Goal: Task Accomplishment & Management: Use online tool/utility

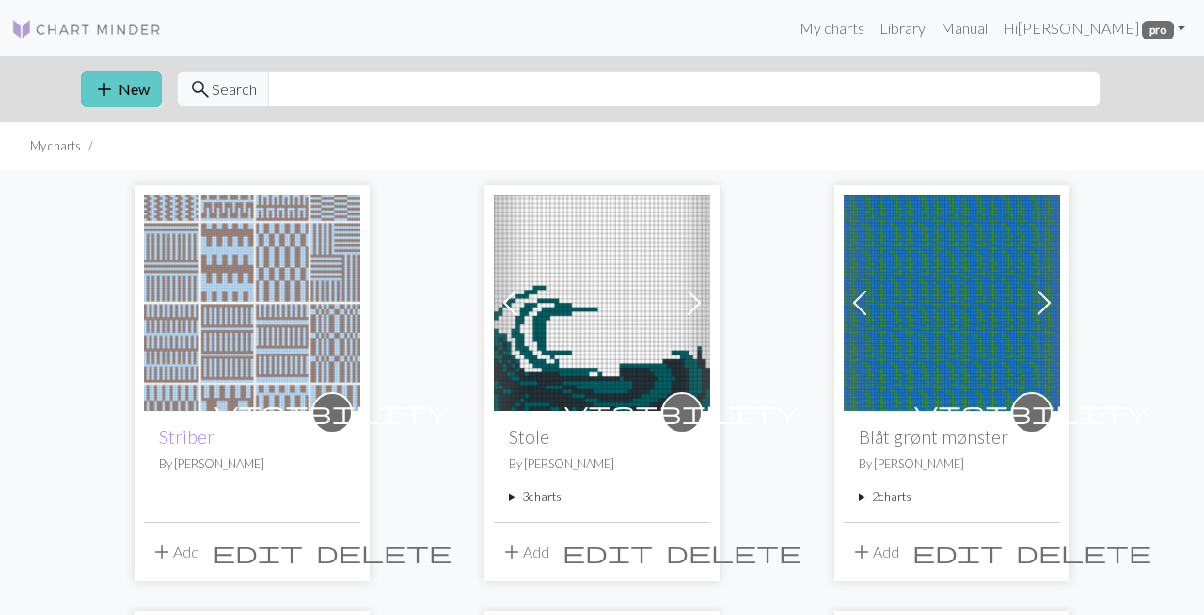
click at [115, 81] on span "add" at bounding box center [104, 89] width 23 height 26
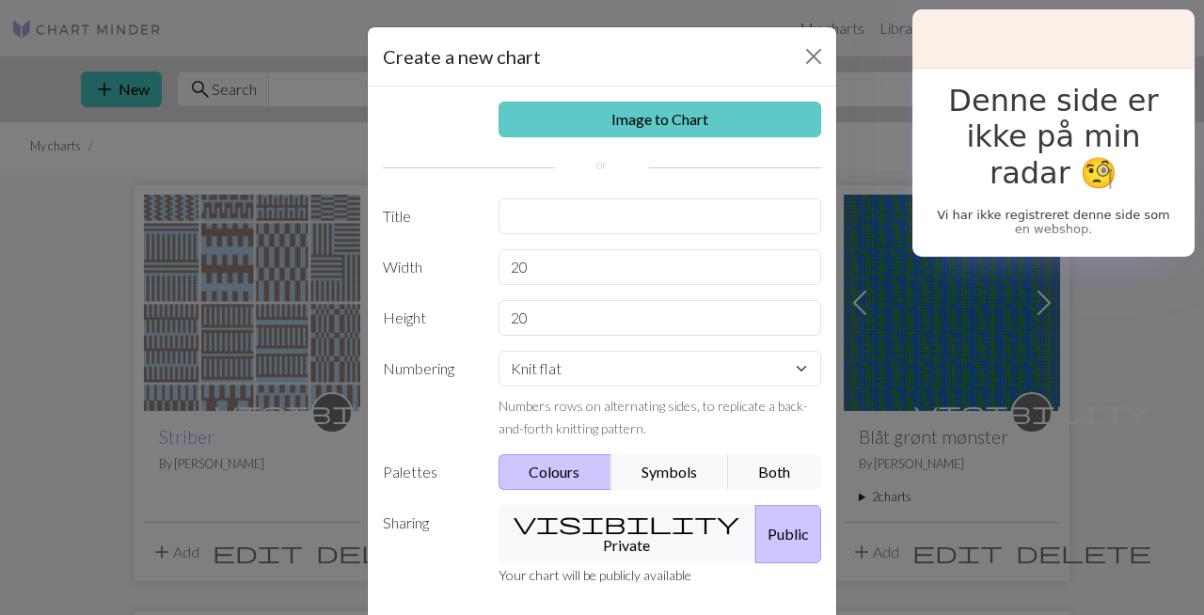
click at [655, 127] on link "Image to Chart" at bounding box center [661, 120] width 324 height 36
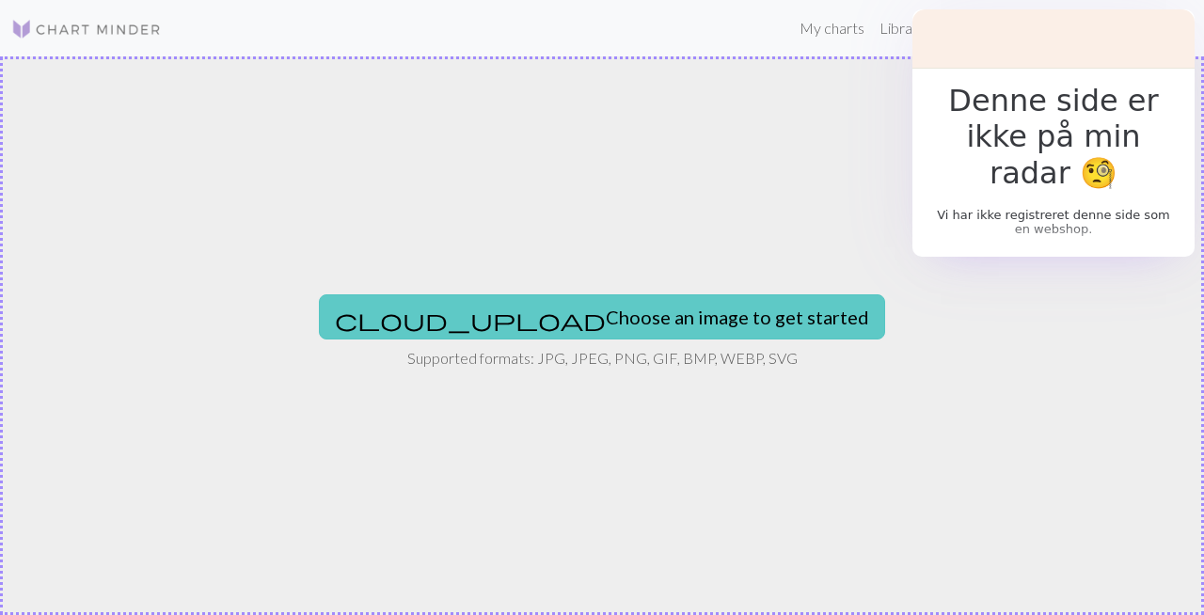
click at [506, 324] on button "cloud_upload Choose an image to get started" at bounding box center [602, 316] width 566 height 45
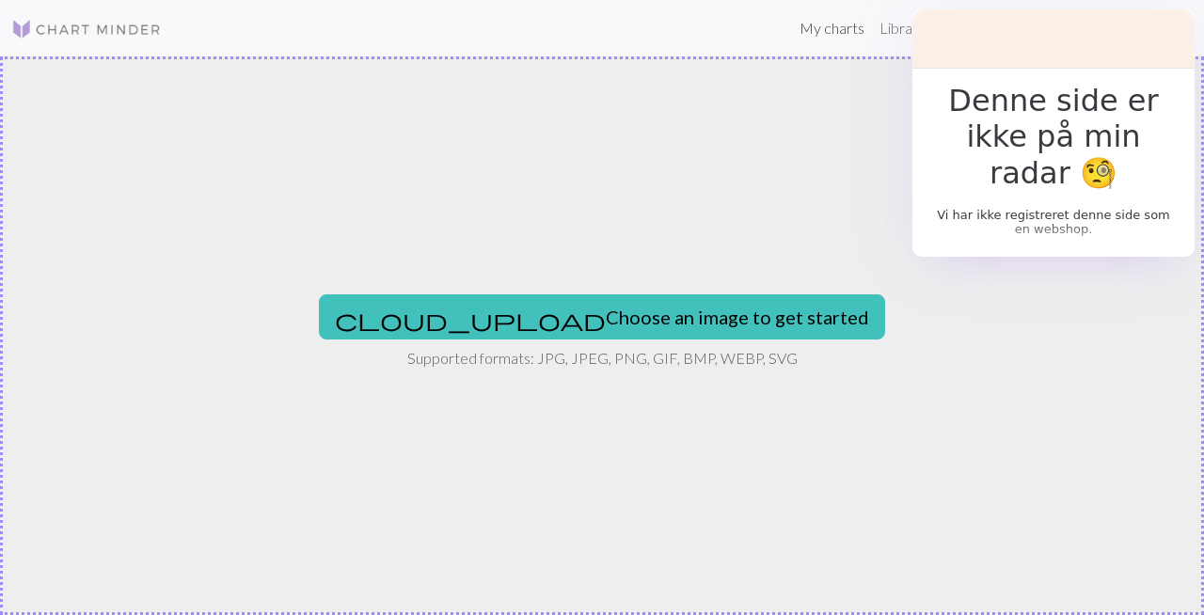
click at [792, 35] on link "My charts" at bounding box center [832, 28] width 80 height 38
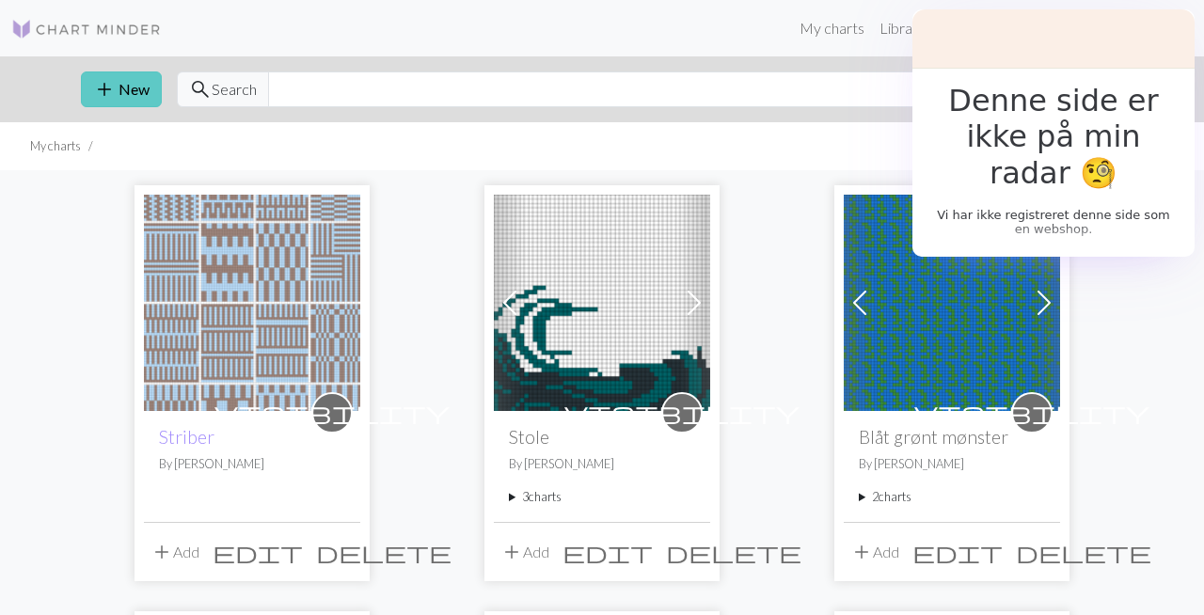
click at [119, 88] on button "add New" at bounding box center [121, 90] width 81 height 36
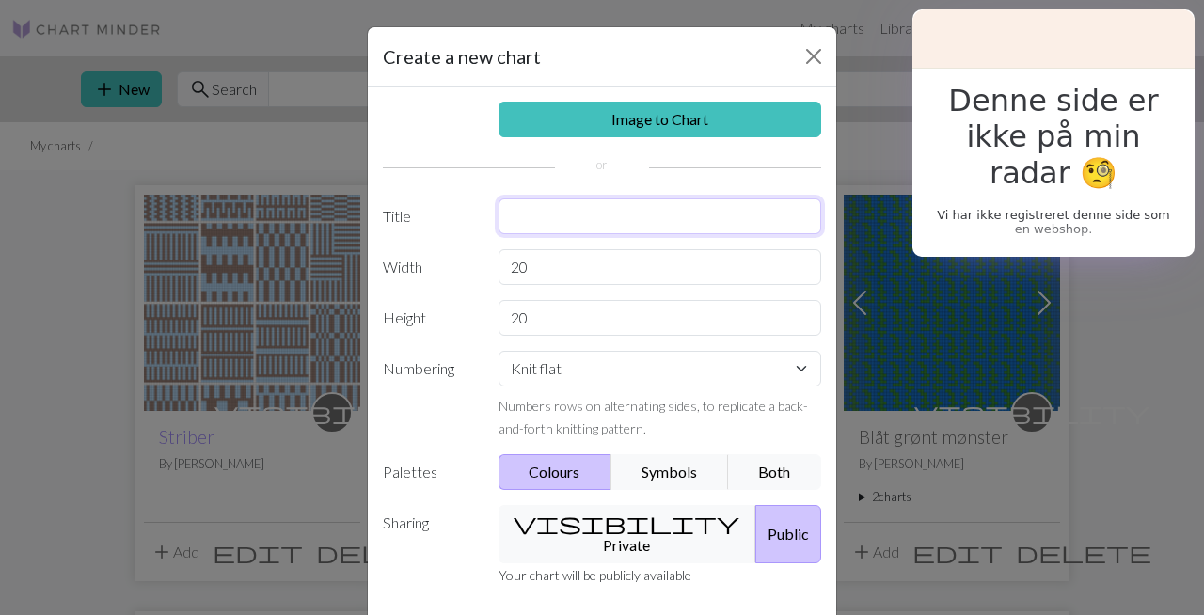
click at [714, 211] on input "text" at bounding box center [661, 217] width 324 height 36
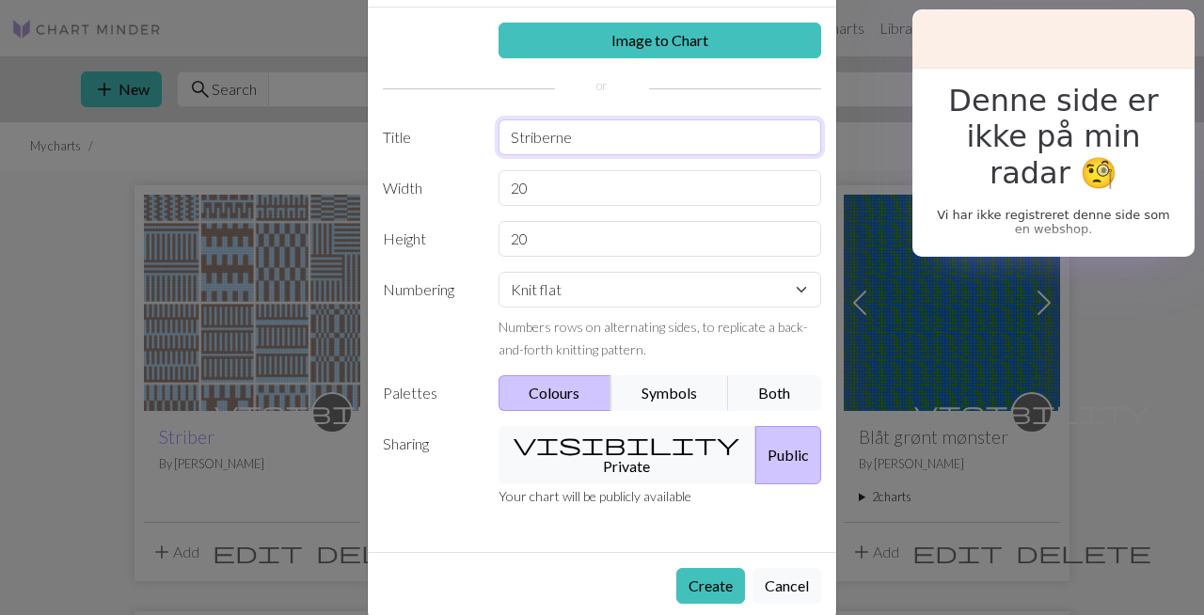
scroll to position [77, 0]
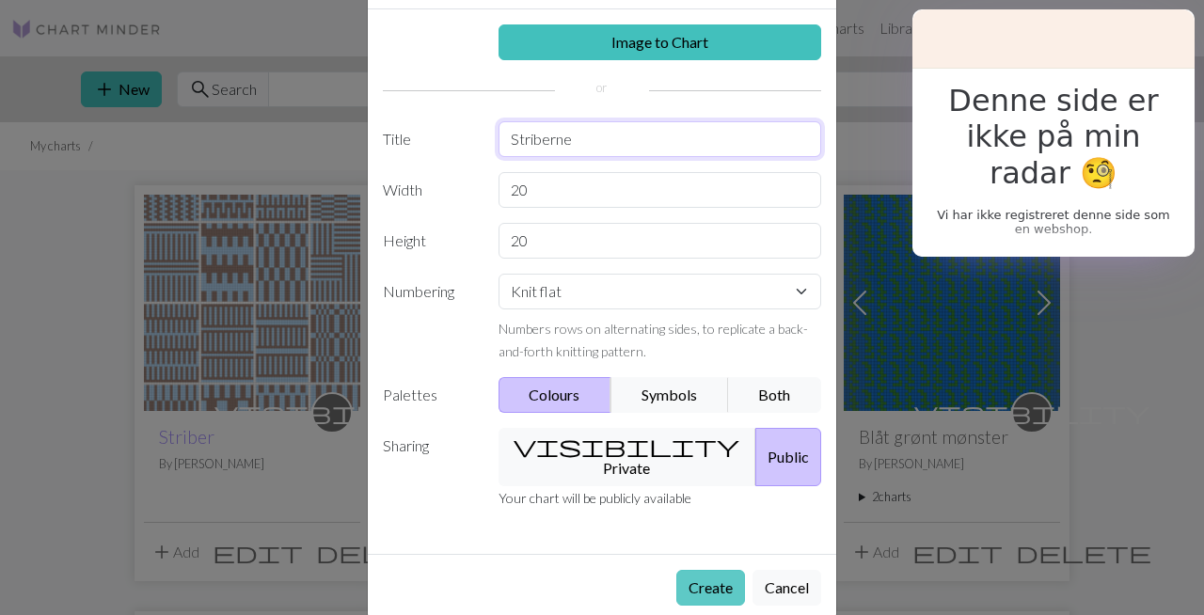
type input "Striberne"
click at [708, 574] on button "Create" at bounding box center [710, 588] width 69 height 36
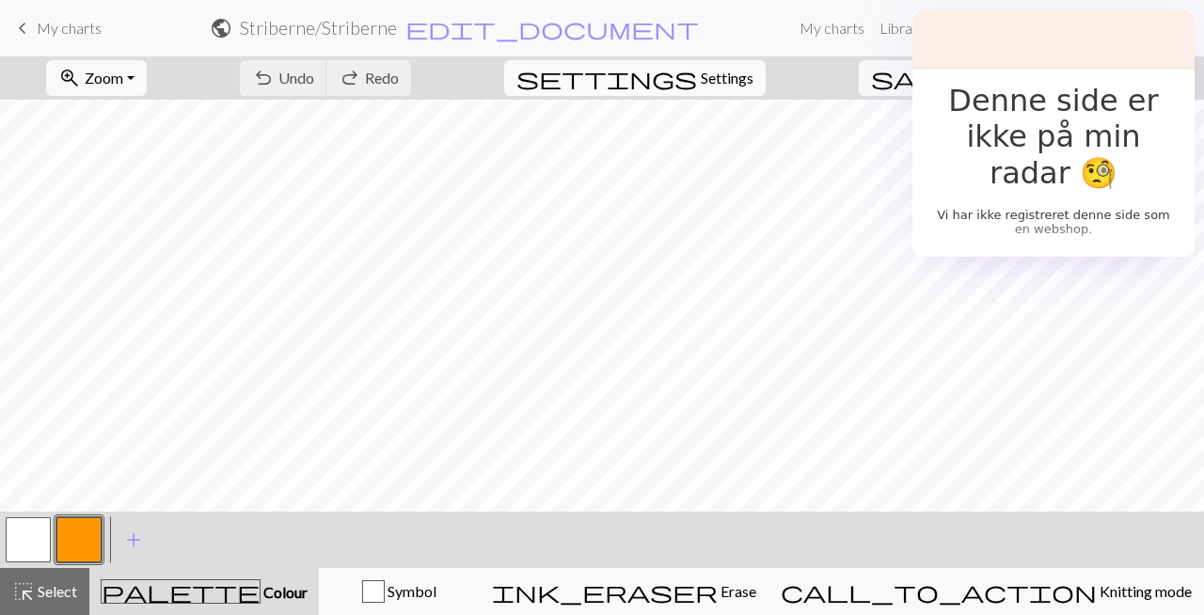
click at [745, 80] on span "Settings" at bounding box center [727, 78] width 53 height 23
select select "aran"
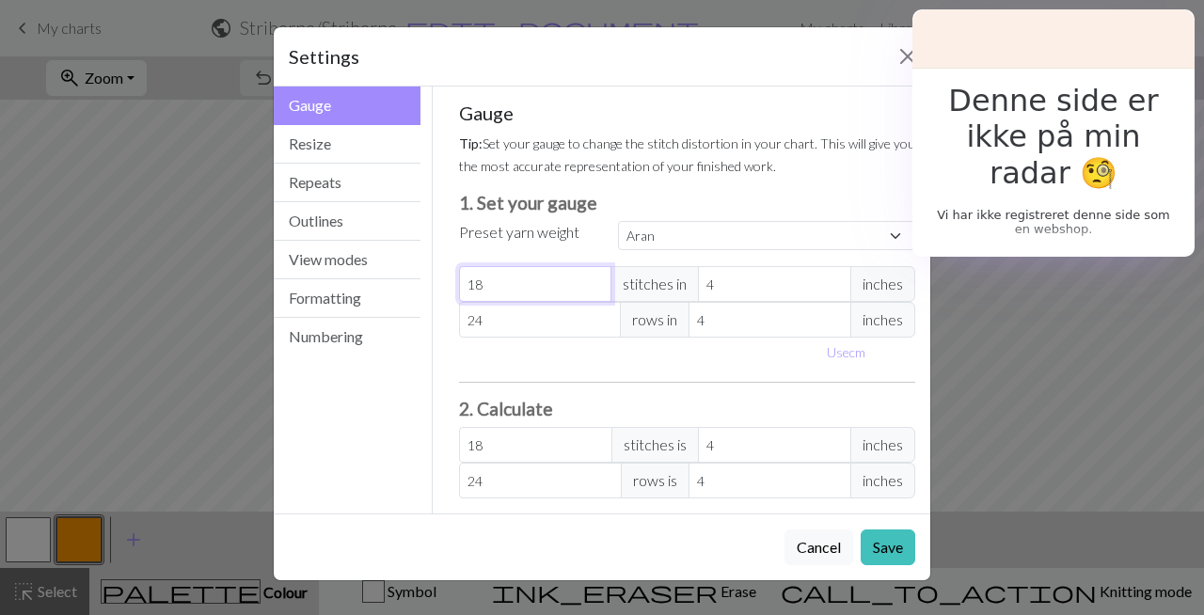
click at [541, 284] on input "18" at bounding box center [535, 284] width 153 height 36
click at [518, 282] on input "18" at bounding box center [535, 284] width 153 height 36
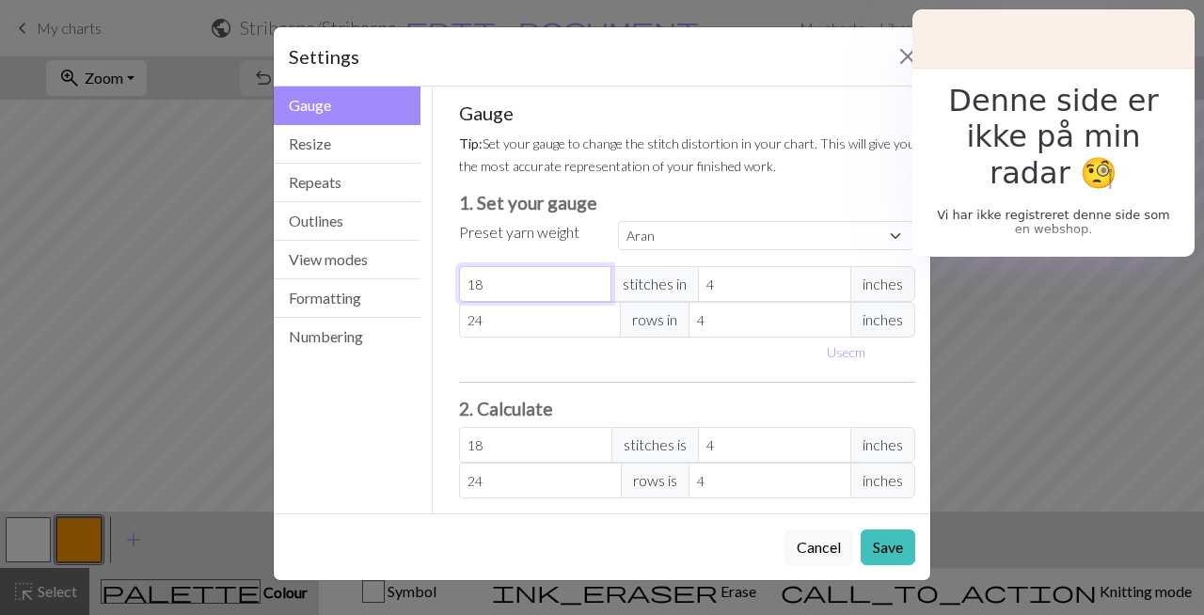
click at [518, 282] on input "18" at bounding box center [535, 284] width 153 height 36
click at [885, 283] on span "inches" at bounding box center [883, 284] width 65 height 36
click at [857, 352] on button "Use cm" at bounding box center [847, 352] width 56 height 29
type input "10.16"
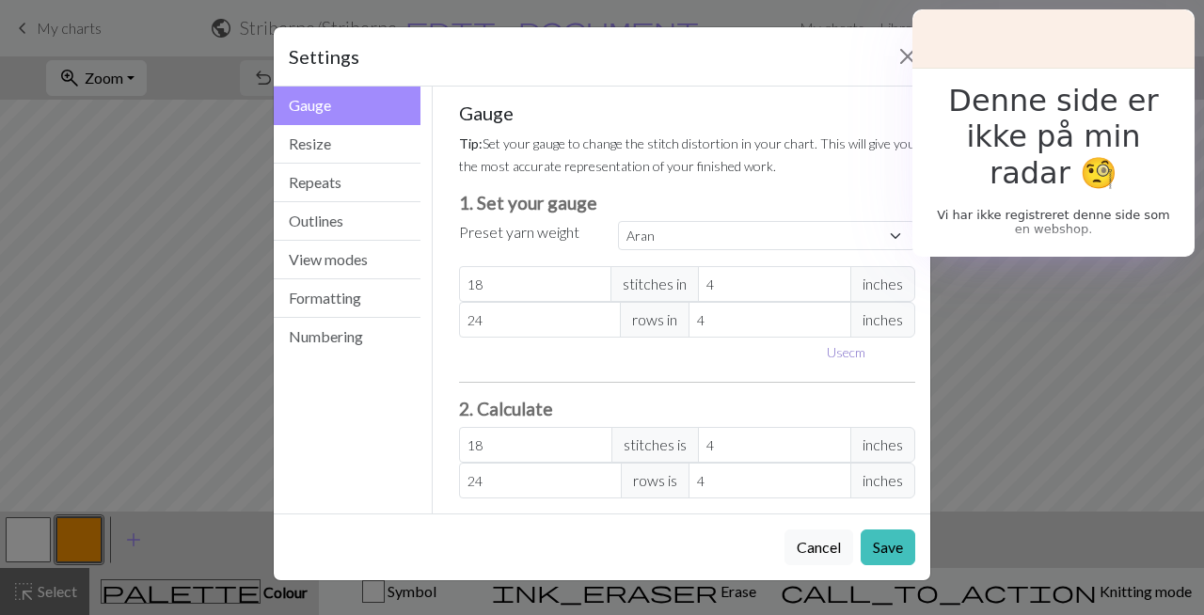
type input "10.16"
click at [541, 294] on input "18" at bounding box center [541, 284] width 164 height 36
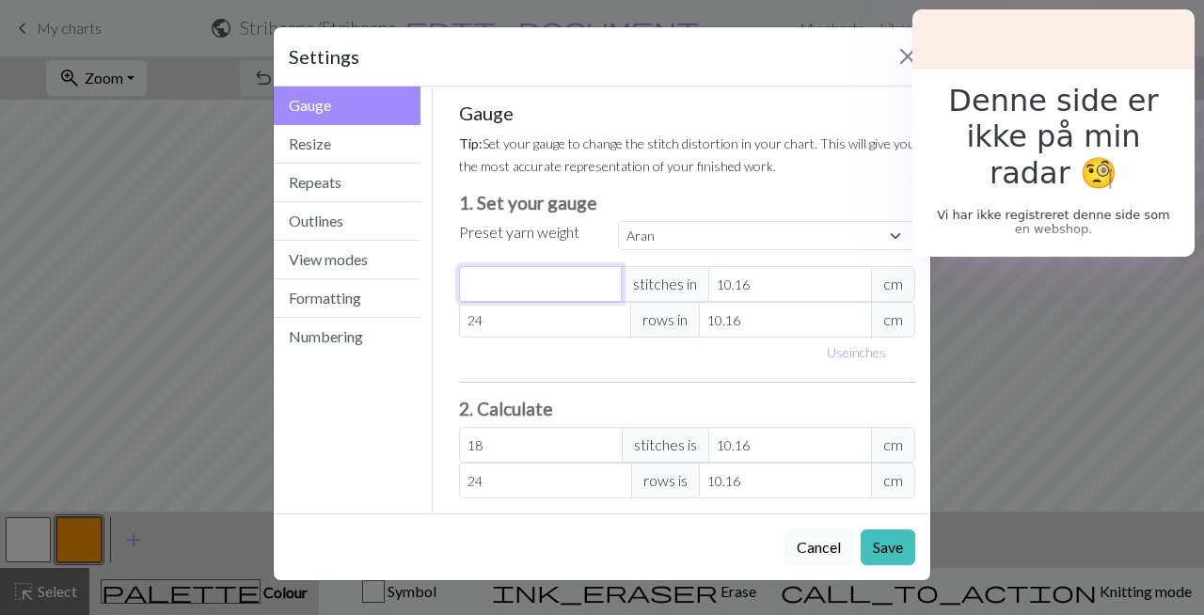
select select "custom"
type input "0"
type input "3"
type input "31"
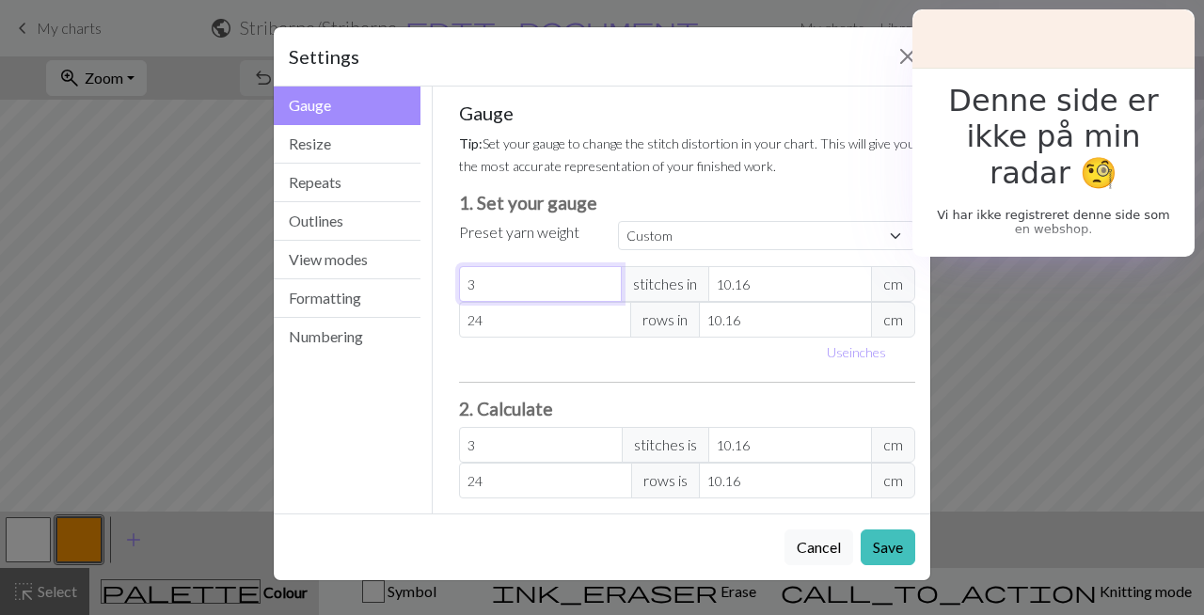
type input "31"
click at [766, 286] on input "10.16" at bounding box center [790, 284] width 164 height 36
type input "10.1"
type input "31.18"
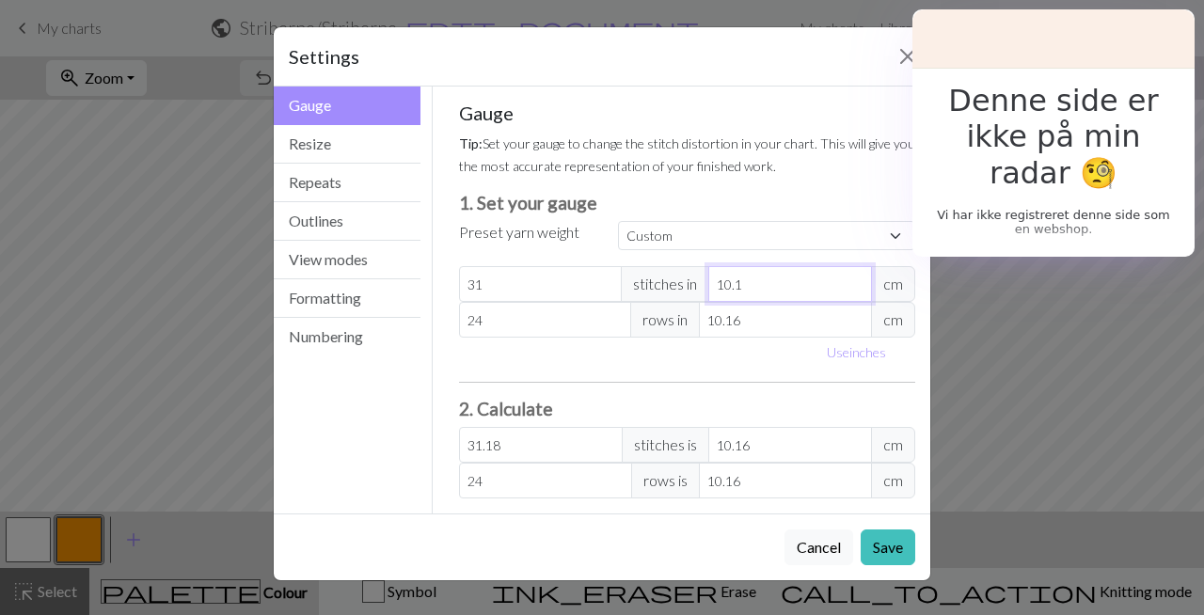
type input "10"
type input "31.5"
type input "10"
click at [791, 325] on input "10.16" at bounding box center [785, 320] width 173 height 36
type input "10.1"
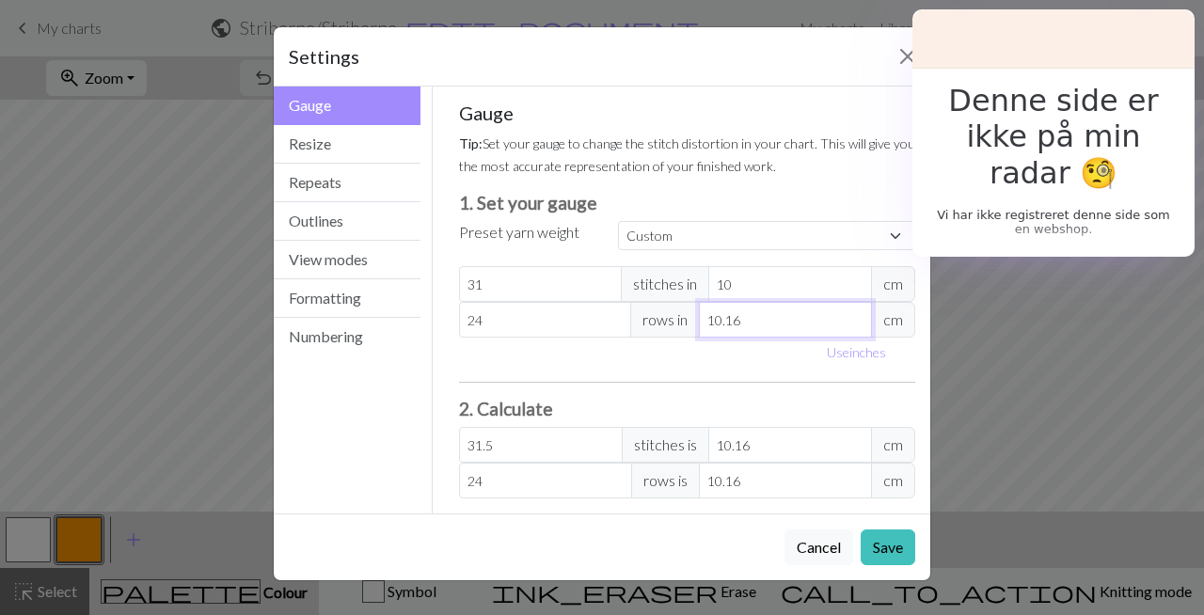
type input "24.14"
type input "10"
type input "24.38"
type input "10"
click at [528, 287] on input "31" at bounding box center [541, 284] width 164 height 36
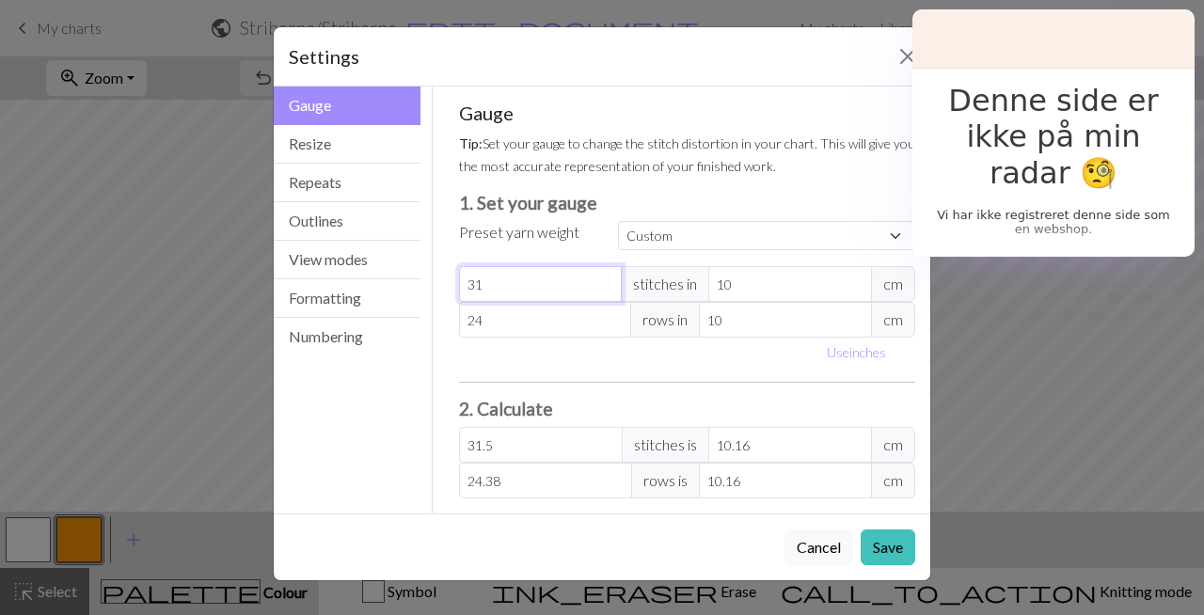
type input "3"
type input "3.05"
type input "32"
type input "32.51"
type input "32"
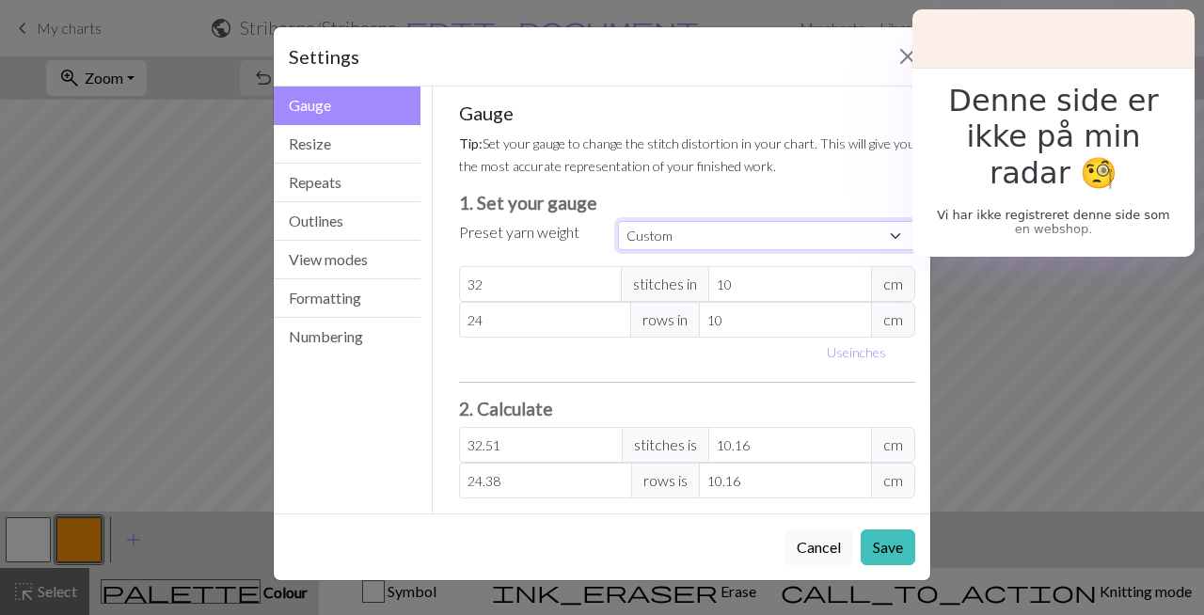
click at [708, 239] on select "Custom Square Lace Light Fingering Fingering Sport Double knit Worsted Aran Bul…" at bounding box center [766, 235] width 297 height 29
click at [618, 221] on select "Custom Square Lace Light Fingering Fingering Sport Double knit Worsted Aran Bul…" at bounding box center [766, 235] width 297 height 29
type input "25"
type input "25.4"
click at [616, 316] on input "25" at bounding box center [545, 320] width 173 height 36
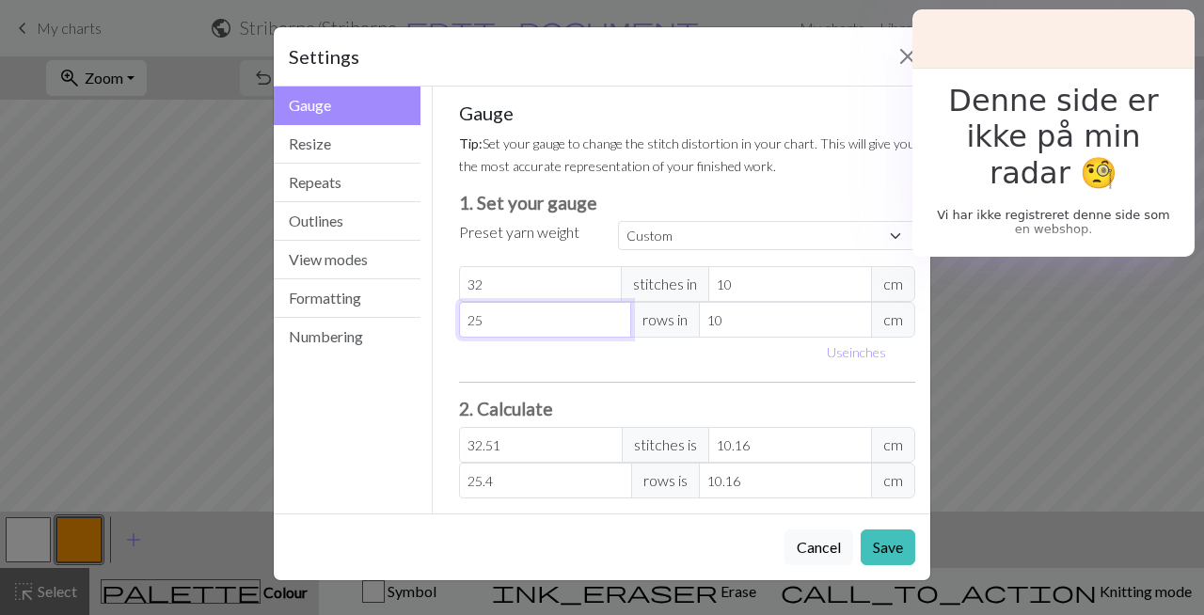
type input "26"
type input "26.42"
click at [616, 316] on input "26" at bounding box center [545, 320] width 173 height 36
type input "27"
type input "27.43"
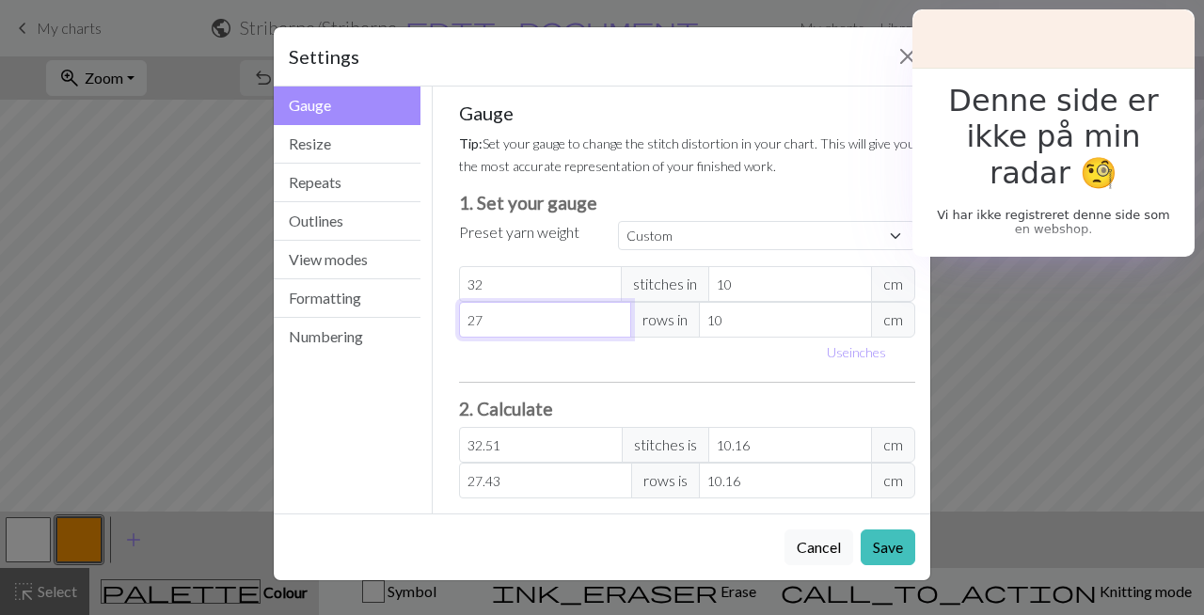
click at [616, 316] on input "27" at bounding box center [545, 320] width 173 height 36
type input "28"
type input "28.45"
click at [616, 316] on input "28" at bounding box center [545, 320] width 173 height 36
type input "29"
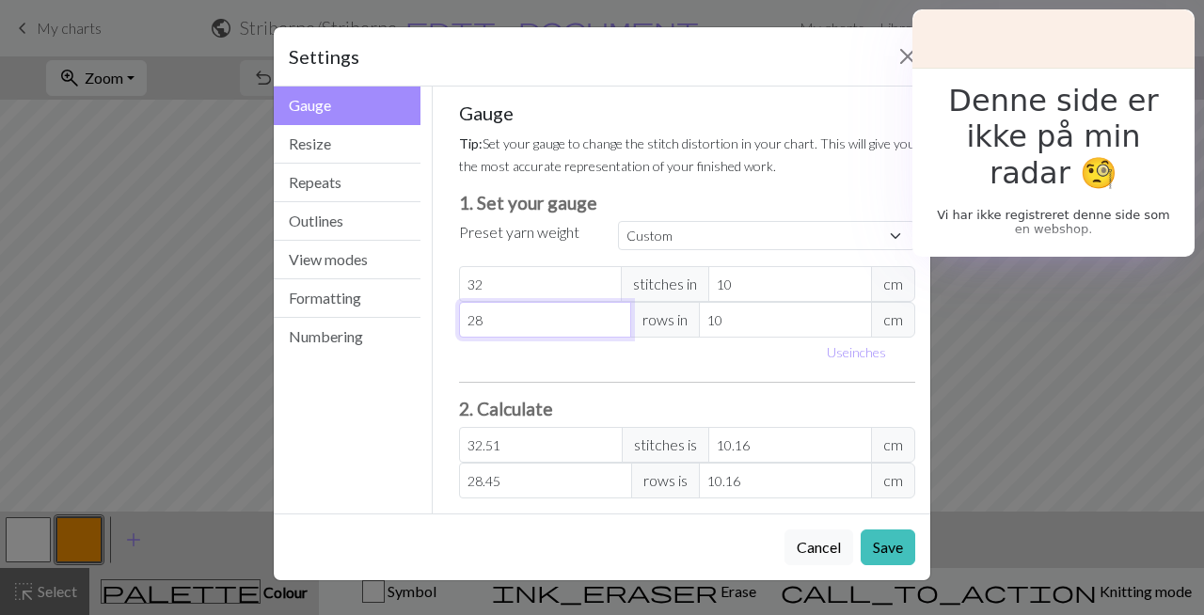
type input "29.46"
click at [616, 316] on input "29" at bounding box center [545, 320] width 173 height 36
type input "30"
type input "30.48"
click at [616, 316] on input "30" at bounding box center [545, 320] width 173 height 36
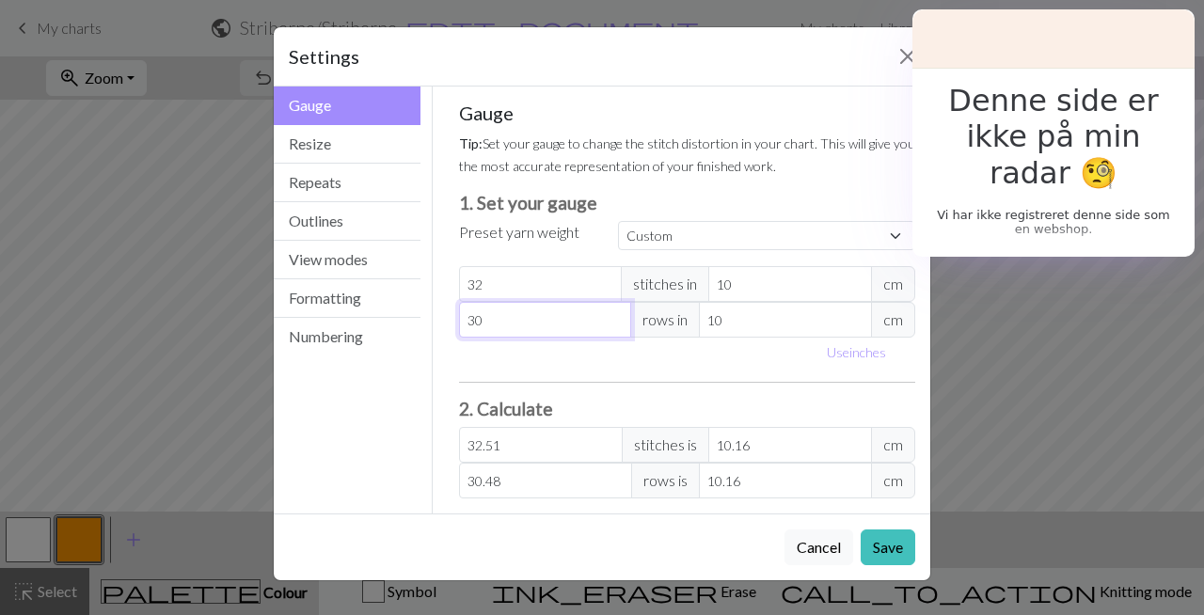
type input "31"
click at [616, 316] on input "31" at bounding box center [545, 320] width 173 height 36
type input "31.5"
type input "32"
type input "32.51"
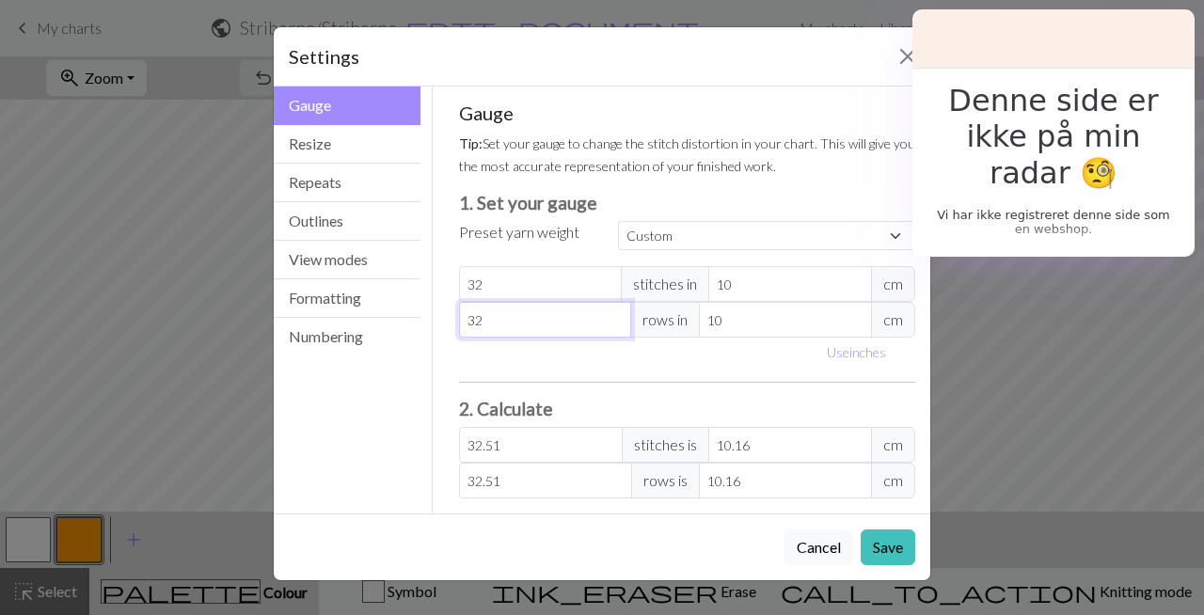
click at [616, 316] on input "32" at bounding box center [545, 320] width 173 height 36
type input "33"
type input "33.53"
click at [616, 316] on input "33" at bounding box center [545, 320] width 173 height 36
type input "34"
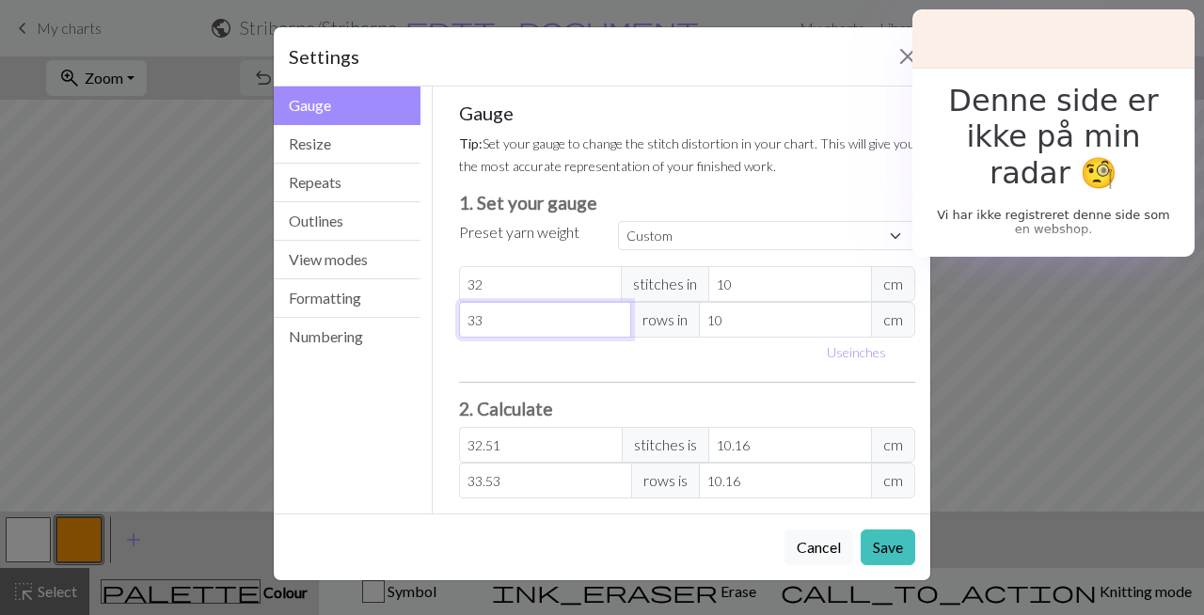
type input "34.54"
click at [616, 316] on input "34" at bounding box center [545, 320] width 173 height 36
type input "35"
type input "35.56"
click at [616, 316] on input "35" at bounding box center [545, 320] width 173 height 36
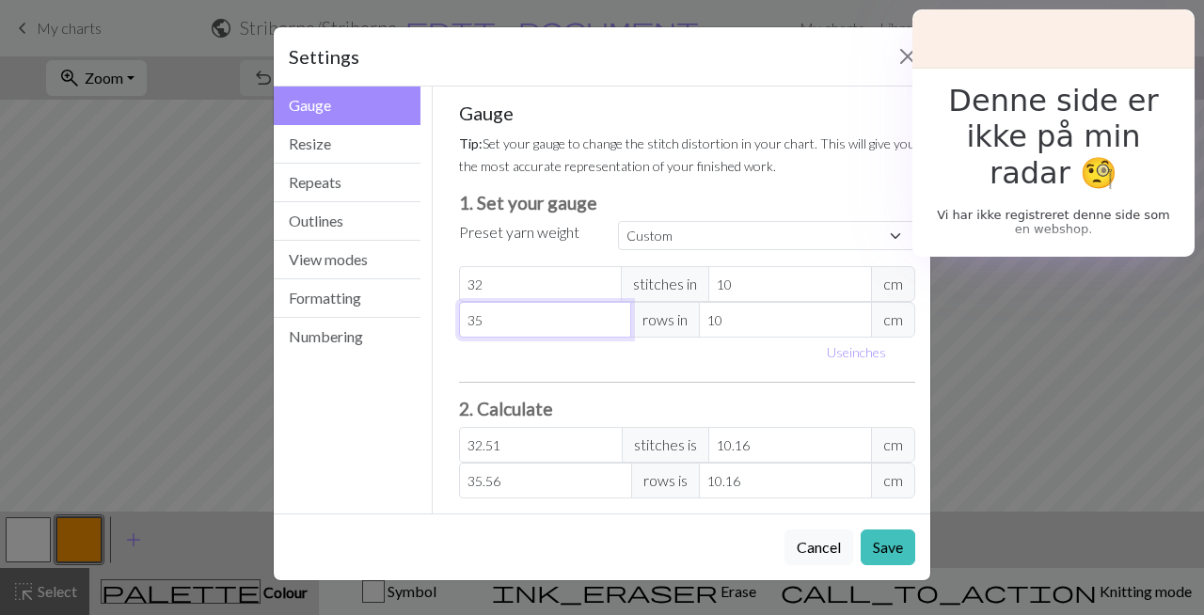
type input "36"
type input "36.58"
click at [616, 316] on input "36" at bounding box center [545, 320] width 173 height 36
type input "35"
type input "35.56"
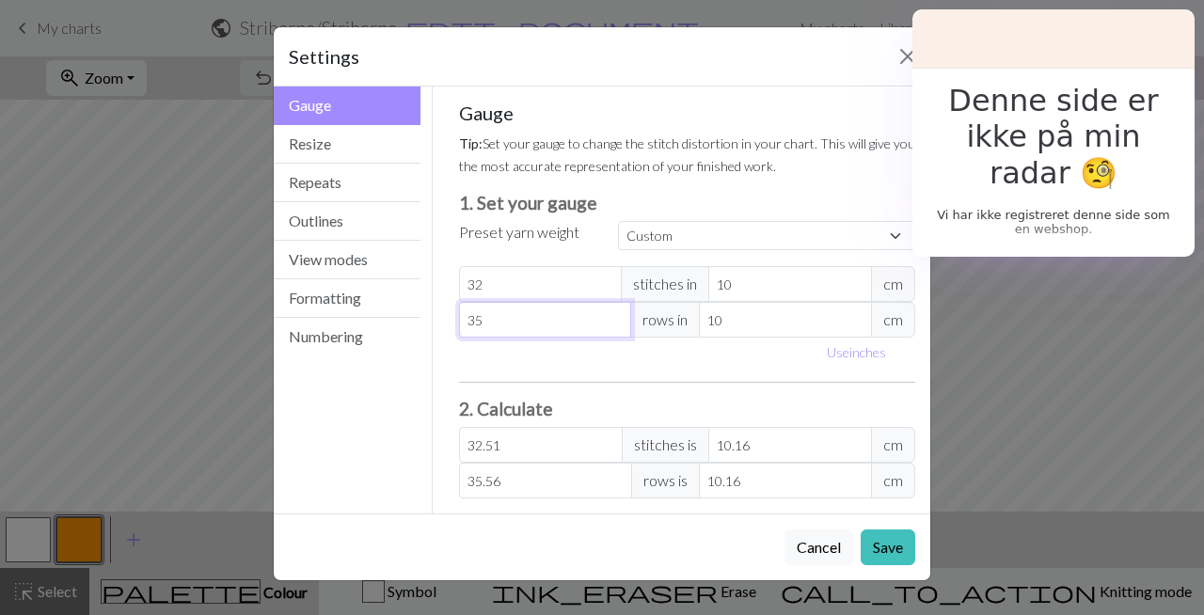
type input "35"
click at [616, 328] on input "35" at bounding box center [545, 320] width 173 height 36
click at [584, 364] on div "Use inches" at bounding box center [688, 352] width 480 height 29
click at [703, 374] on div "Gauge Tip: Set your gauge to change the stitch distortion in your chart. This w…" at bounding box center [687, 300] width 457 height 397
type input "29.31"
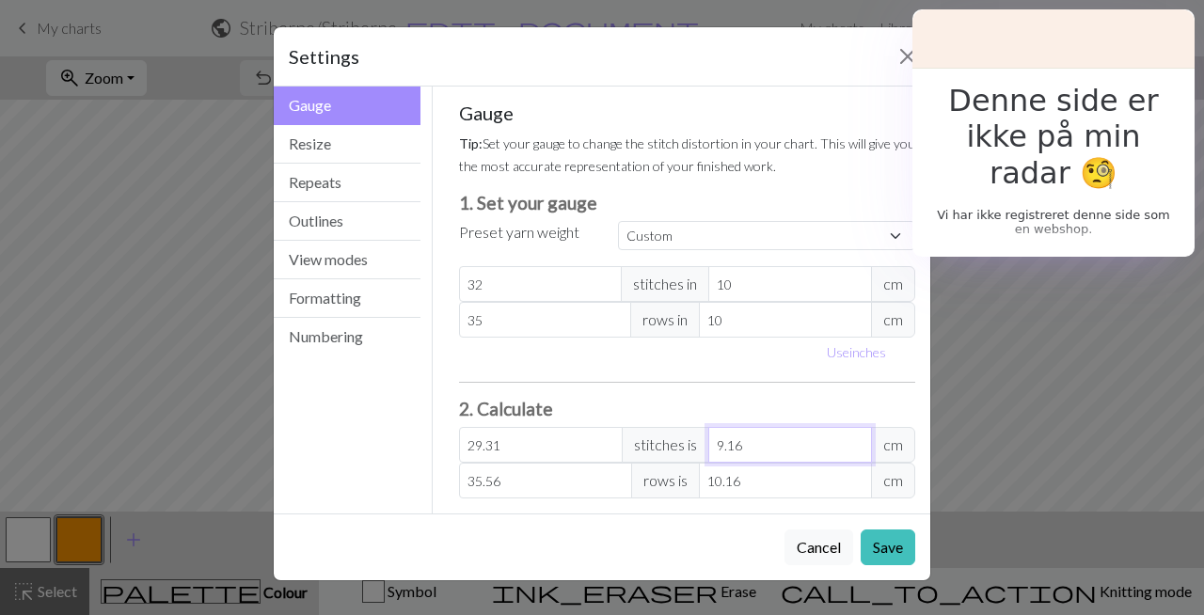
type input "9.16"
click at [859, 447] on input "9.16" at bounding box center [790, 445] width 164 height 36
type input "26.11"
type input "8.16"
click at [859, 450] on input "8.16" at bounding box center [790, 445] width 164 height 36
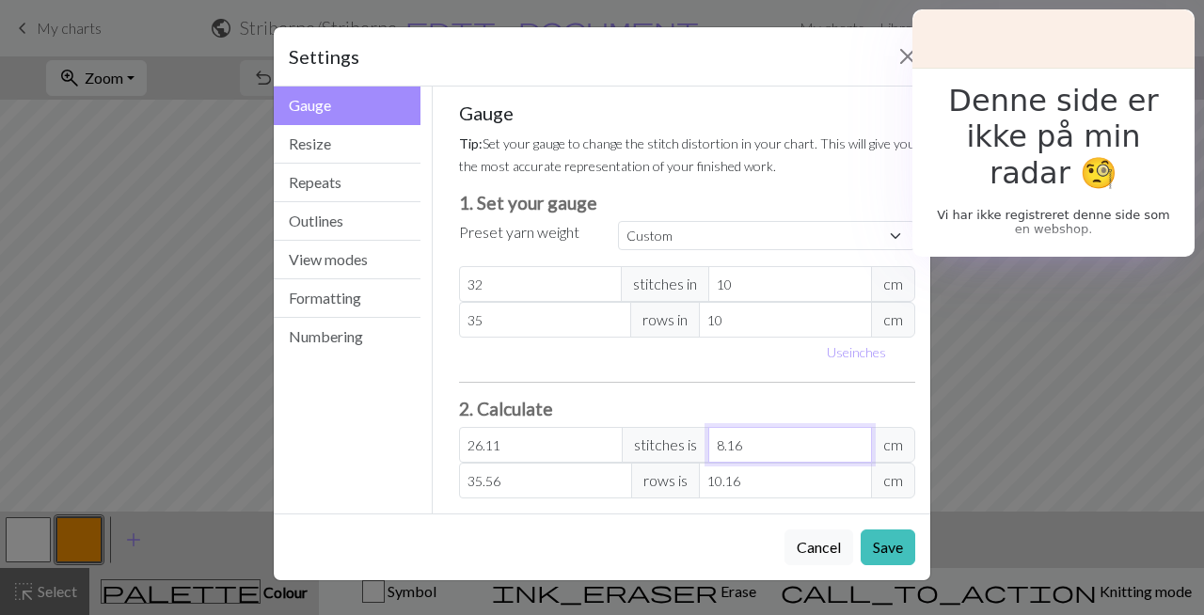
type input "29.31"
type input "9.16"
click at [858, 438] on input "9.16" at bounding box center [790, 445] width 164 height 36
type input "32.51"
click at [858, 438] on input "10.16" at bounding box center [790, 445] width 164 height 36
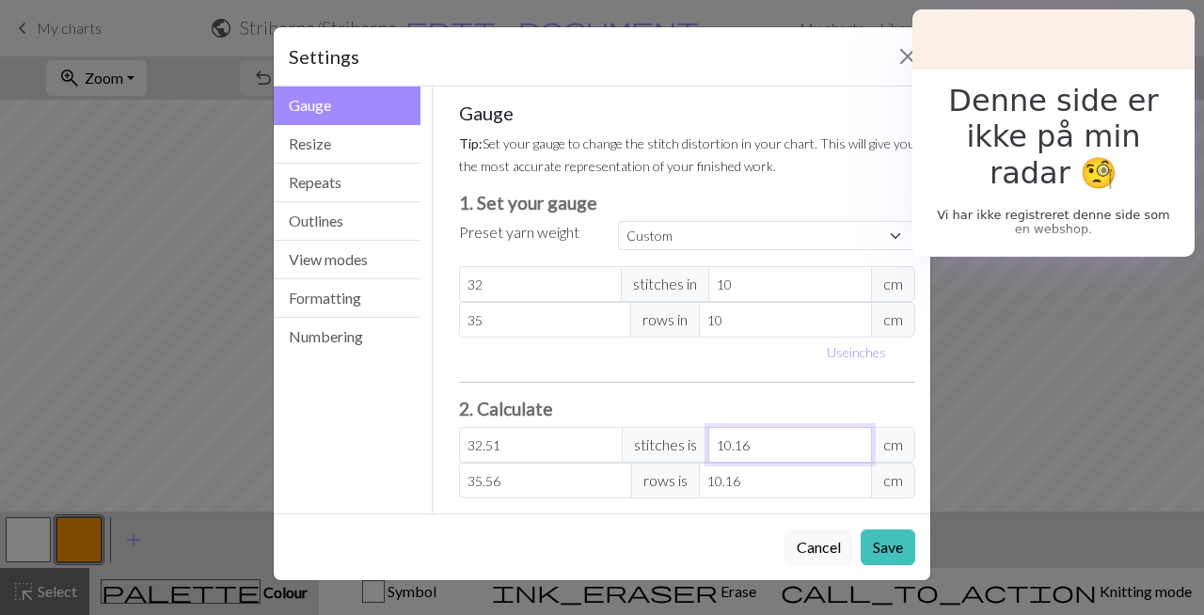
click at [818, 450] on input "10.16" at bounding box center [790, 445] width 164 height 36
click at [817, 450] on input "10.16" at bounding box center [790, 445] width 164 height 36
type input "10.1"
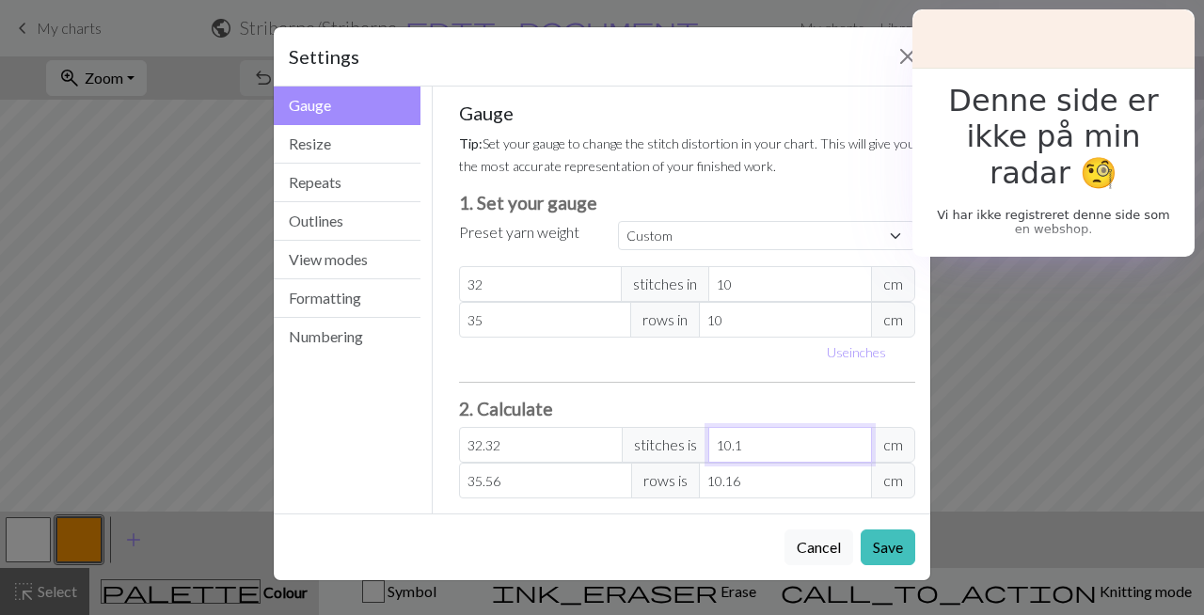
type input "32"
type input "10"
click at [778, 474] on input "10.16" at bounding box center [785, 481] width 173 height 36
type input "35.35"
type input "10.1"
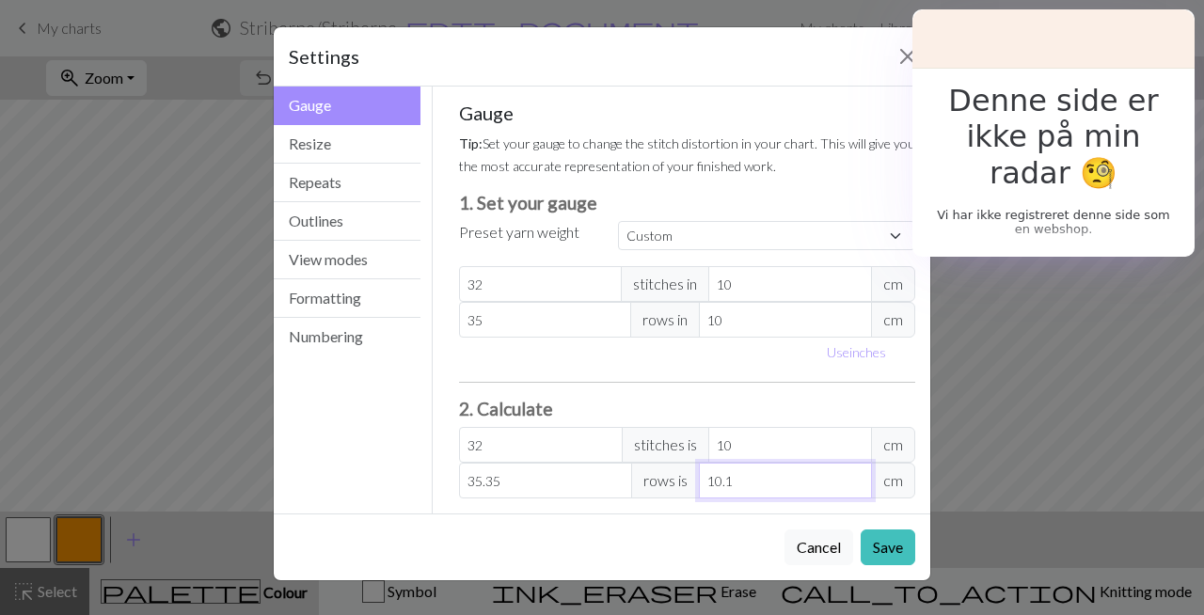
type input "35"
type input "10"
click at [782, 393] on div "Gauge Tip: Set your gauge to change the stitch distortion in your chart. This w…" at bounding box center [687, 300] width 457 height 397
click at [888, 546] on button "Save" at bounding box center [888, 548] width 55 height 36
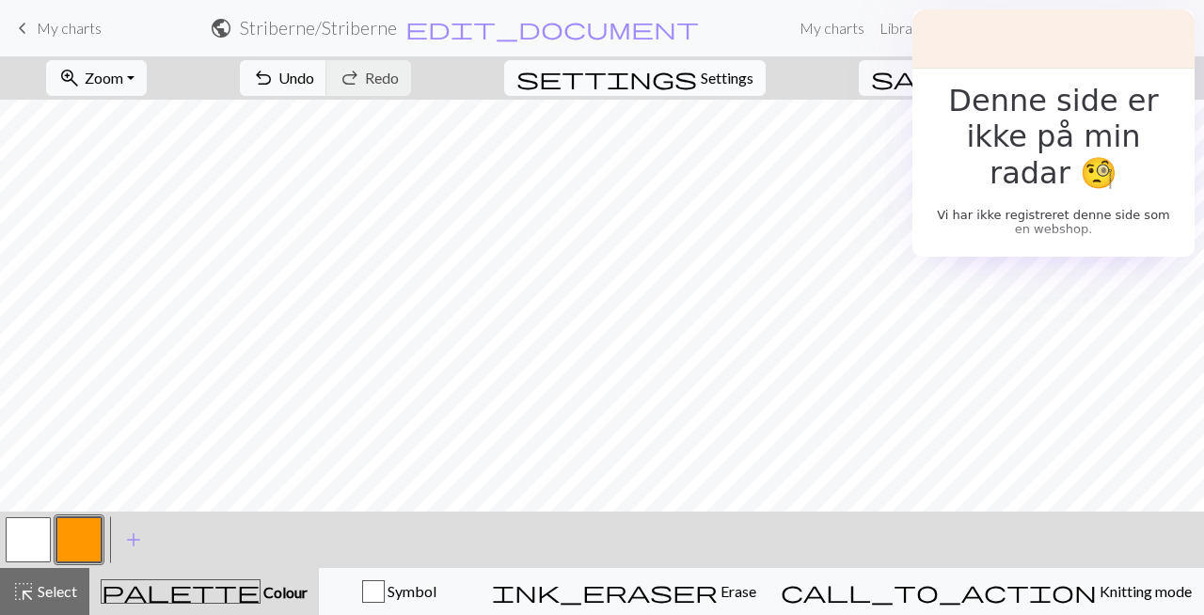
click at [741, 91] on button "settings Settings" at bounding box center [635, 78] width 262 height 36
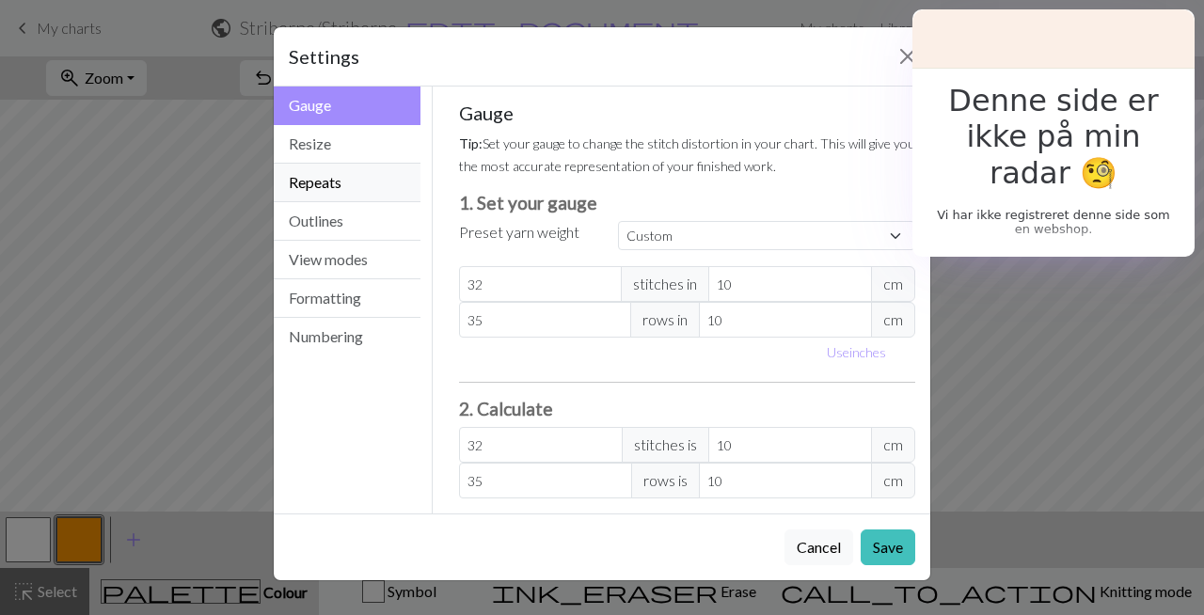
click at [373, 177] on button "Repeats" at bounding box center [347, 183] width 147 height 39
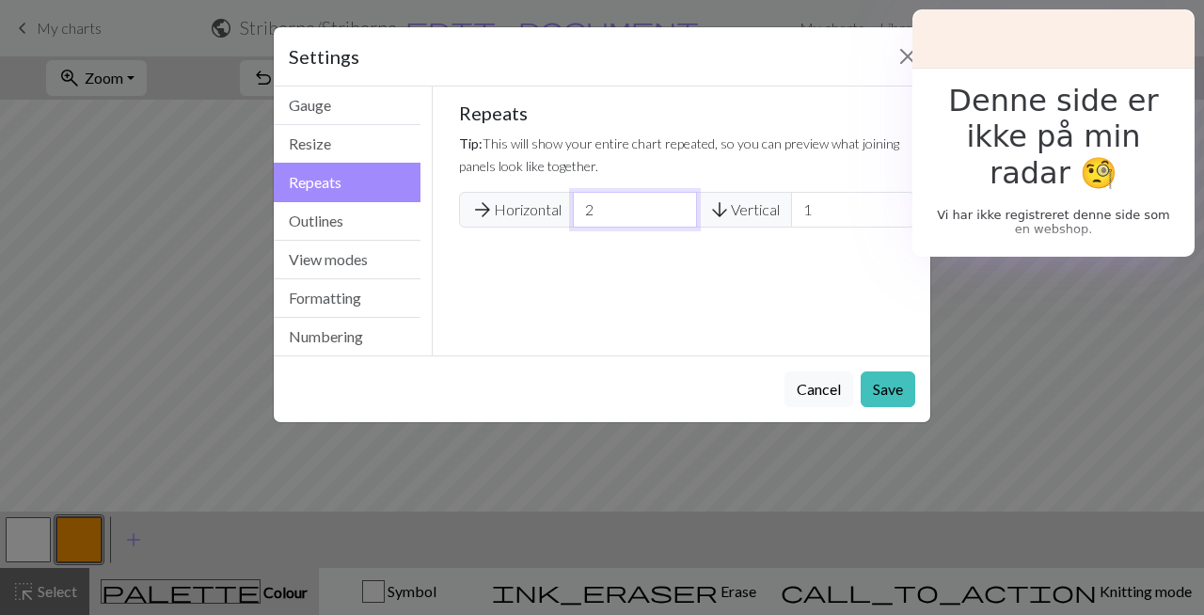
click at [682, 208] on input "2" at bounding box center [635, 210] width 124 height 36
click at [682, 208] on input "3" at bounding box center [635, 210] width 124 height 36
click at [682, 208] on input "4" at bounding box center [635, 210] width 124 height 36
click at [682, 208] on input "5" at bounding box center [635, 210] width 124 height 36
click at [682, 208] on input "6" at bounding box center [635, 210] width 124 height 36
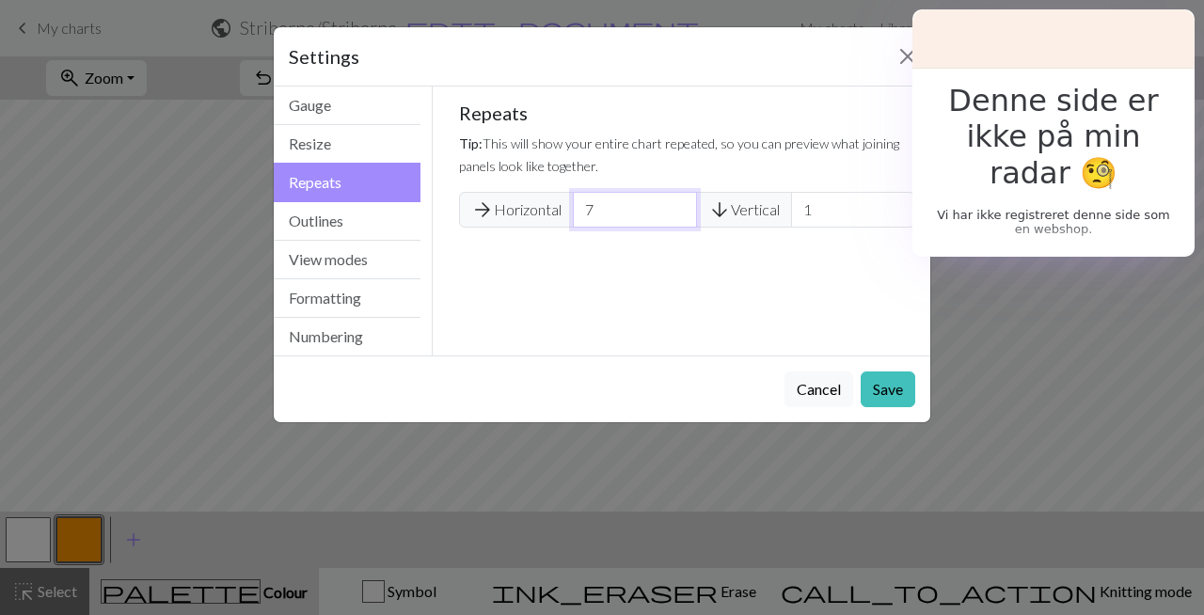
click at [682, 208] on input "7" at bounding box center [635, 210] width 124 height 36
click at [680, 213] on input "6" at bounding box center [635, 210] width 124 height 36
click at [680, 213] on input "5" at bounding box center [635, 210] width 124 height 36
click at [680, 213] on input "4" at bounding box center [635, 210] width 124 height 36
click at [680, 213] on input "3" at bounding box center [635, 210] width 124 height 36
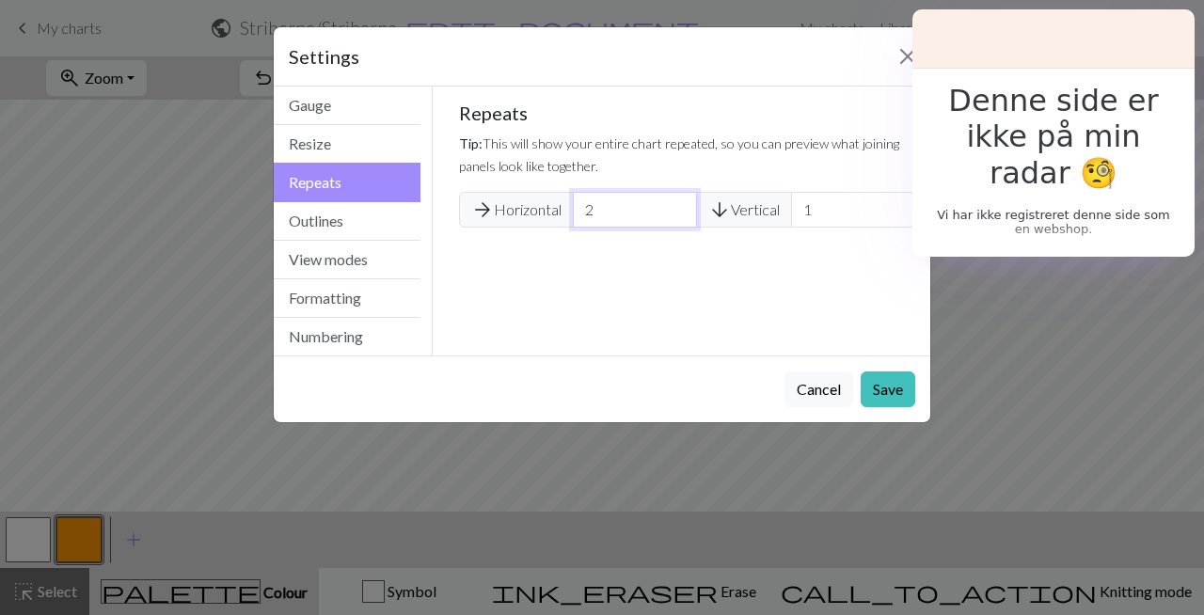
click at [680, 213] on input "2" at bounding box center [635, 210] width 124 height 36
type input "1"
click at [680, 213] on input "1" at bounding box center [635, 210] width 124 height 36
click at [317, 220] on button "Outlines" at bounding box center [347, 221] width 147 height 39
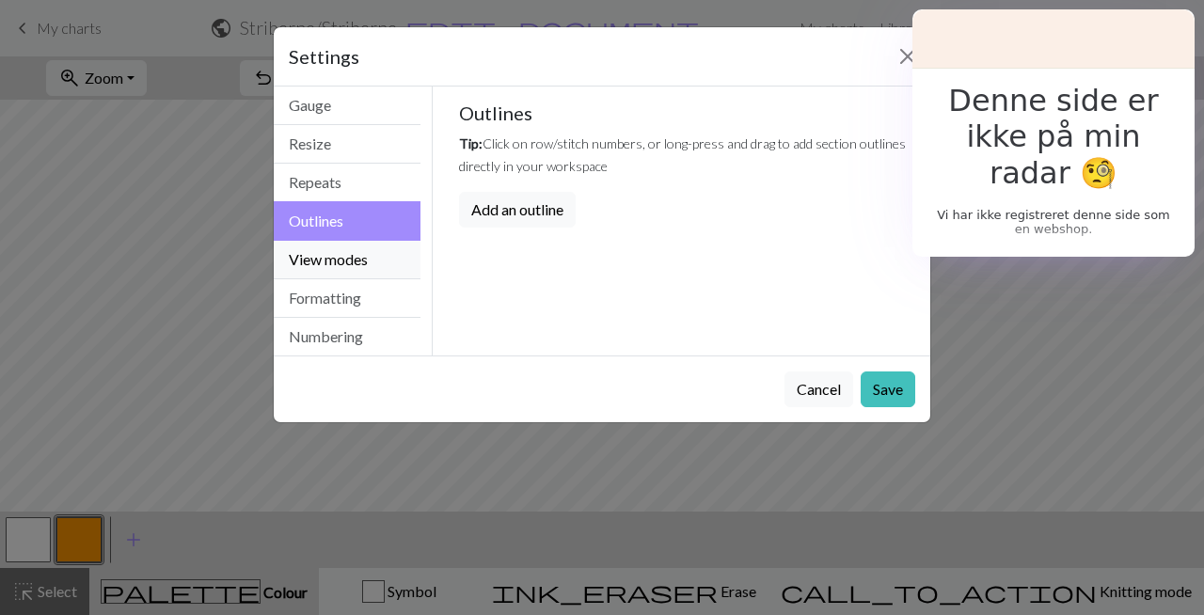
click at [352, 263] on button "View modes" at bounding box center [347, 260] width 147 height 39
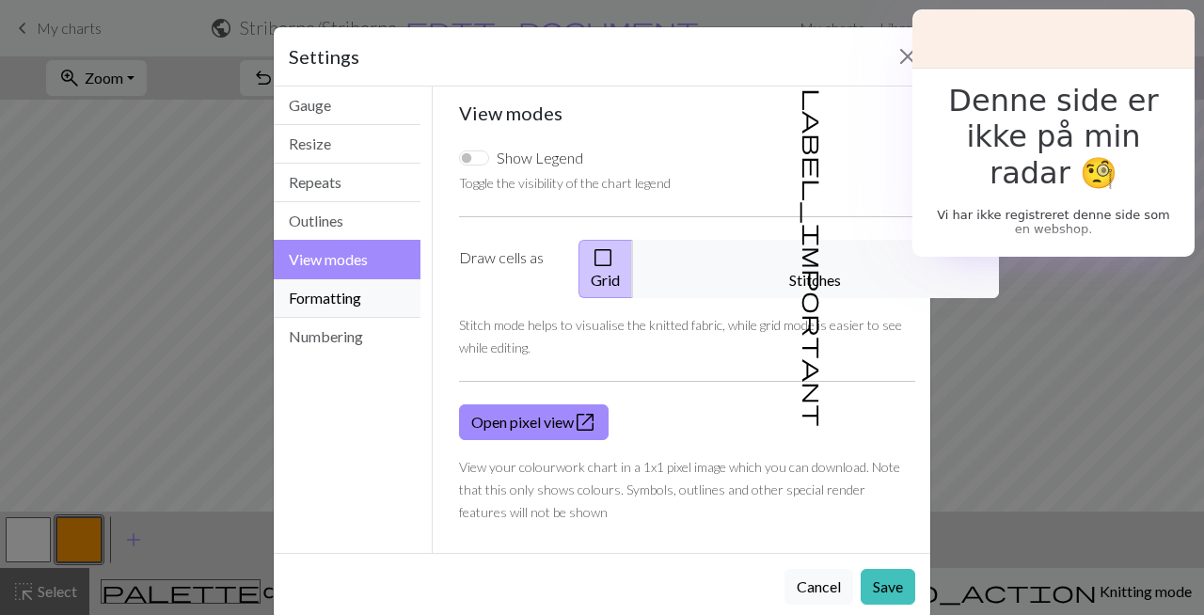
click at [354, 303] on button "Formatting" at bounding box center [347, 298] width 147 height 39
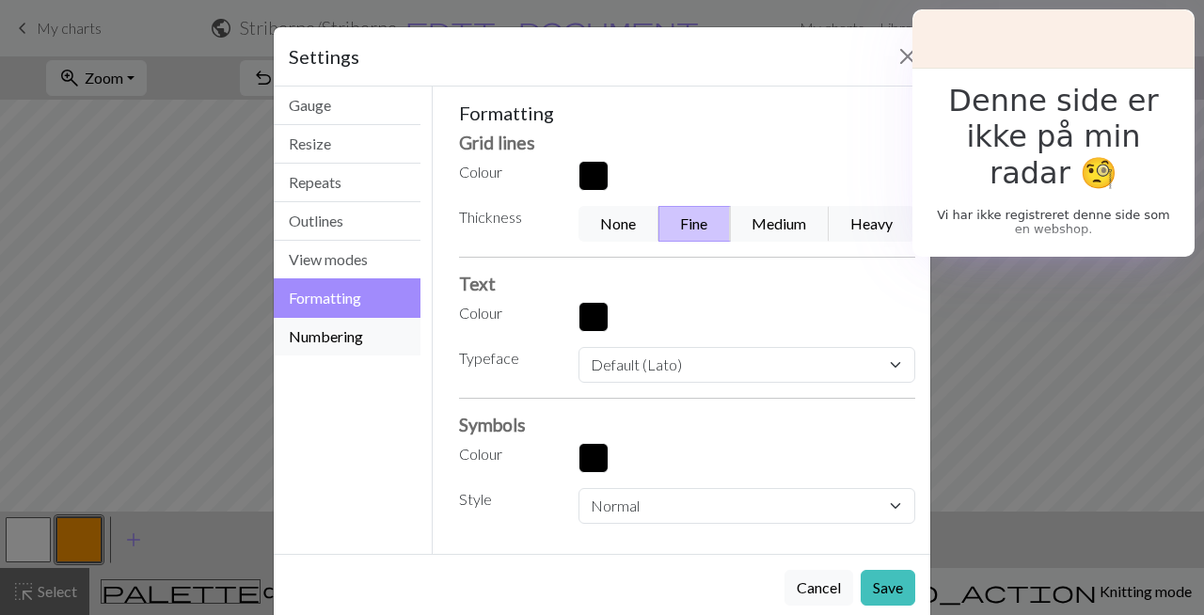
click at [354, 332] on button "Numbering" at bounding box center [347, 337] width 147 height 38
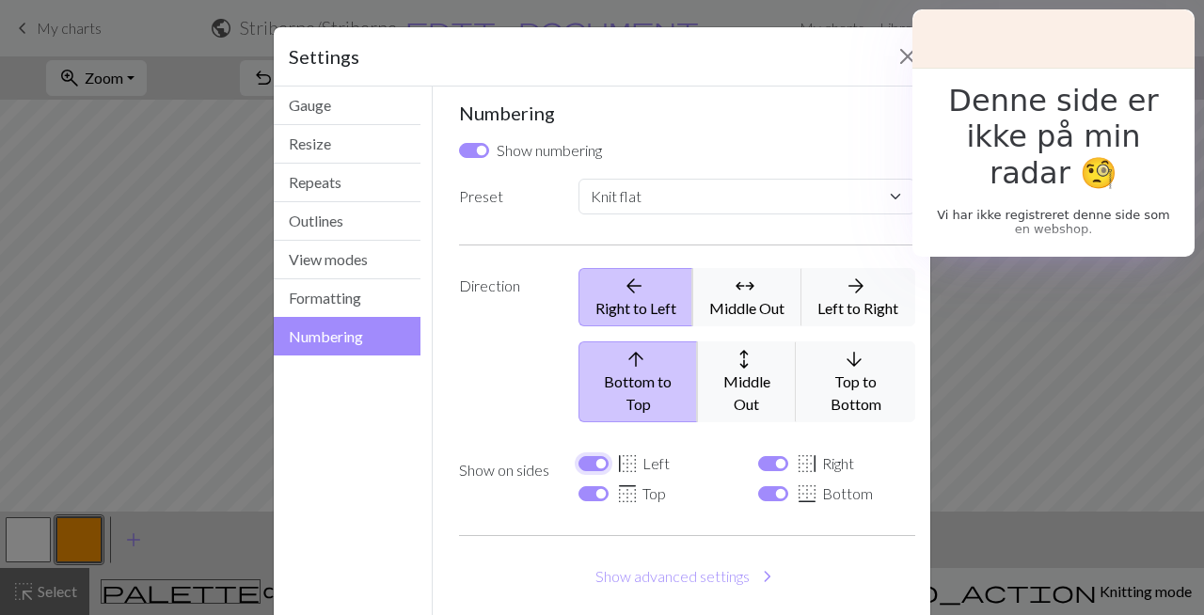
click at [586, 456] on input "border_left Left" at bounding box center [594, 463] width 30 height 15
checkbox input "false"
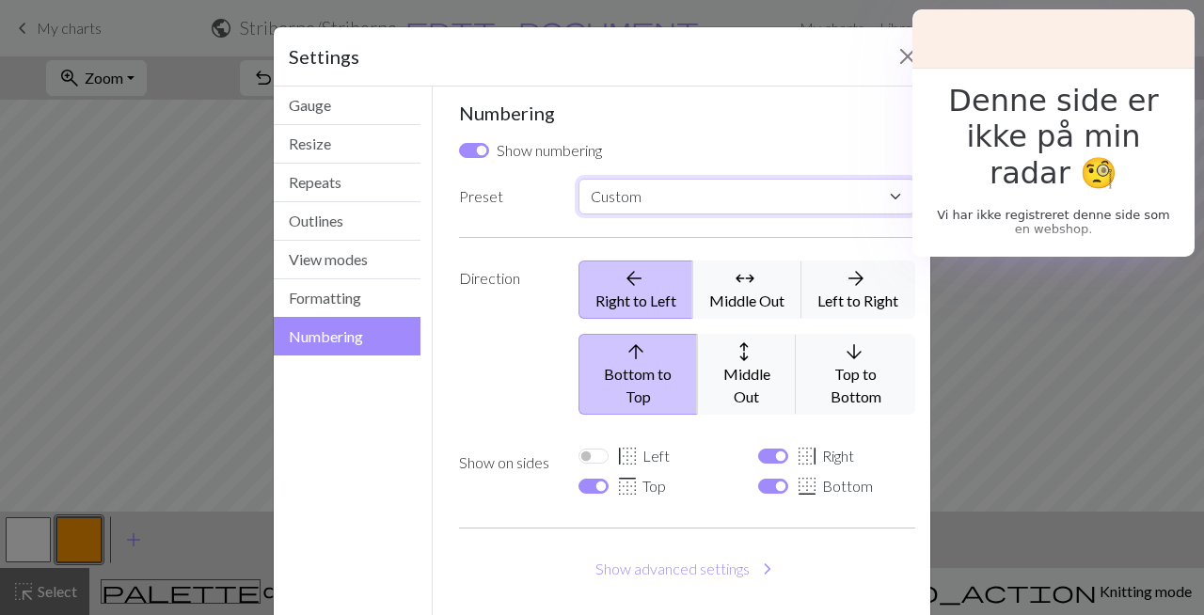
click at [816, 200] on select "Custom Knit flat Knit in the round Lace knitting Cross stitch" at bounding box center [747, 197] width 337 height 36
select select "flat"
click at [579, 179] on select "Custom Knit flat Knit in the round Lace knitting Cross stitch" at bounding box center [747, 197] width 337 height 36
checkbox input "true"
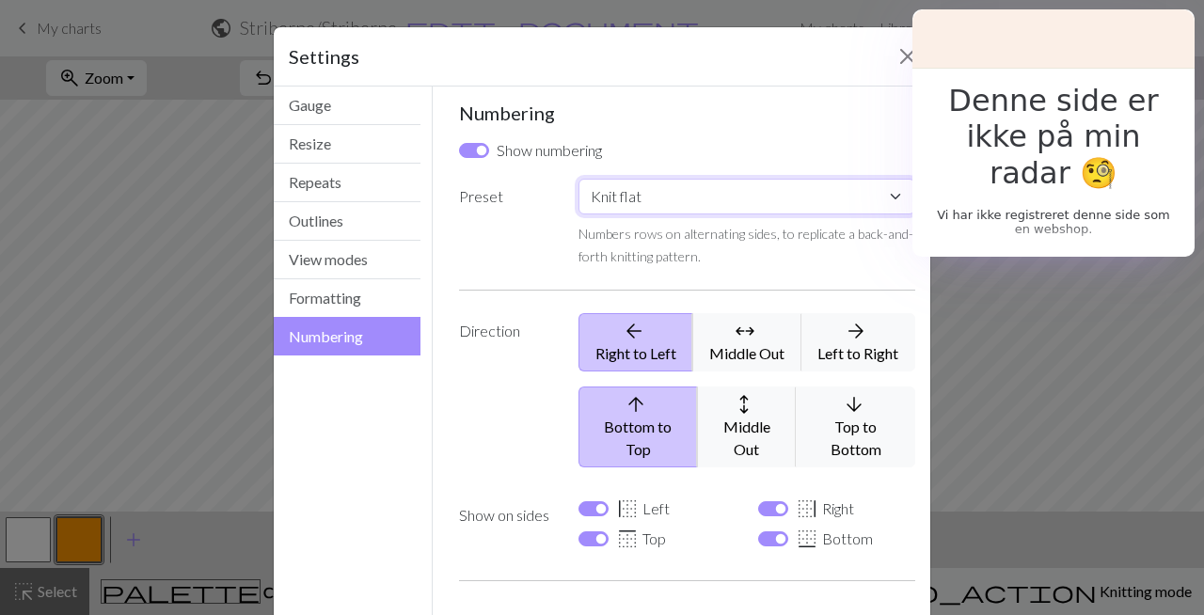
click at [804, 183] on select "Custom Knit flat Knit in the round Lace knitting Cross stitch" at bounding box center [747, 197] width 337 height 36
select select "round"
click at [579, 179] on select "Custom Knit flat Knit in the round Lace knitting Cross stitch" at bounding box center [747, 197] width 337 height 36
click at [603, 501] on input "border_left Left" at bounding box center [594, 508] width 30 height 15
checkbox input "true"
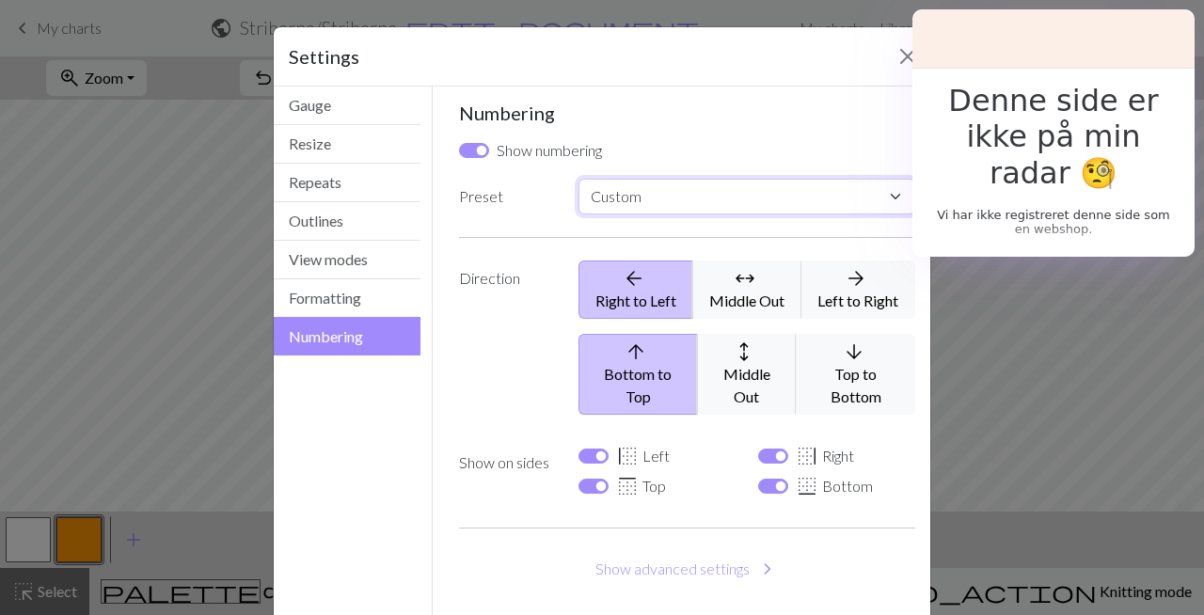
click at [683, 201] on select "Custom Knit flat Knit in the round Lace knitting Cross stitch" at bounding box center [747, 197] width 337 height 36
select select "round"
click at [579, 179] on select "Custom Knit flat Knit in the round Lace knitting Cross stitch" at bounding box center [747, 197] width 337 height 36
checkbox input "false"
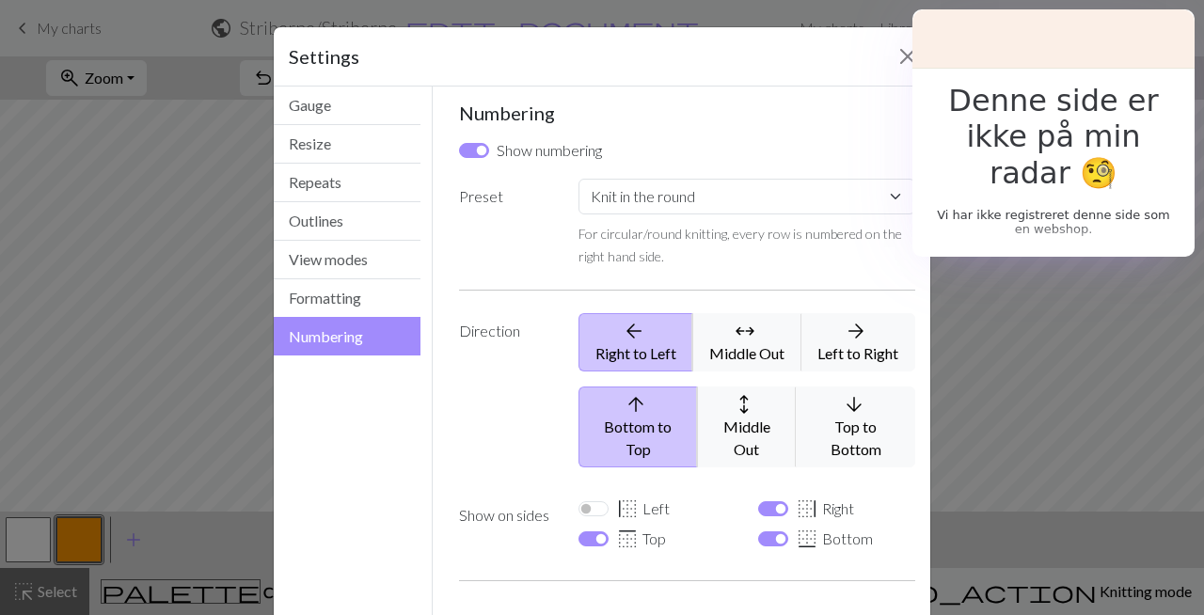
click at [481, 394] on label "Direction" at bounding box center [507, 397] width 119 height 169
click at [365, 298] on button "Formatting" at bounding box center [347, 298] width 147 height 39
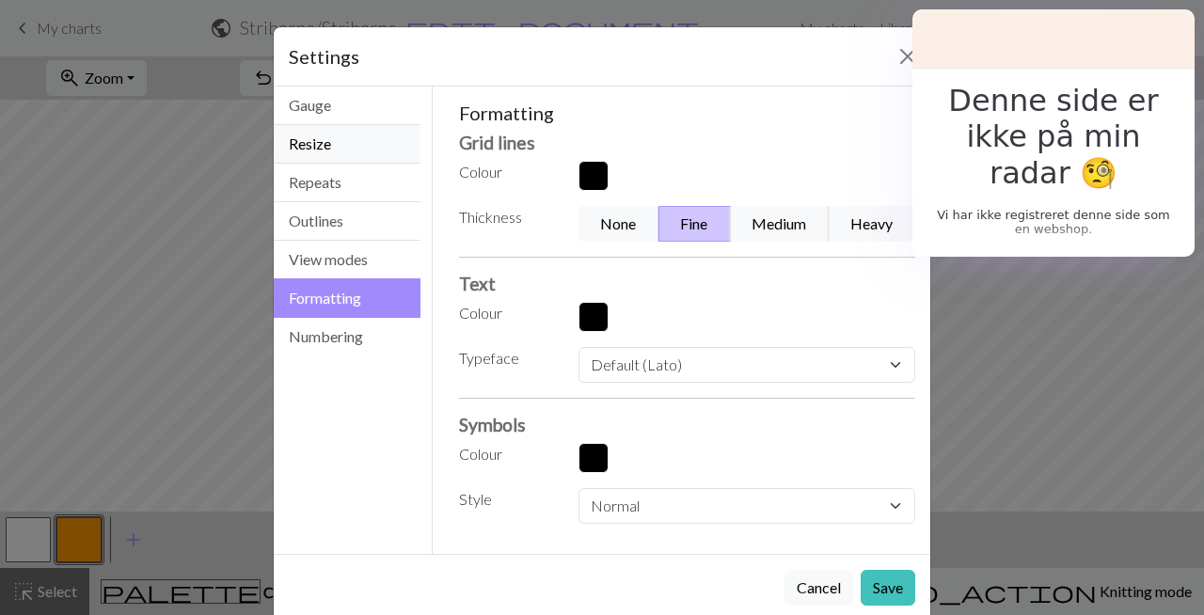
click at [374, 151] on button "Resize" at bounding box center [347, 144] width 147 height 39
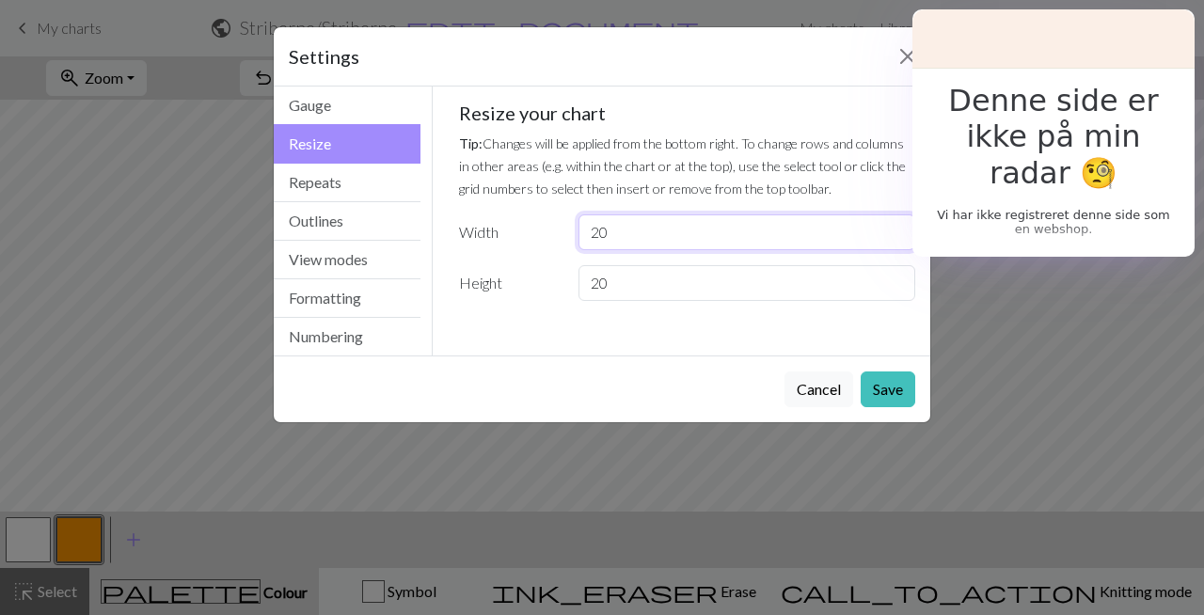
click at [636, 236] on input "20" at bounding box center [747, 233] width 337 height 36
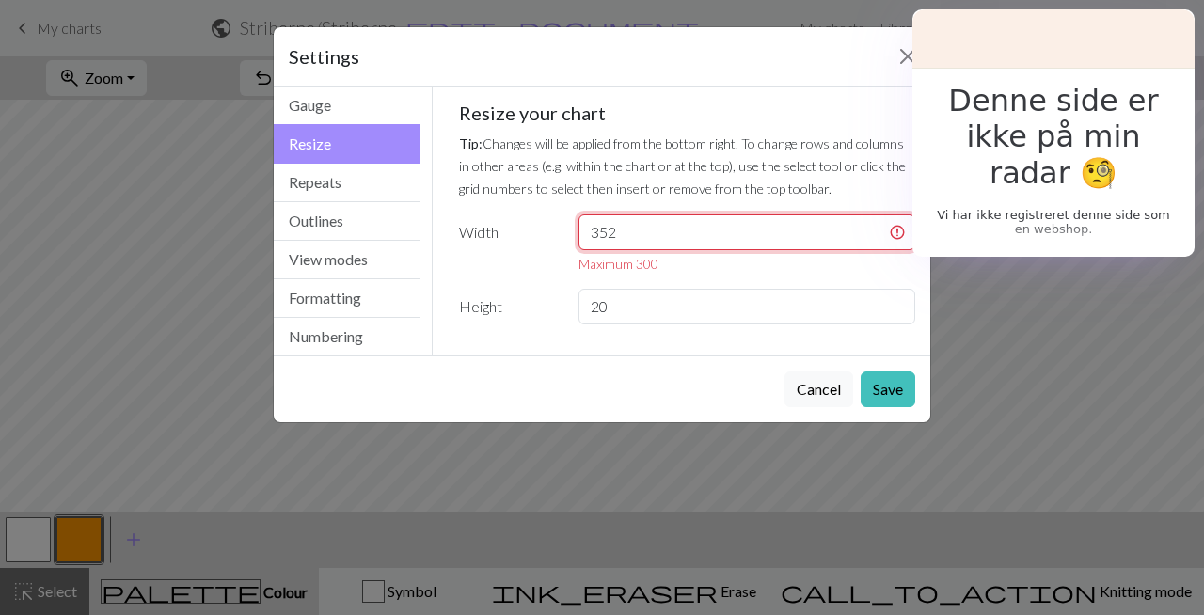
click at [655, 235] on input "352" at bounding box center [747, 233] width 337 height 36
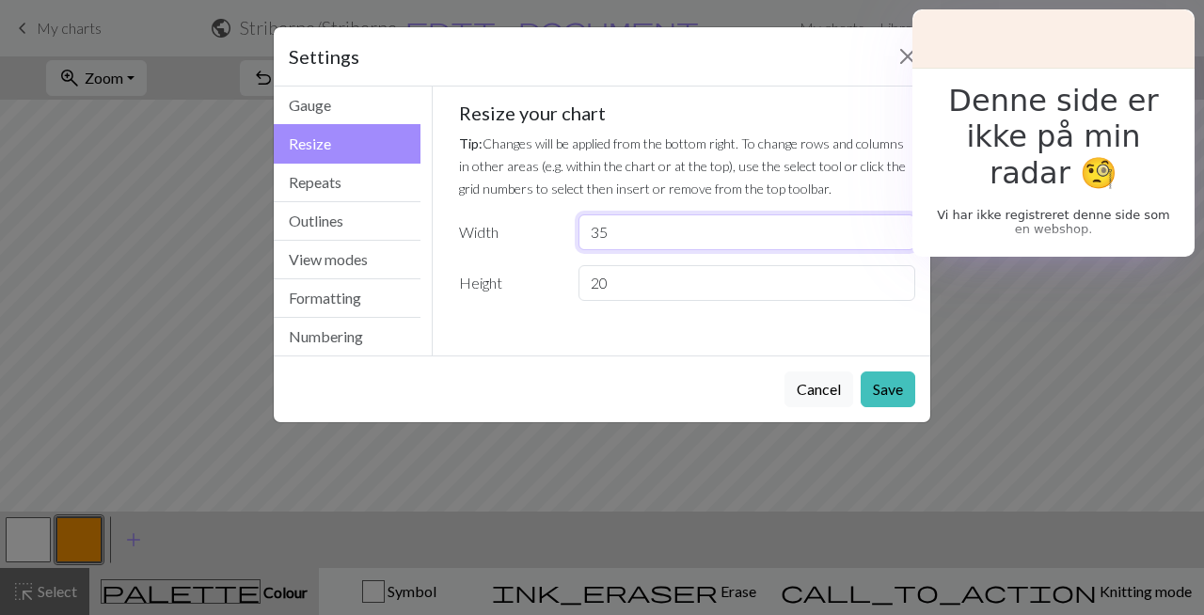
type input "3"
type input "176"
click at [628, 291] on input "20" at bounding box center [747, 283] width 337 height 36
type input "2"
type input "200"
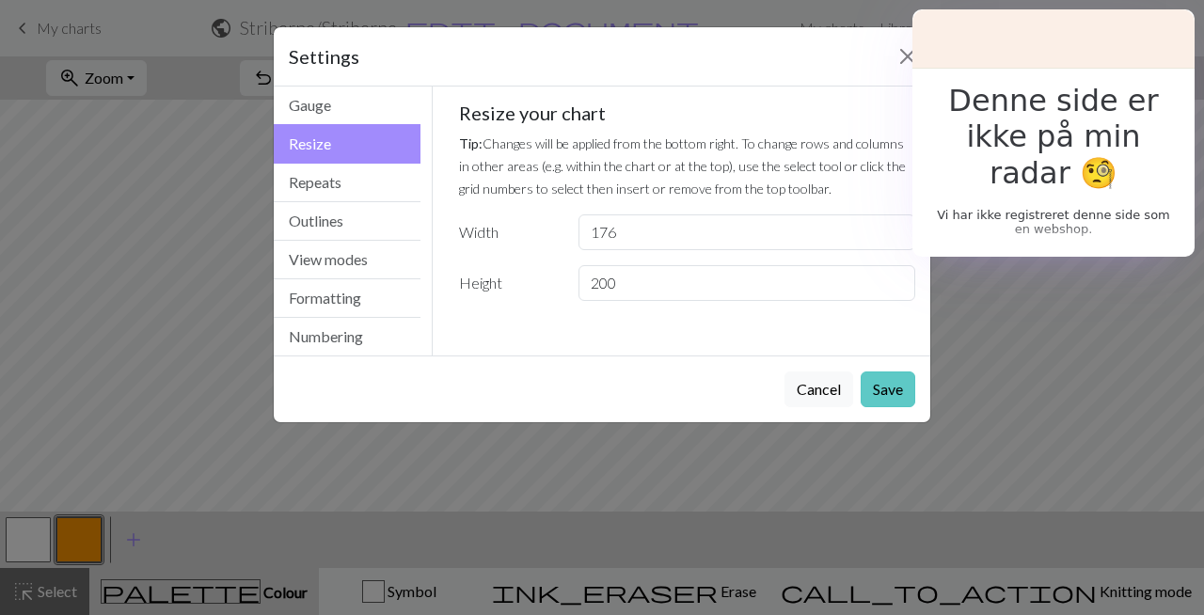
click at [903, 392] on button "Save" at bounding box center [888, 390] width 55 height 36
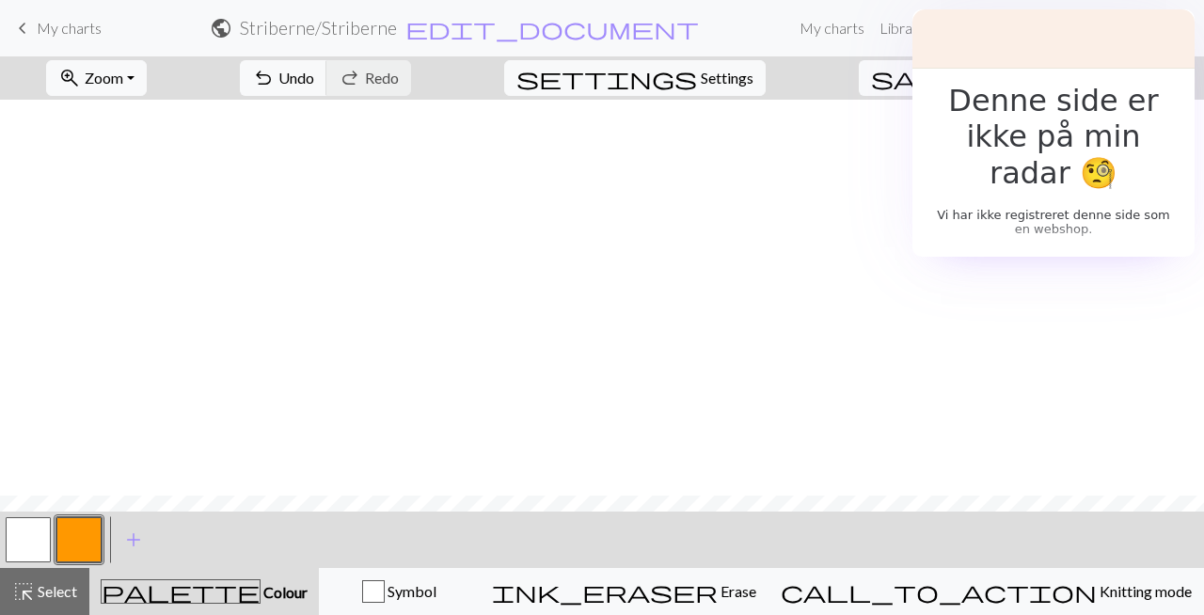
scroll to position [396, 0]
click at [994, 76] on button "save Save Save" at bounding box center [934, 78] width 150 height 36
click at [28, 30] on span "keyboard_arrow_left" at bounding box center [22, 28] width 23 height 26
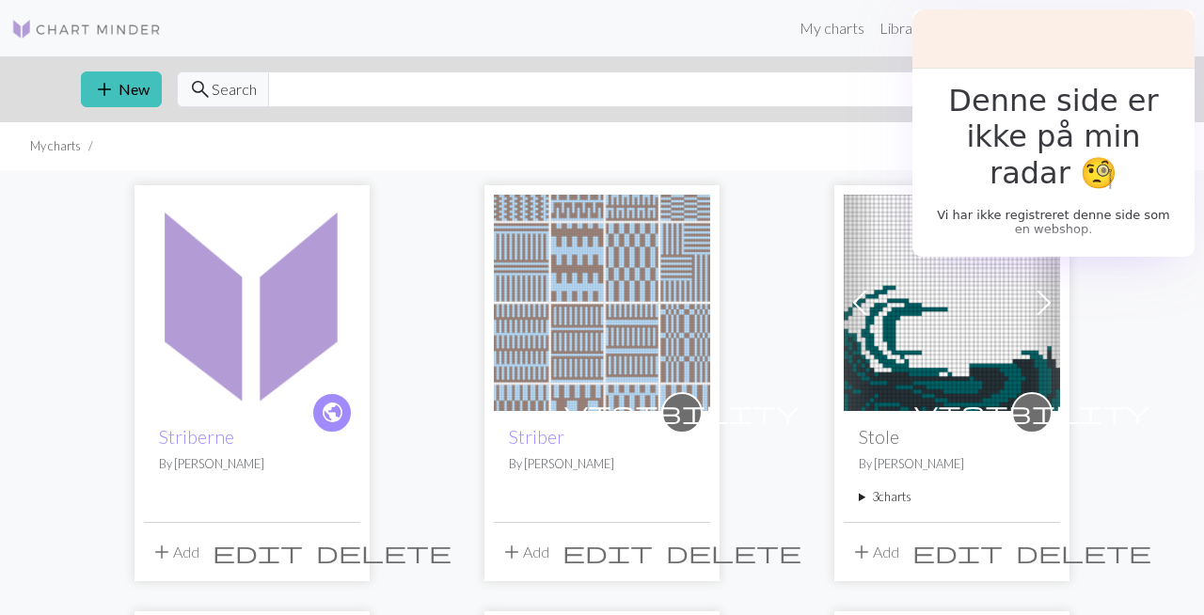
click at [573, 443] on h2 "Striber" at bounding box center [602, 437] width 186 height 22
click at [544, 443] on link "Striber" at bounding box center [537, 437] width 56 height 22
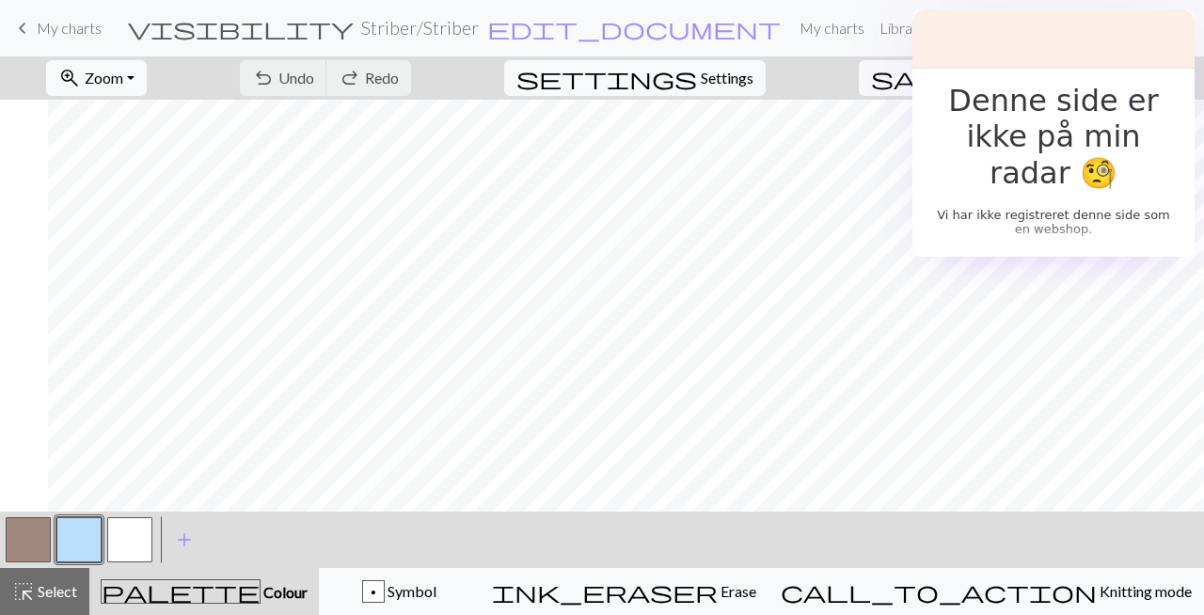
scroll to position [0, 975]
click at [122, 61] on button "zoom_in Zoom Zoom" at bounding box center [96, 78] width 101 height 36
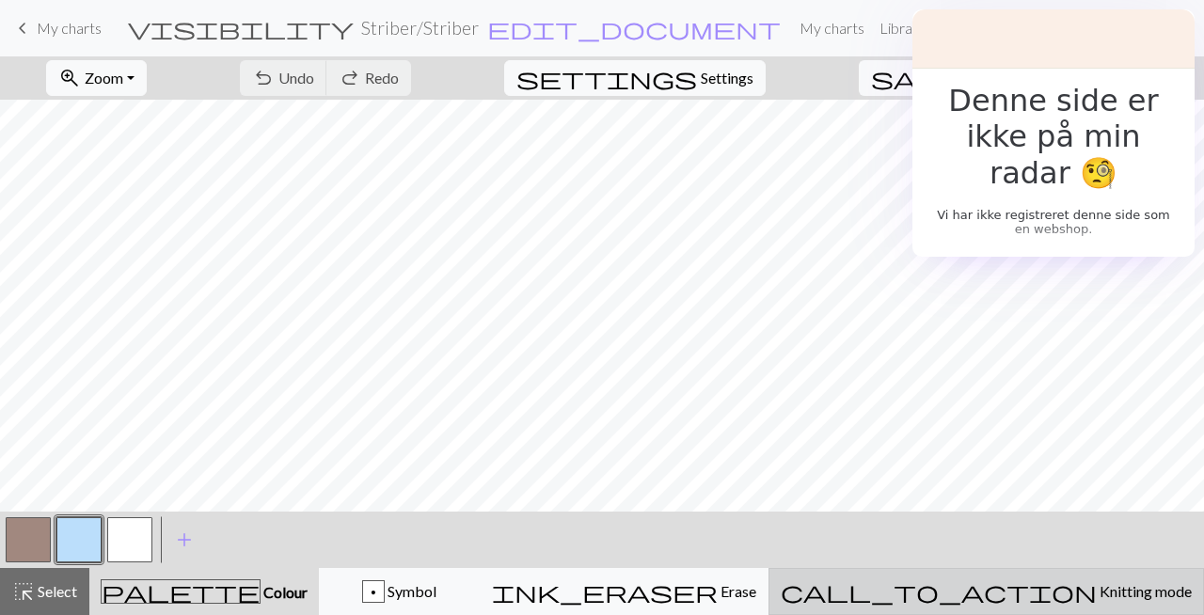
click at [1097, 584] on span "Knitting mode" at bounding box center [1144, 591] width 95 height 18
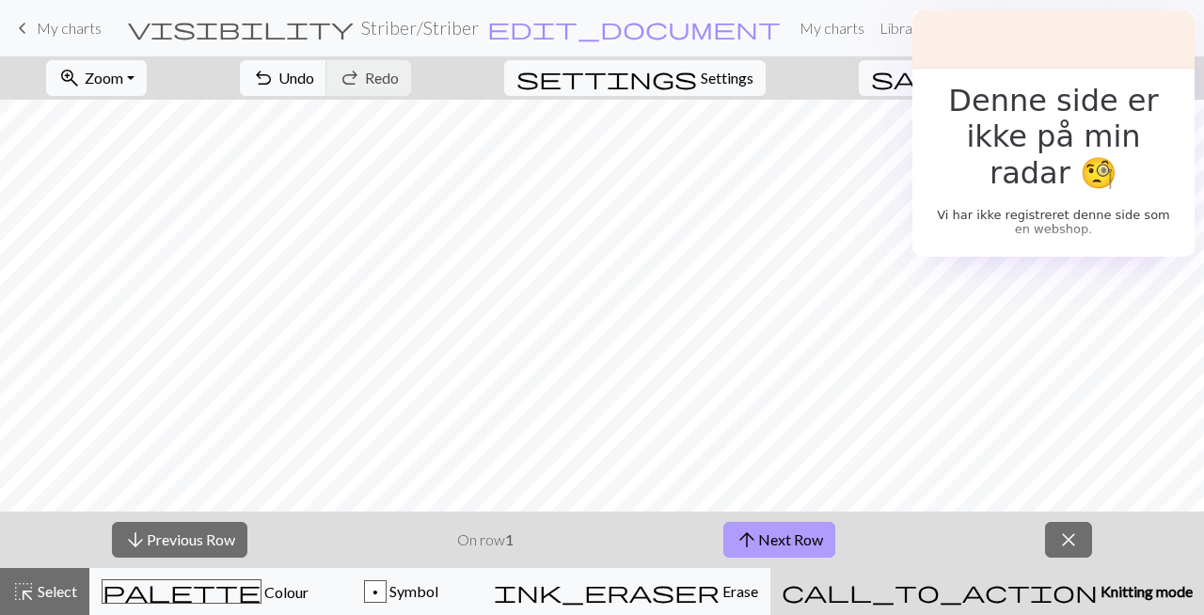
click at [776, 541] on button "arrow_upward Next Row" at bounding box center [780, 540] width 112 height 36
click at [777, 542] on button "arrow_upward Next Row" at bounding box center [780, 540] width 112 height 36
click at [1067, 542] on span "close" at bounding box center [1069, 540] width 23 height 26
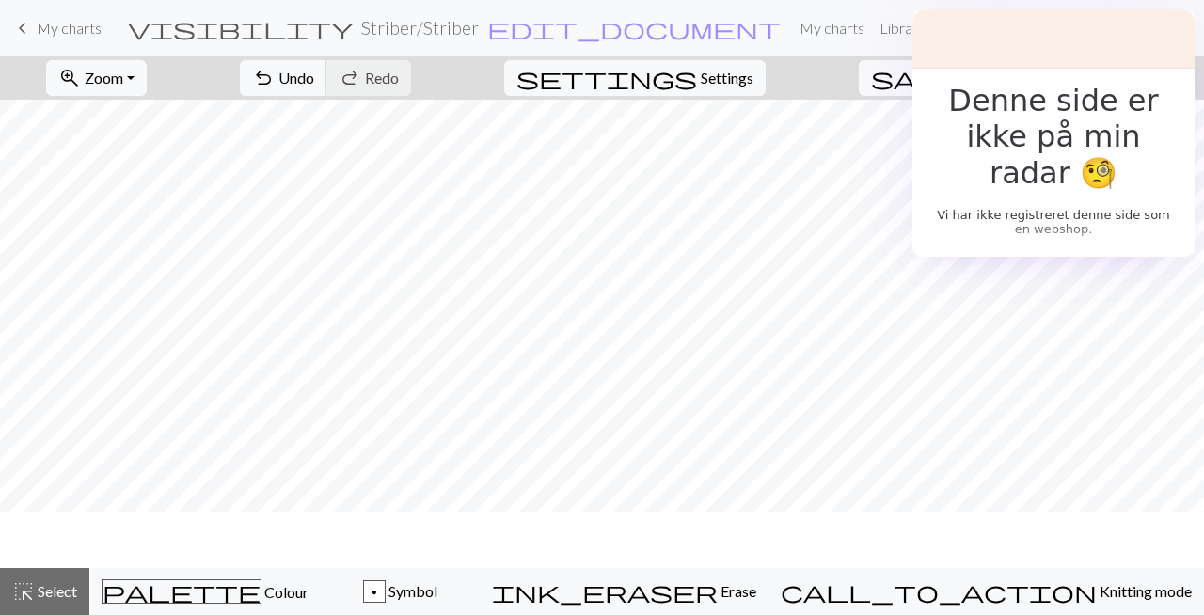
scroll to position [1931, 0]
click at [36, 15] on link "keyboard_arrow_left My charts" at bounding box center [56, 28] width 90 height 32
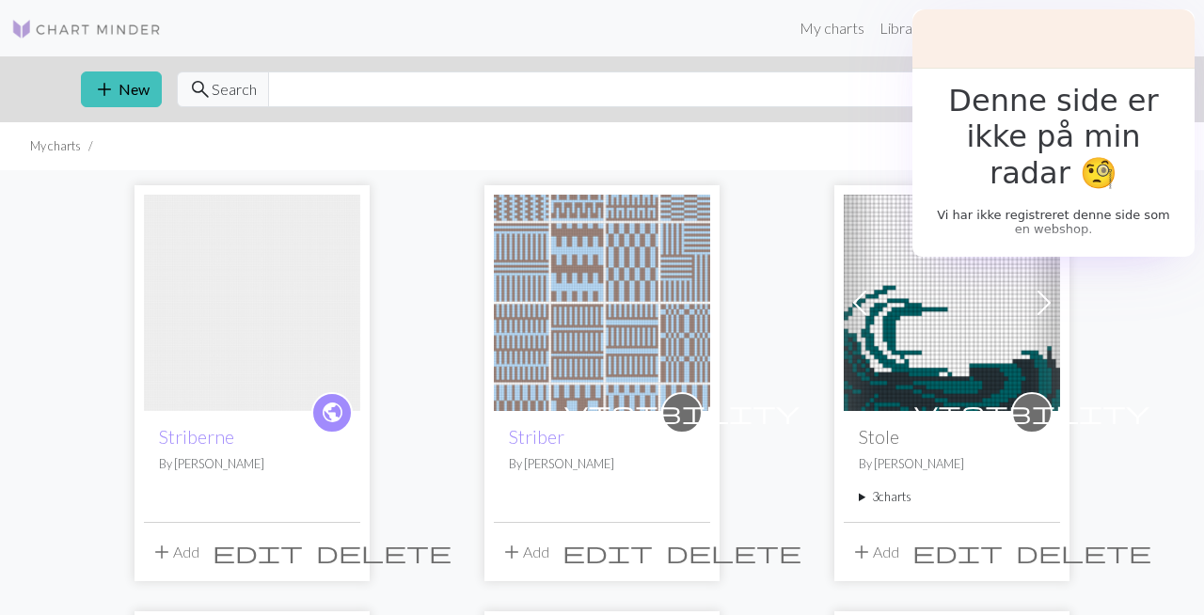
click at [218, 421] on div "public Striberne By Sara Annabell von Staffeldt" at bounding box center [252, 466] width 216 height 110
click at [204, 434] on link "Striberne" at bounding box center [196, 437] width 75 height 22
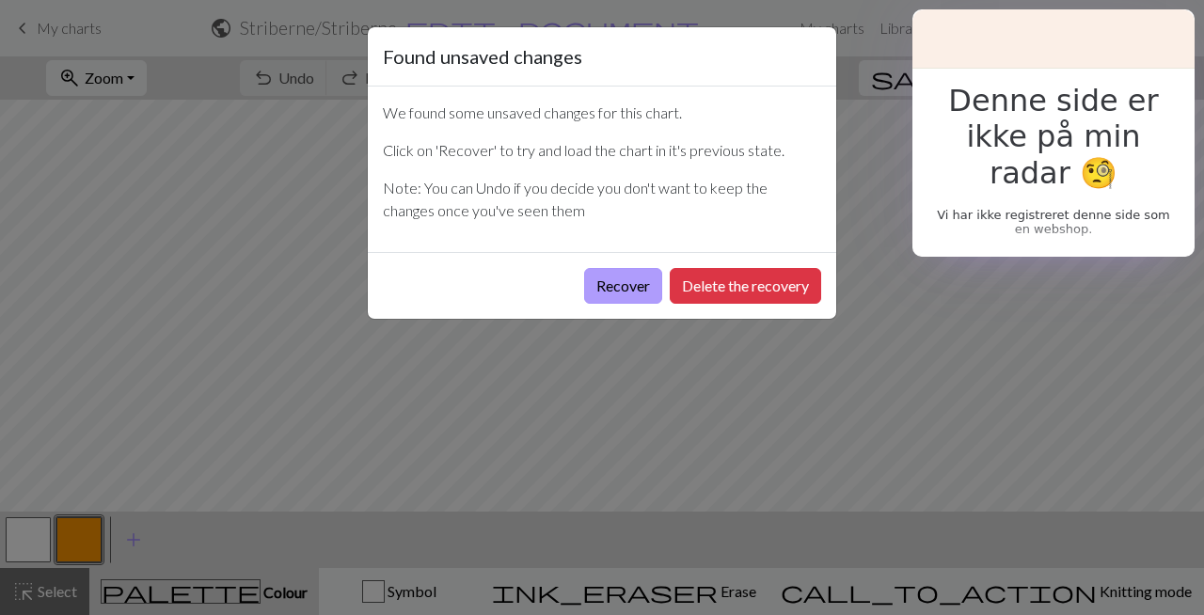
click at [643, 289] on button "Recover" at bounding box center [623, 286] width 78 height 36
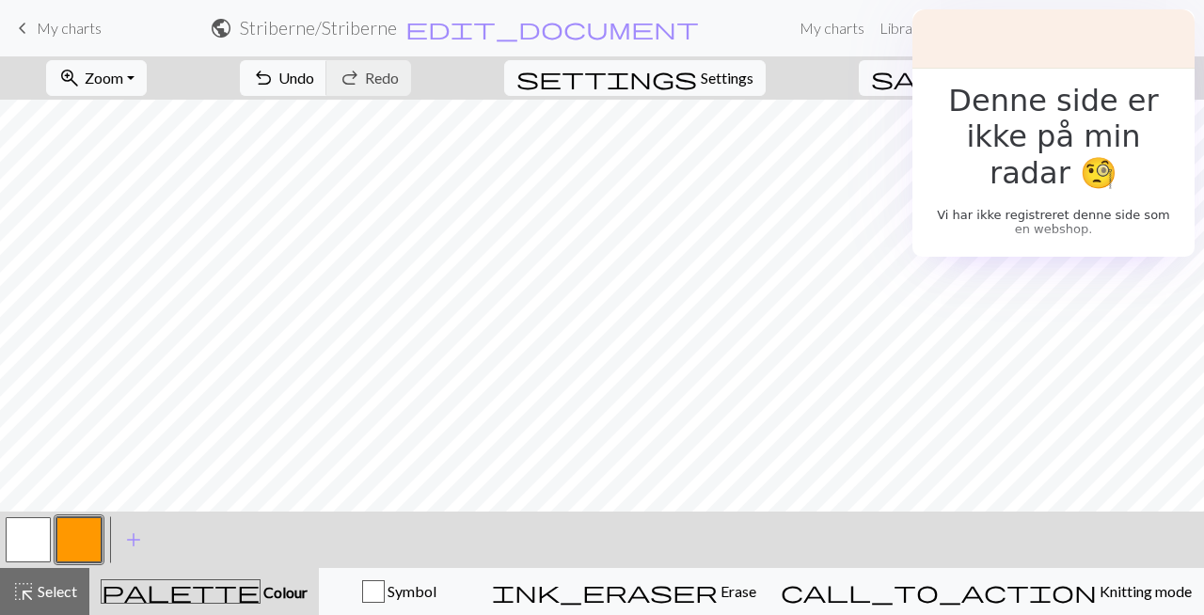
click at [87, 535] on button "button" at bounding box center [78, 539] width 45 height 45
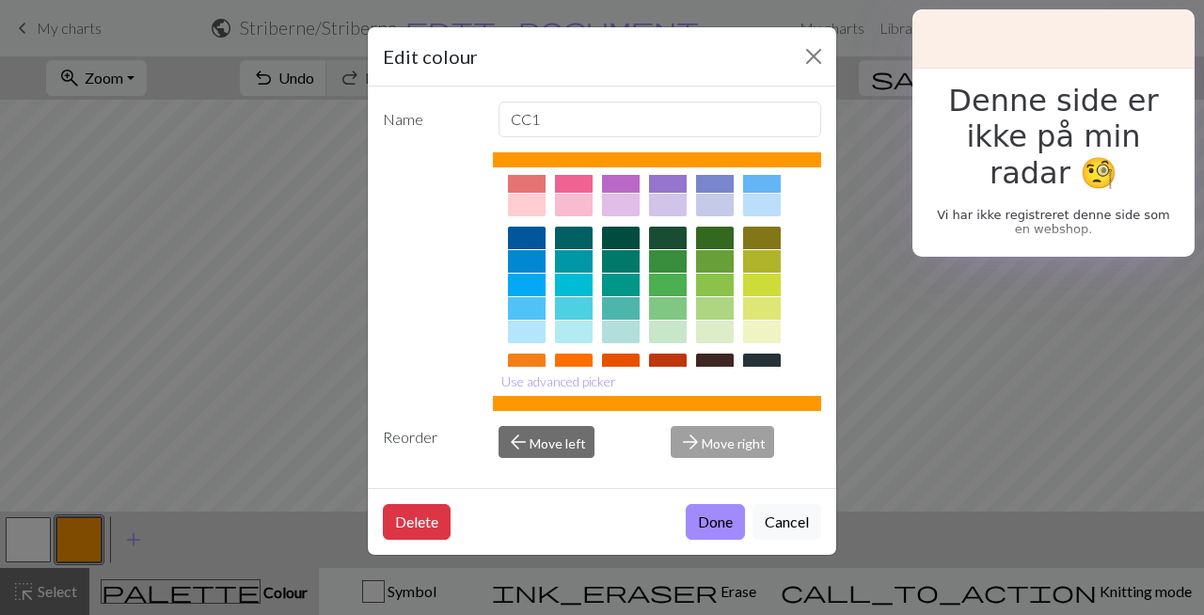
scroll to position [92, 0]
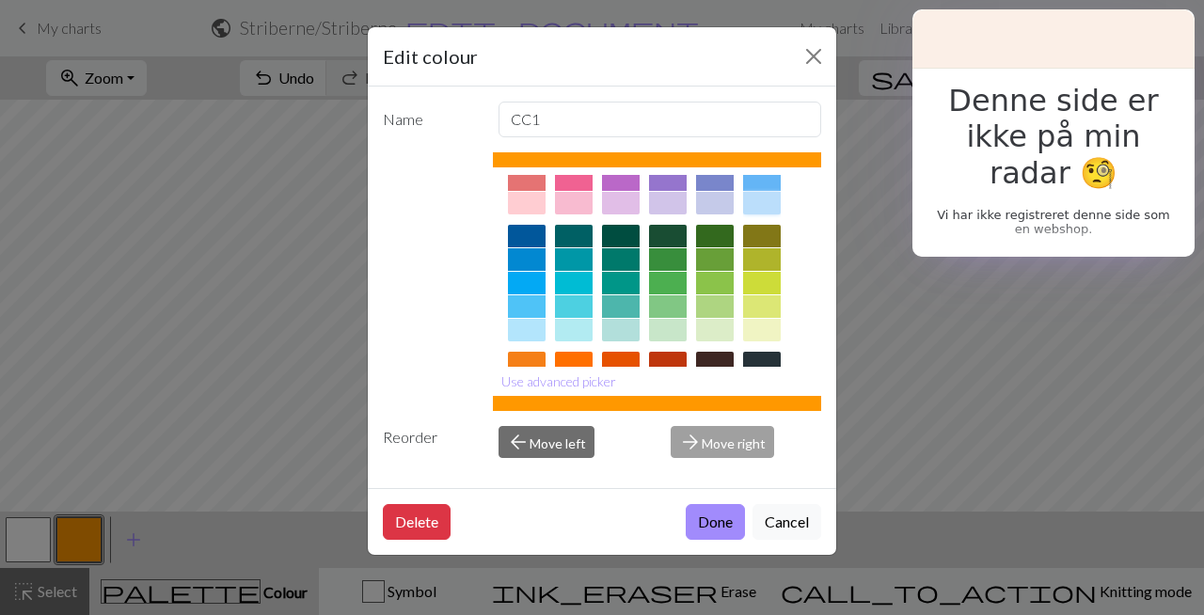
click at [757, 205] on div at bounding box center [762, 203] width 38 height 23
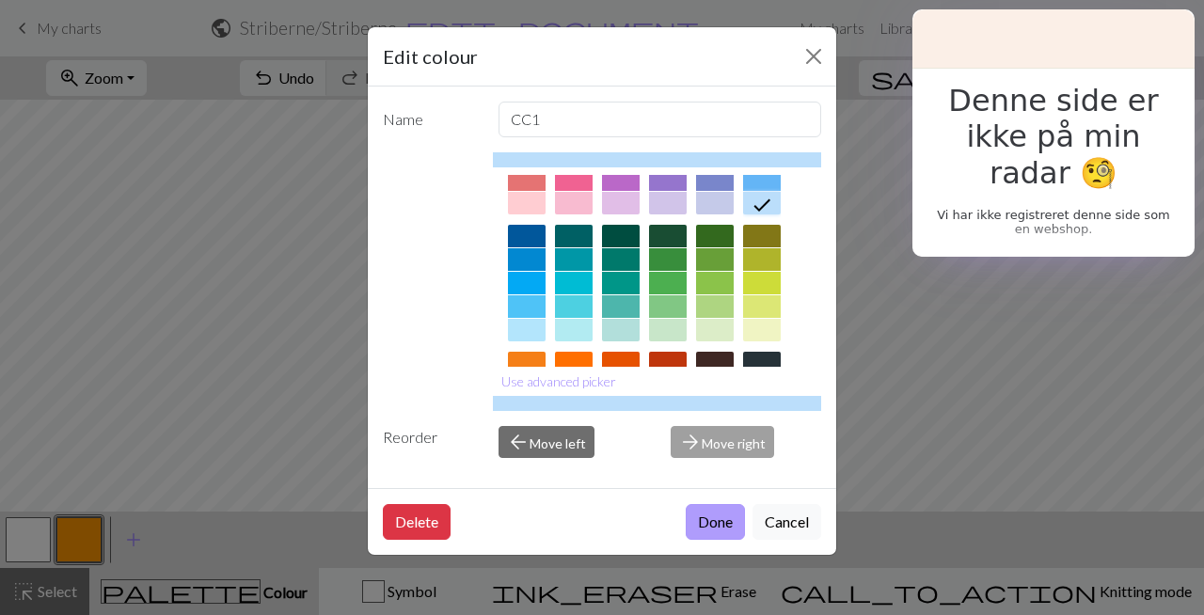
click at [730, 515] on button "Done" at bounding box center [715, 522] width 59 height 36
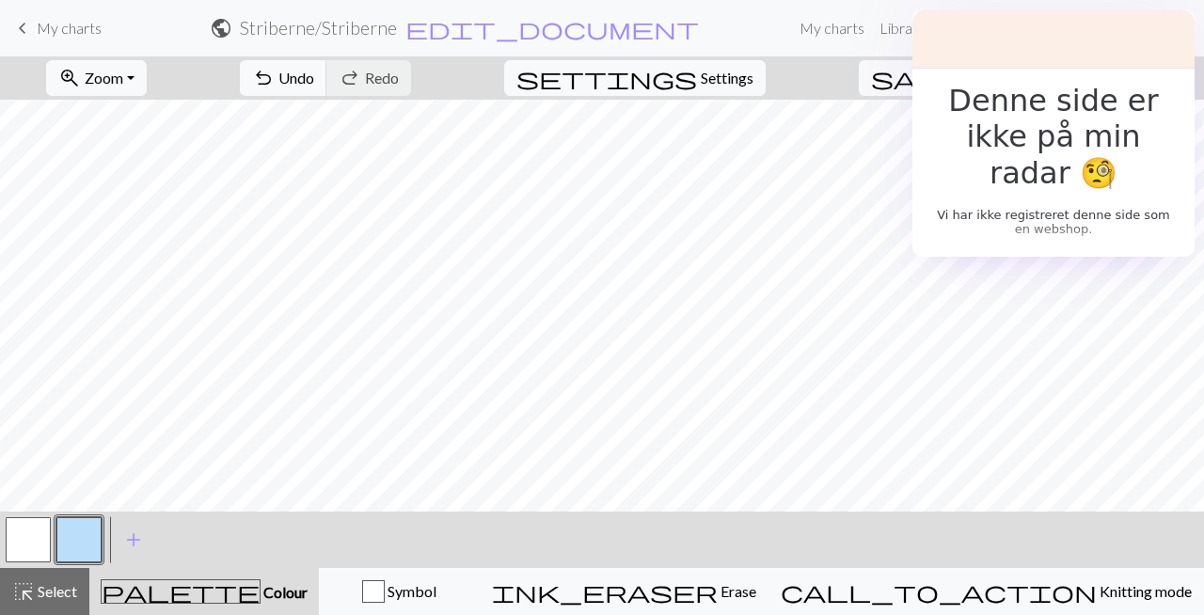
click at [31, 533] on button "button" at bounding box center [28, 539] width 45 height 45
click at [12, 546] on button "button" at bounding box center [28, 539] width 45 height 45
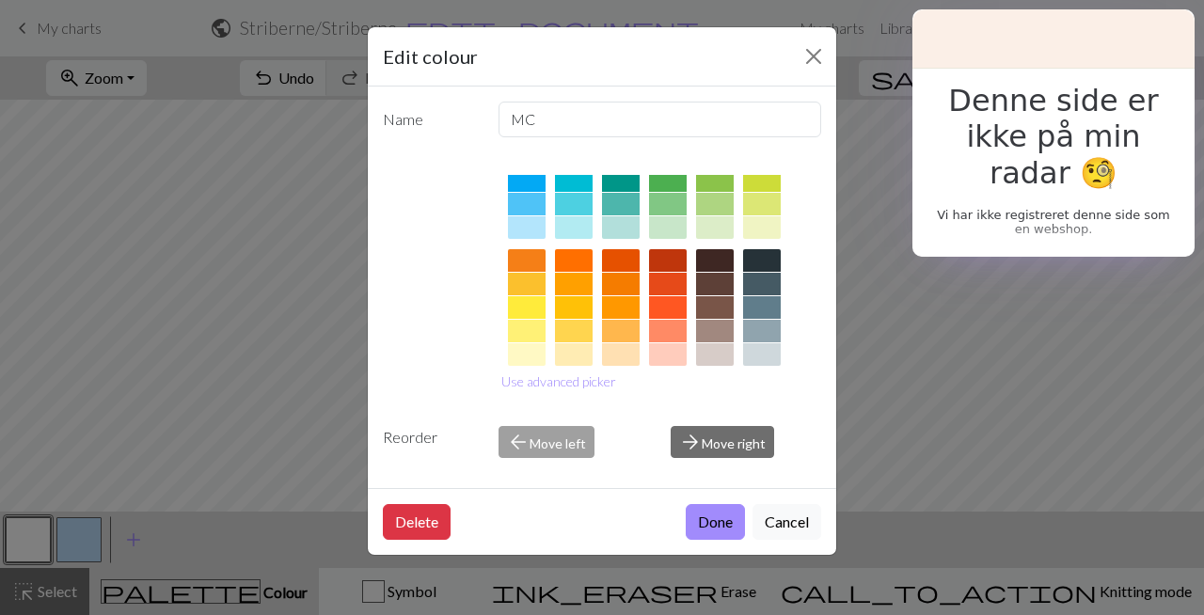
scroll to position [202, 0]
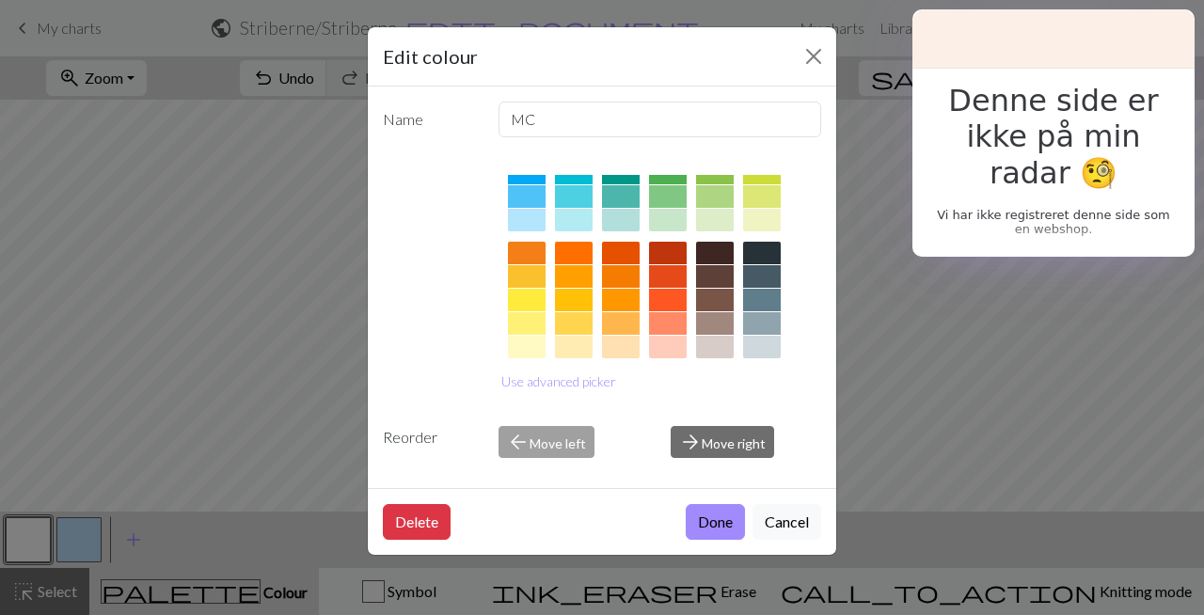
click at [717, 318] on div at bounding box center [715, 323] width 38 height 23
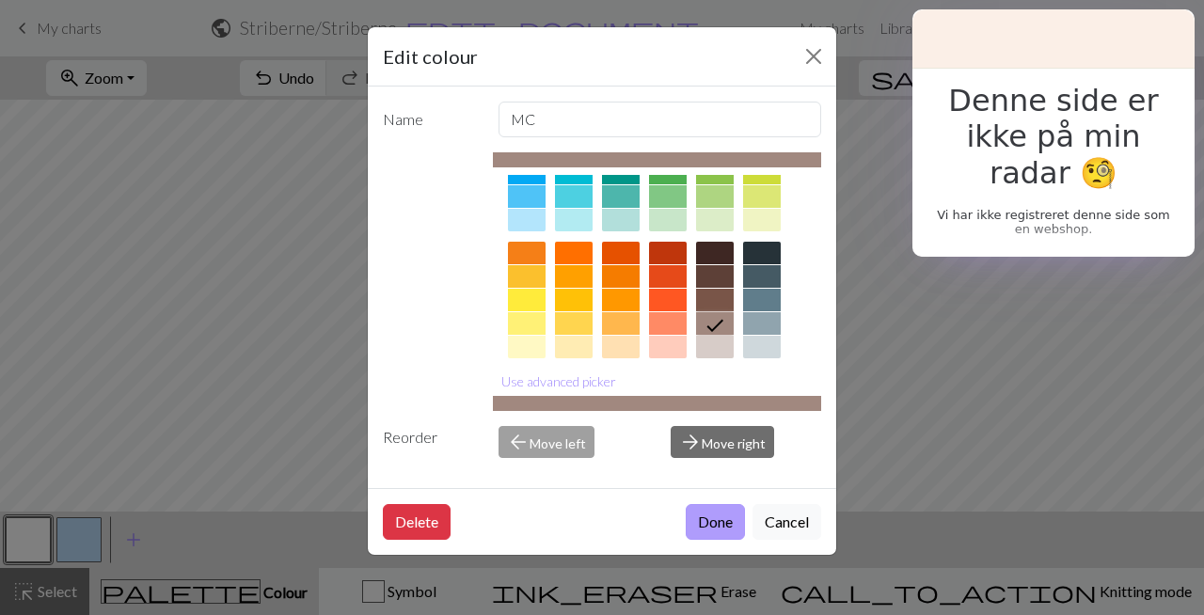
click at [724, 529] on button "Done" at bounding box center [715, 522] width 59 height 36
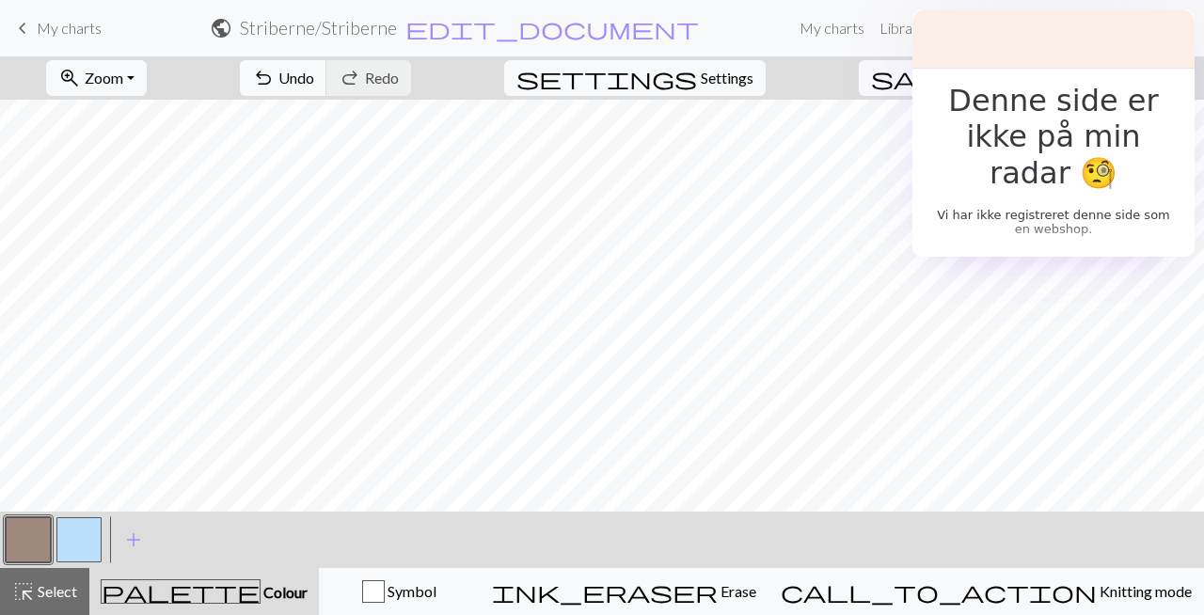
click at [85, 536] on button "button" at bounding box center [78, 539] width 45 height 45
click at [275, 75] on span "undo" at bounding box center [263, 78] width 23 height 26
click at [40, 600] on div "highlight_alt Select Select" at bounding box center [44, 592] width 65 height 23
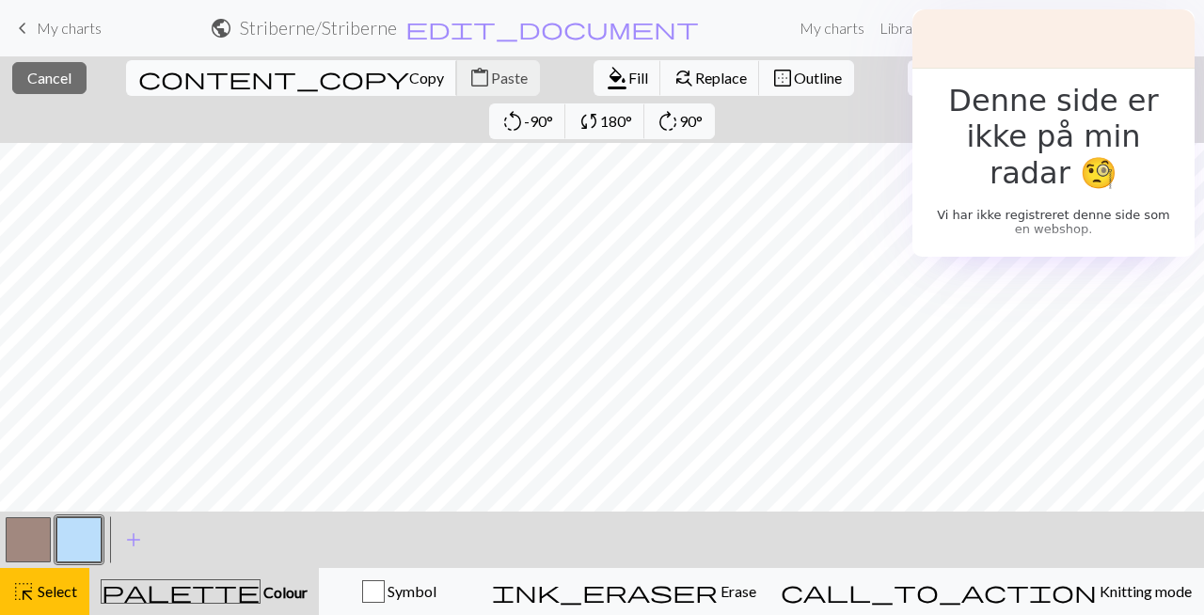
click at [409, 78] on span "Copy" at bounding box center [426, 78] width 35 height 18
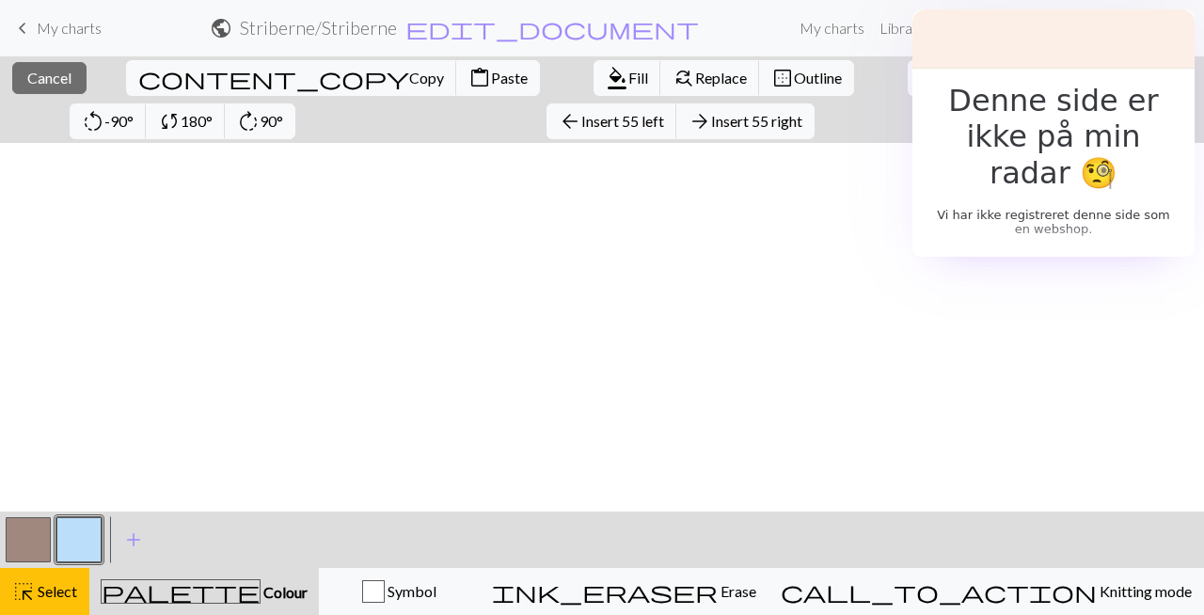
scroll to position [3479, 0]
click at [42, 605] on button "highlight_alt Select Select" at bounding box center [44, 591] width 89 height 47
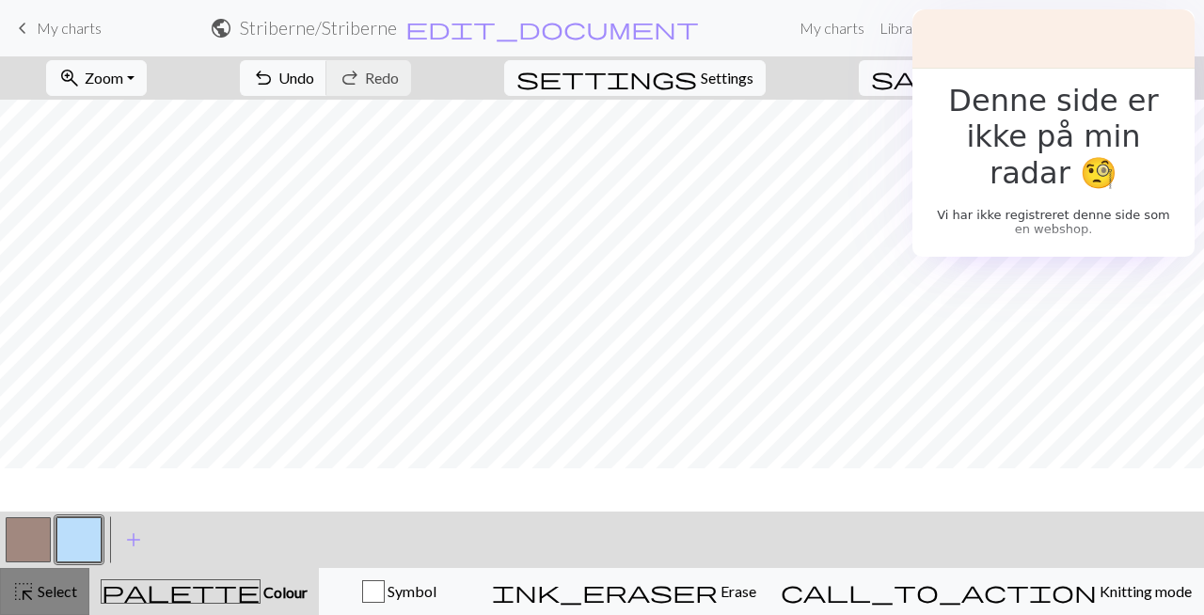
scroll to position [3436, 0]
click at [42, 604] on button "highlight_alt Select Select" at bounding box center [44, 591] width 89 height 47
click at [38, 586] on span "Select" at bounding box center [56, 591] width 42 height 18
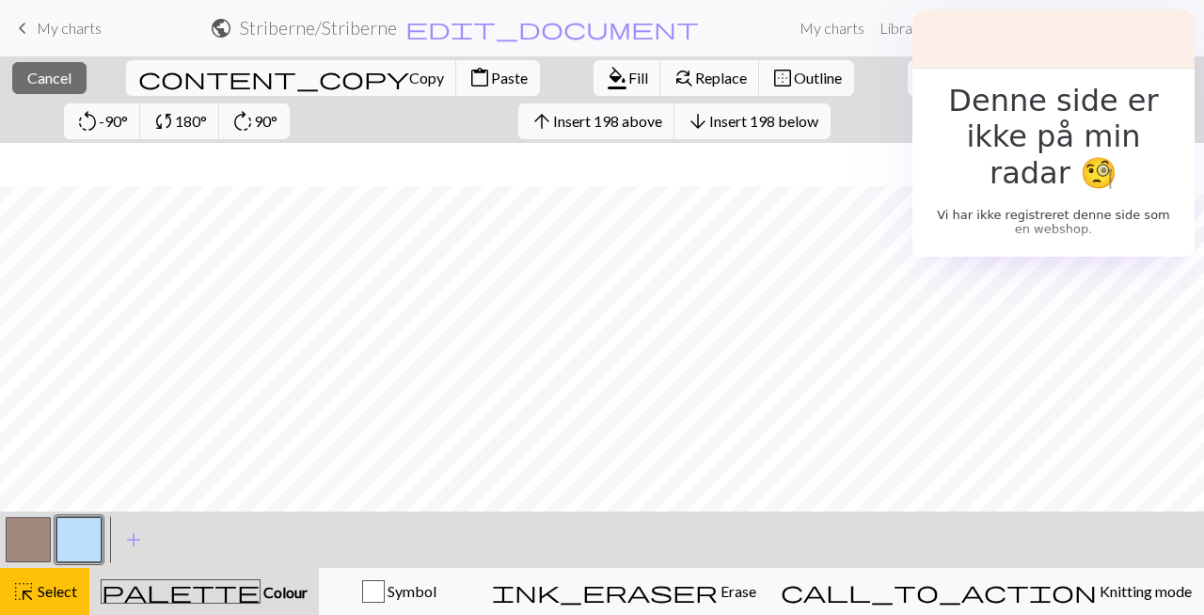
scroll to position [3479, 2507]
click at [629, 77] on span "Fill" at bounding box center [639, 78] width 20 height 18
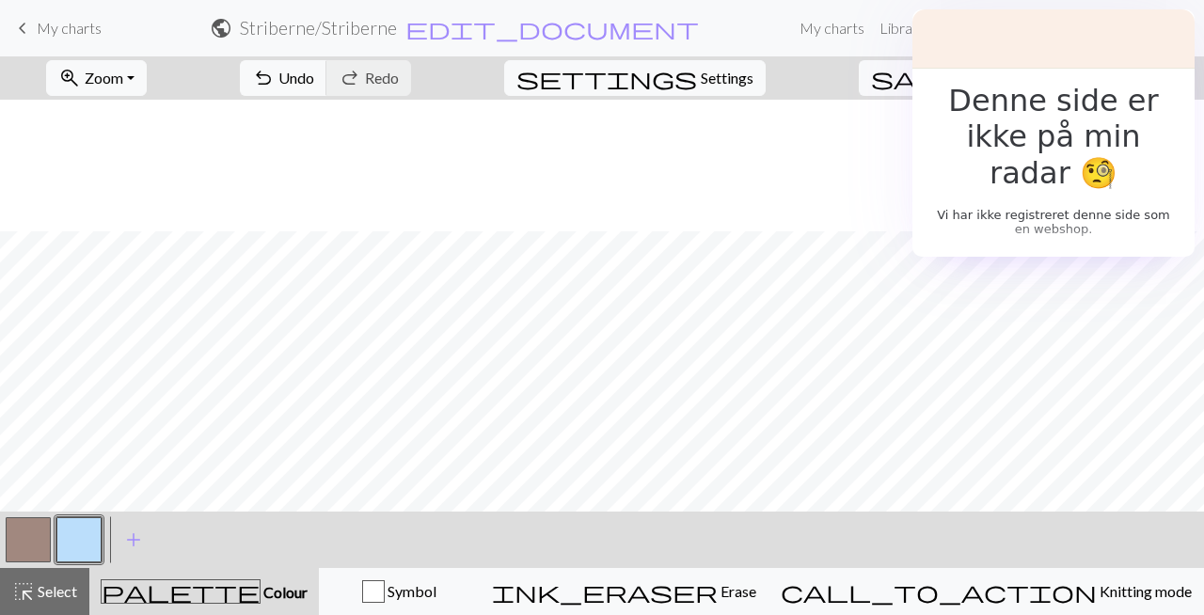
scroll to position [1007, 2507]
click at [275, 71] on span "undo" at bounding box center [263, 78] width 23 height 26
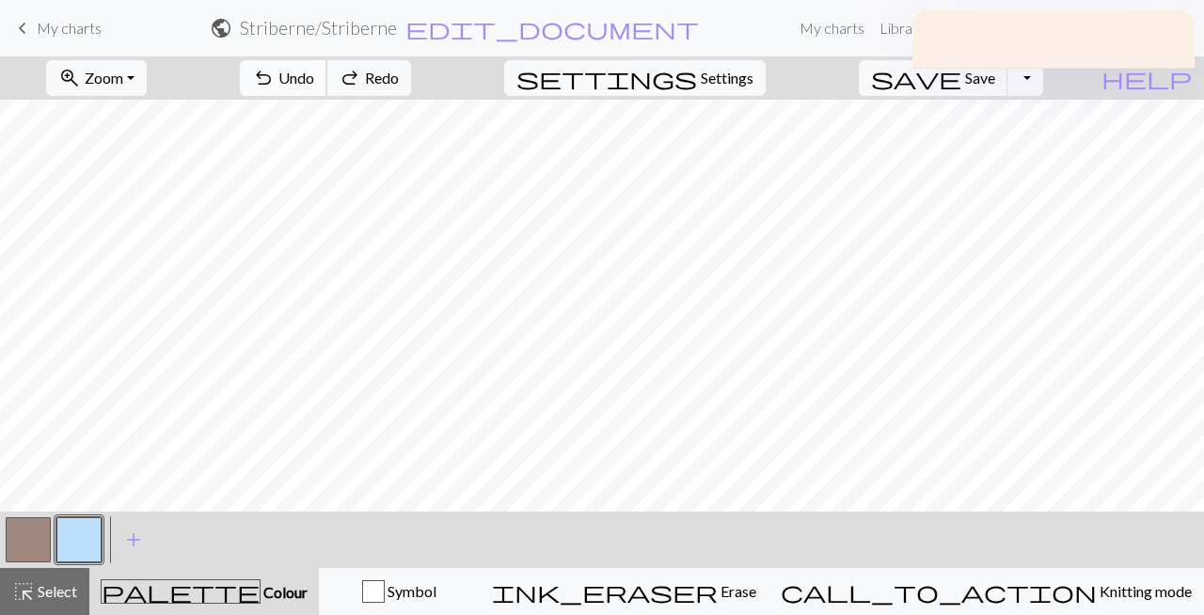
click at [275, 76] on span "undo" at bounding box center [263, 78] width 23 height 26
click at [275, 74] on span "undo" at bounding box center [263, 78] width 23 height 26
click at [314, 72] on span "Undo" at bounding box center [297, 78] width 36 height 18
click at [314, 73] on span "Undo" at bounding box center [297, 78] width 36 height 18
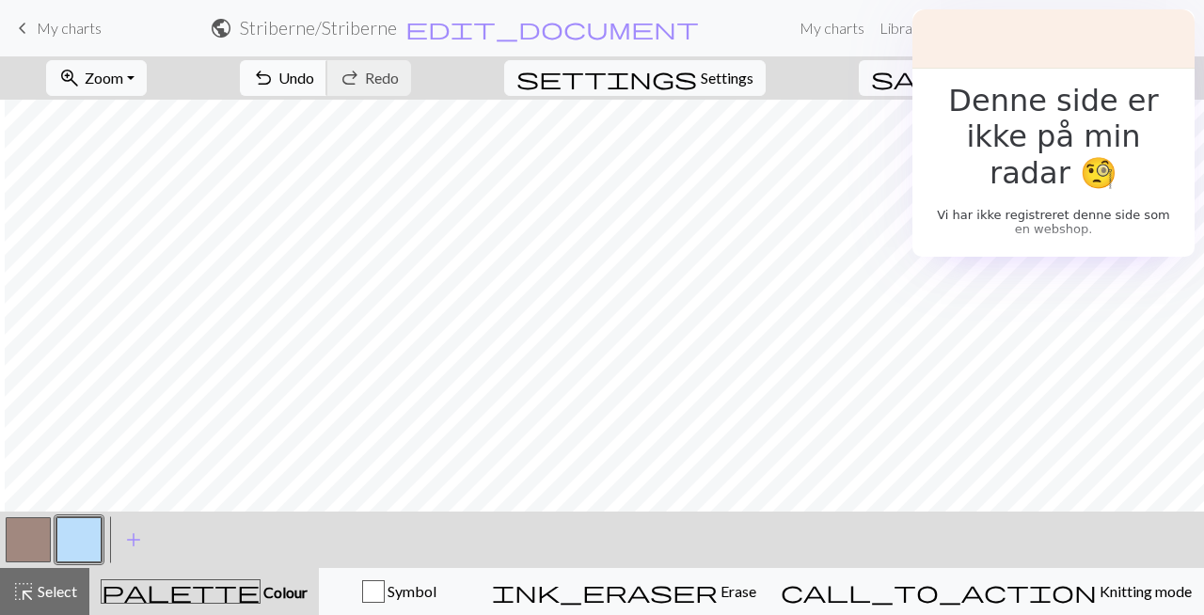
scroll to position [3436, 2507]
click at [275, 73] on span "undo" at bounding box center [263, 78] width 23 height 26
click at [41, 593] on span "Select" at bounding box center [56, 591] width 42 height 18
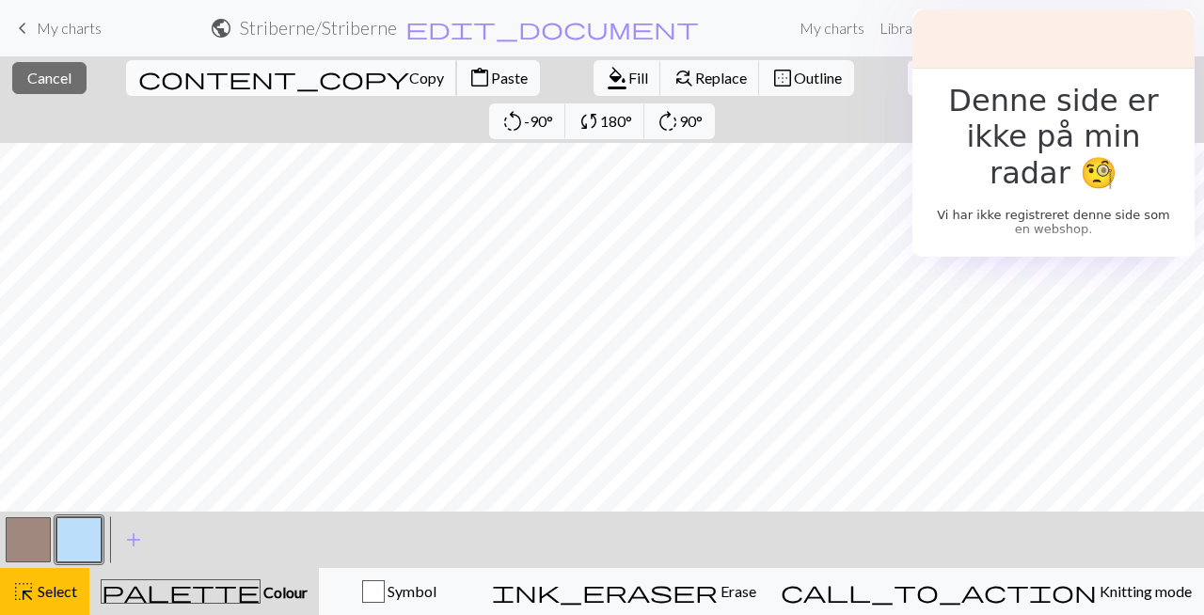
click at [409, 75] on span "Copy" at bounding box center [426, 78] width 35 height 18
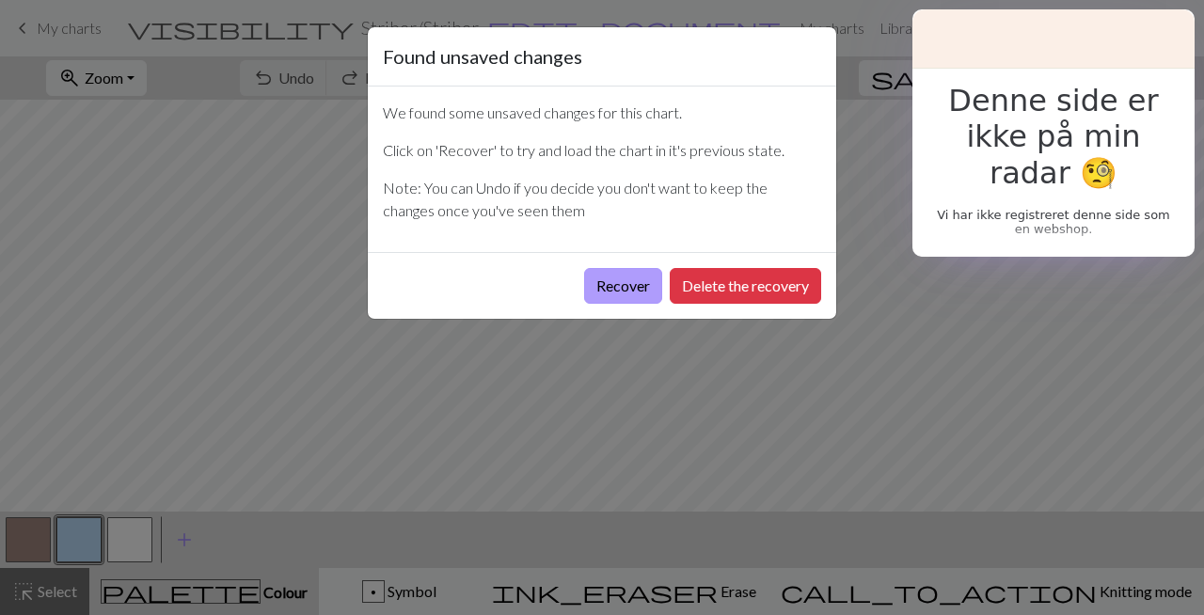
click at [613, 290] on button "Recover" at bounding box center [623, 286] width 78 height 36
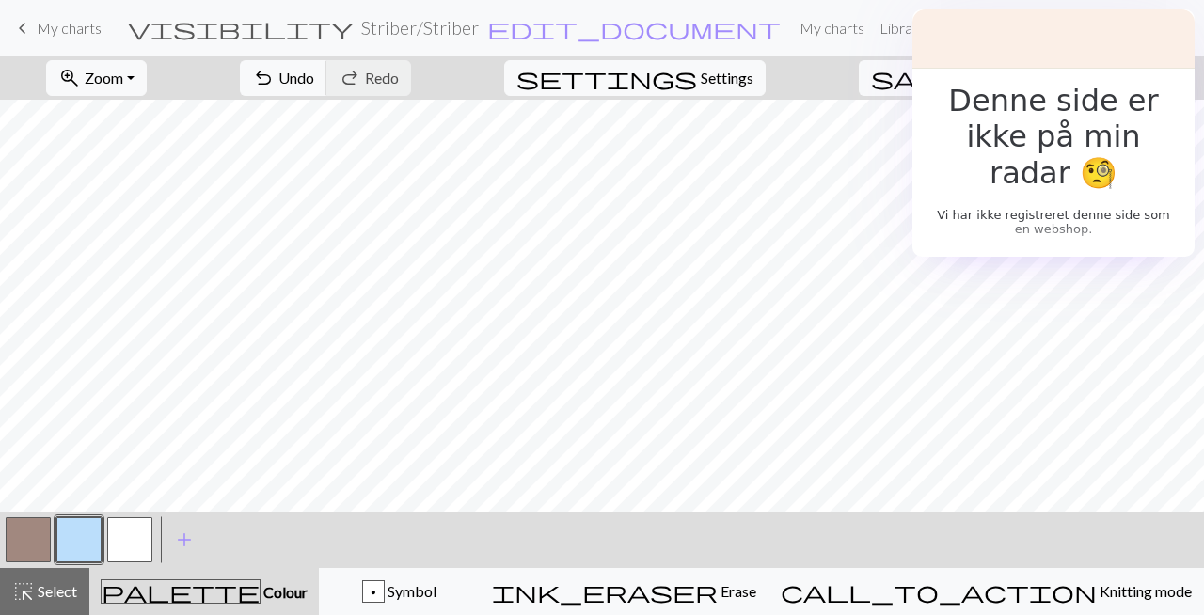
click at [32, 22] on span "keyboard_arrow_left" at bounding box center [22, 28] width 23 height 26
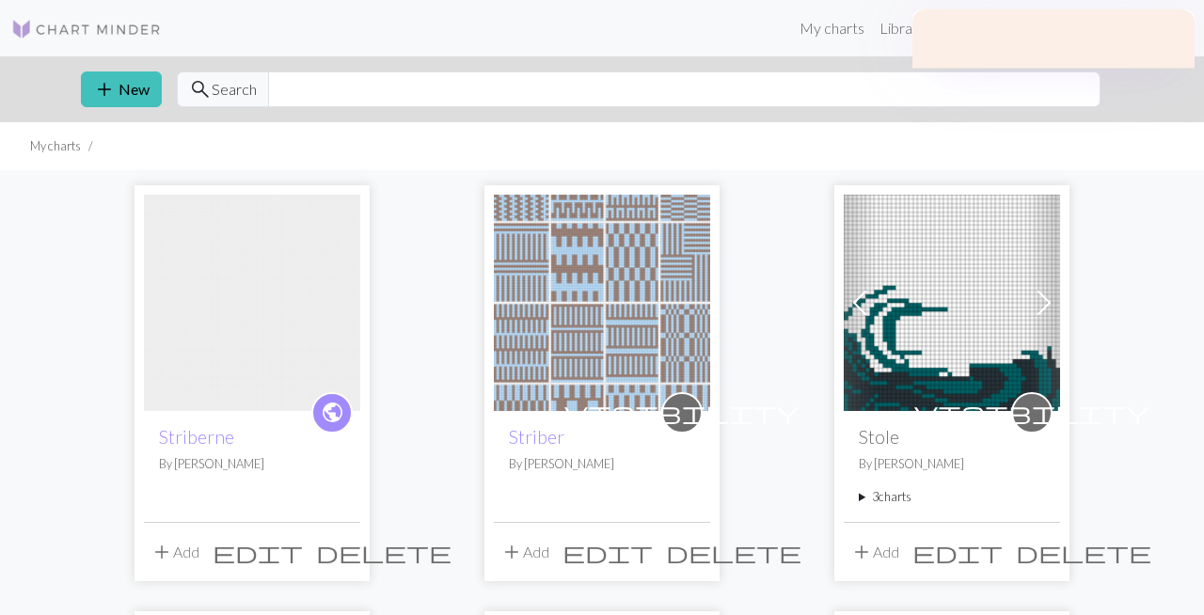
click at [271, 324] on img at bounding box center [252, 303] width 216 height 216
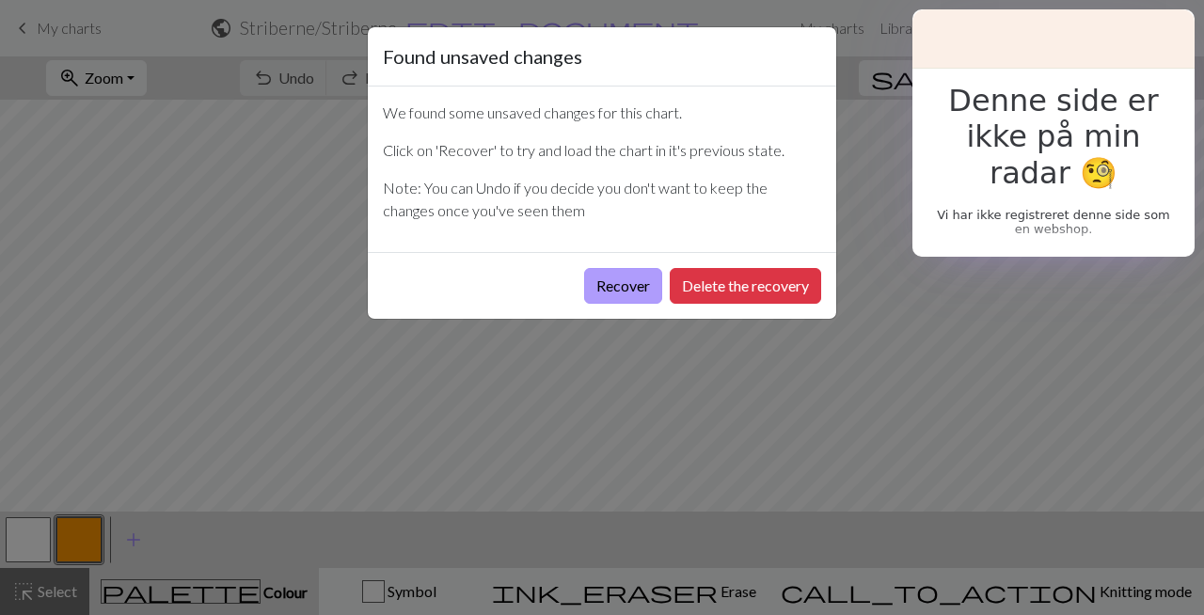
click at [630, 292] on button "Recover" at bounding box center [623, 286] width 78 height 36
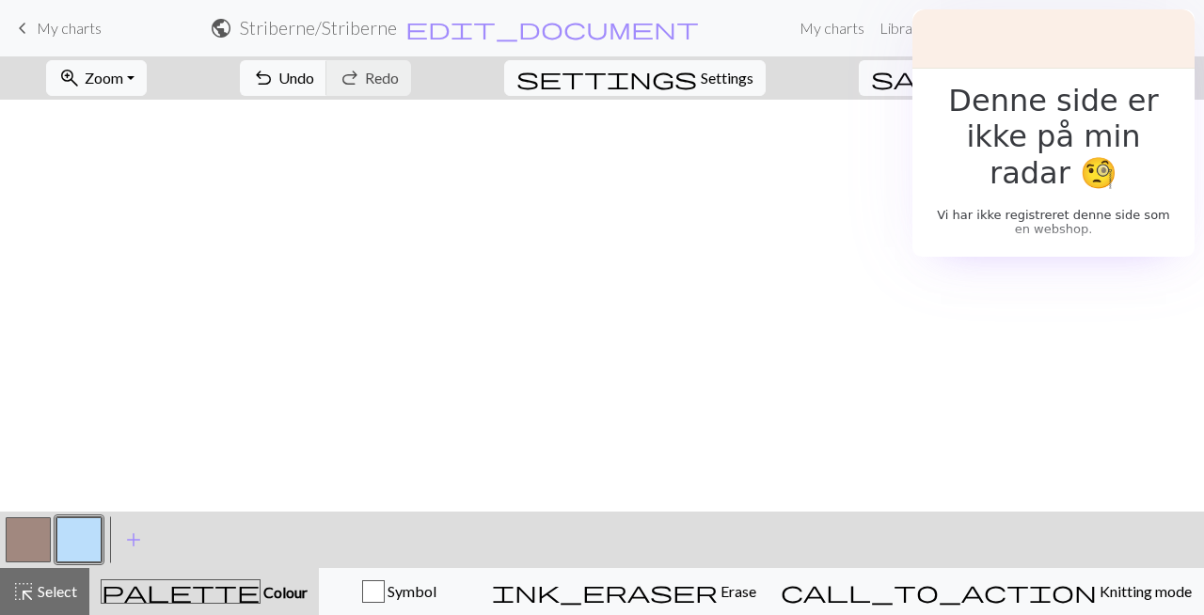
scroll to position [3436, 2507]
click at [65, 584] on span "Select" at bounding box center [56, 591] width 42 height 18
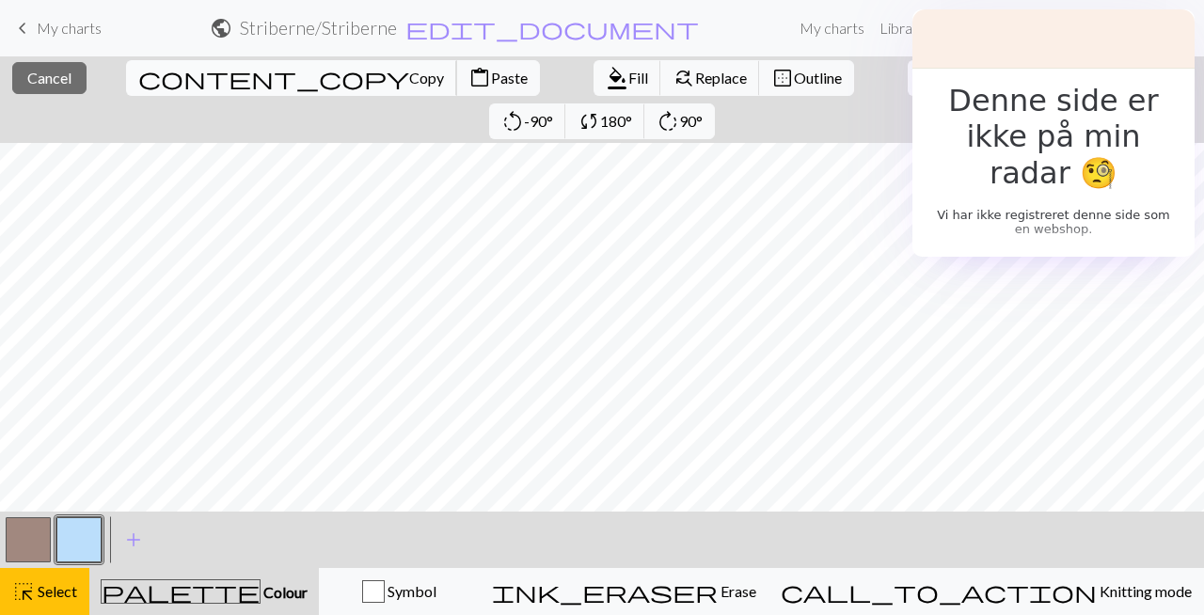
click at [409, 76] on span "Copy" at bounding box center [426, 78] width 35 height 18
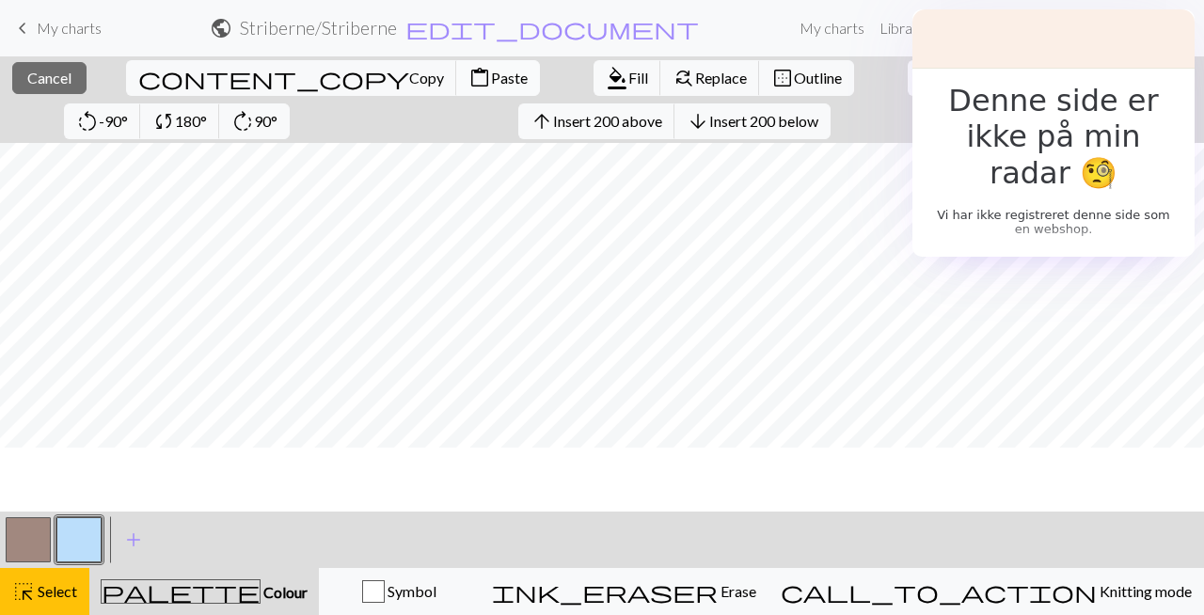
scroll to position [2247, 0]
click at [491, 72] on span "Paste" at bounding box center [509, 78] width 37 height 18
click at [55, 588] on span "Select" at bounding box center [56, 591] width 42 height 18
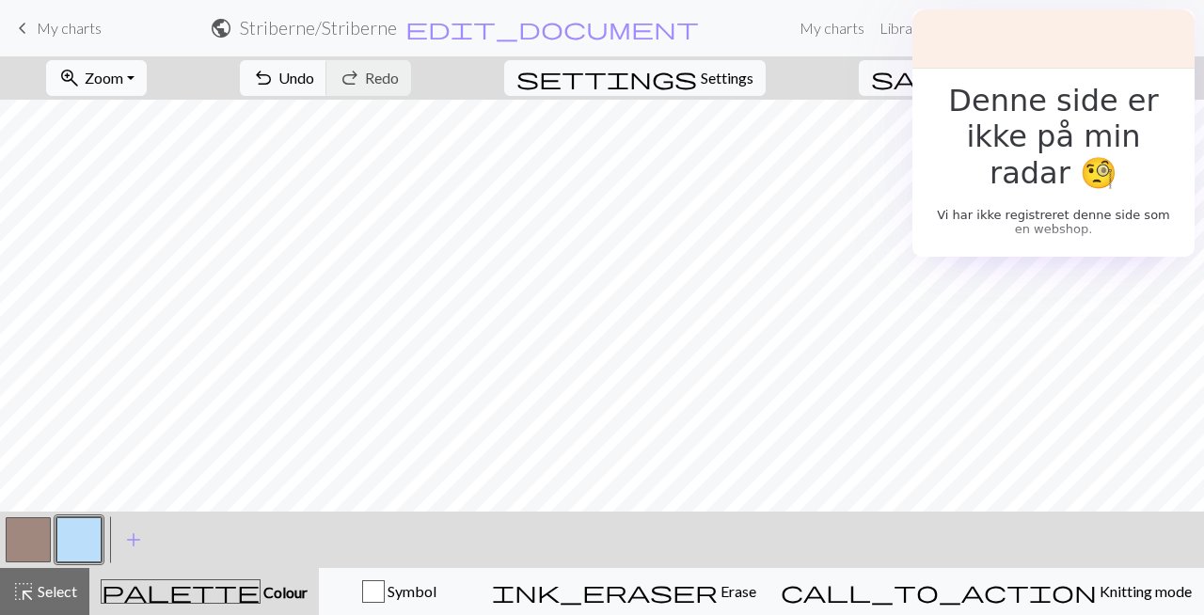
click at [123, 85] on span "Zoom" at bounding box center [104, 78] width 39 height 18
click at [146, 117] on button "Fit all" at bounding box center [121, 119] width 149 height 30
click at [995, 78] on span "Save" at bounding box center [980, 78] width 30 height 18
click at [1043, 74] on button "Toggle Dropdown" at bounding box center [1026, 78] width 36 height 36
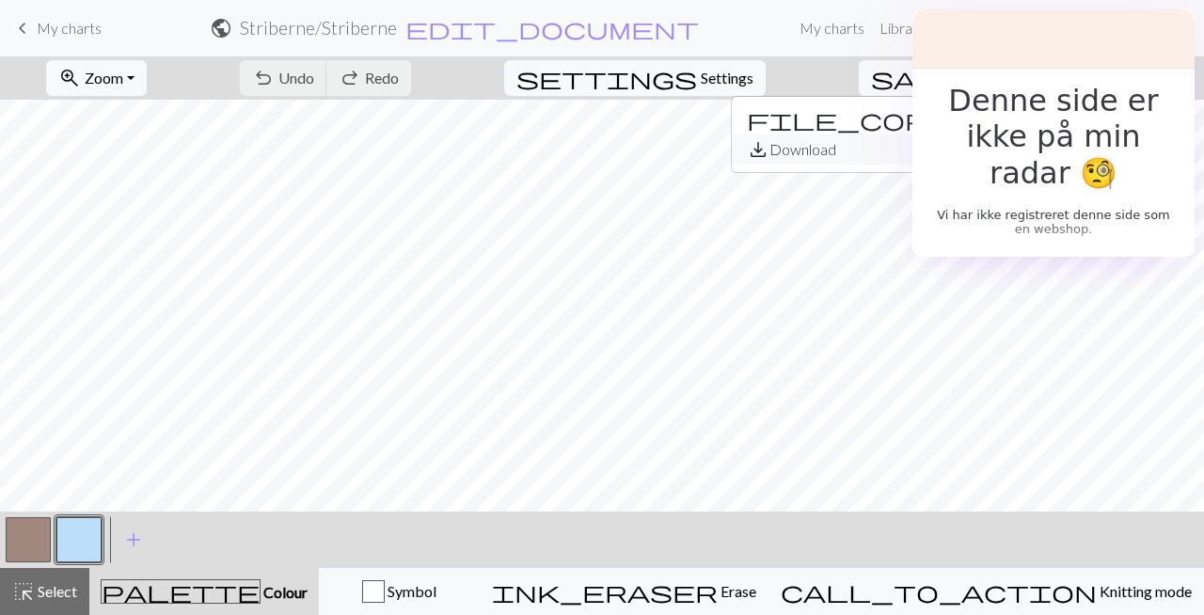
click at [1017, 146] on button "save_alt Download" at bounding box center [887, 150] width 310 height 30
click at [1043, 83] on button "Toggle Dropdown" at bounding box center [1026, 78] width 36 height 36
click at [985, 146] on button "save_alt Download" at bounding box center [887, 150] width 310 height 30
click at [1185, 75] on span "help" at bounding box center [1147, 78] width 90 height 26
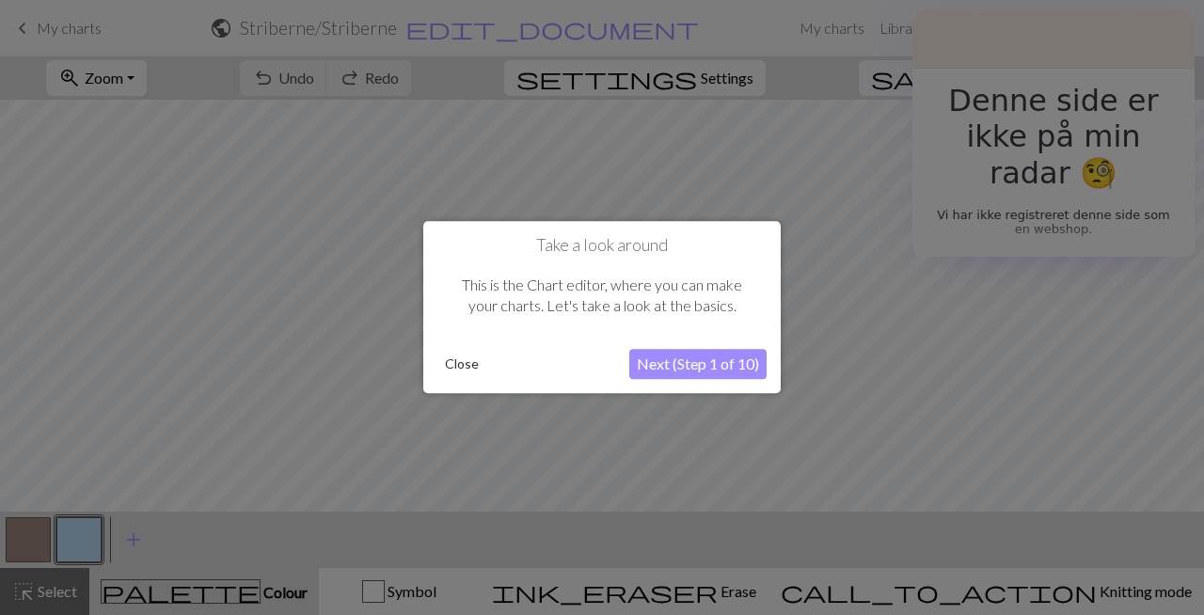
click at [741, 360] on button "Next (Step 1 of 10)" at bounding box center [697, 365] width 137 height 30
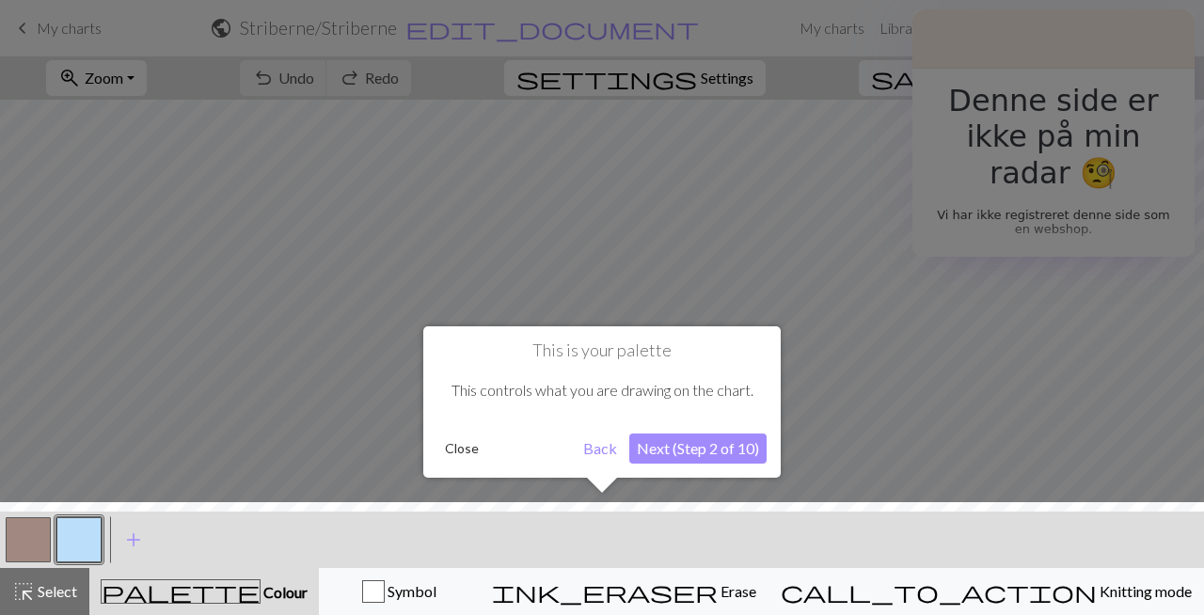
click at [694, 441] on button "Next (Step 2 of 10)" at bounding box center [697, 449] width 137 height 30
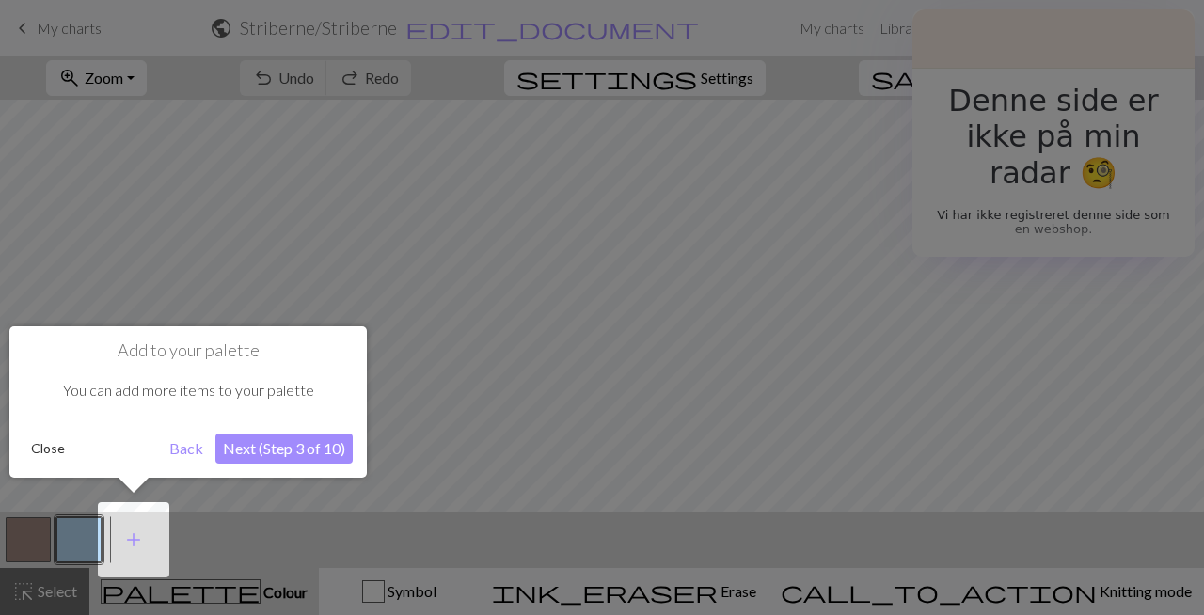
click at [322, 442] on button "Next (Step 3 of 10)" at bounding box center [283, 449] width 137 height 30
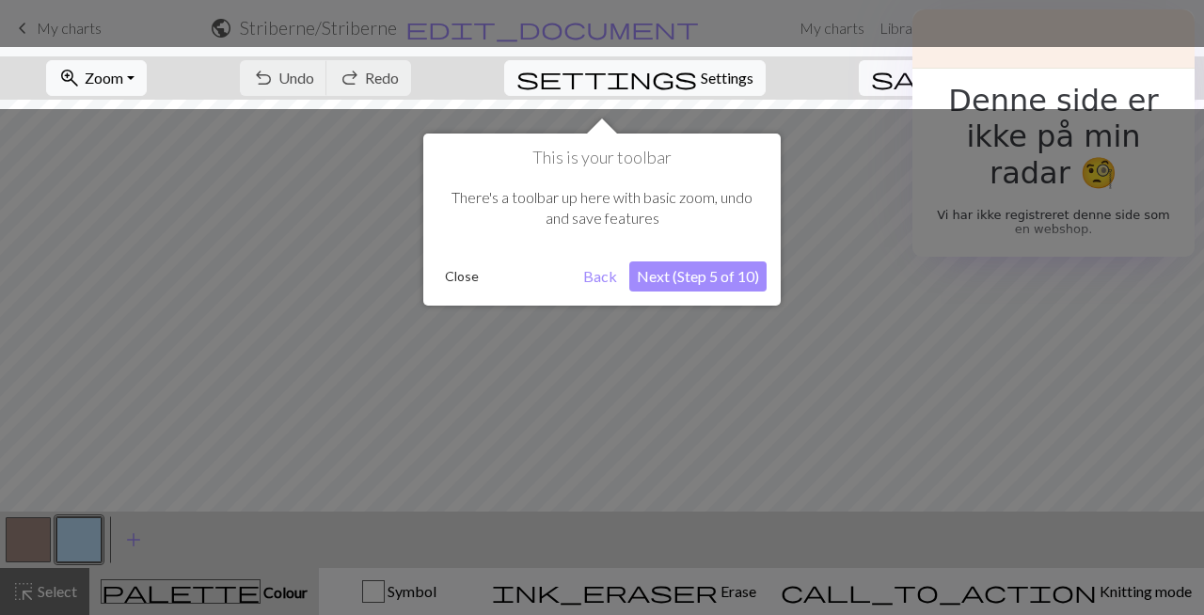
click at [710, 281] on button "Next (Step 5 of 10)" at bounding box center [697, 277] width 137 height 30
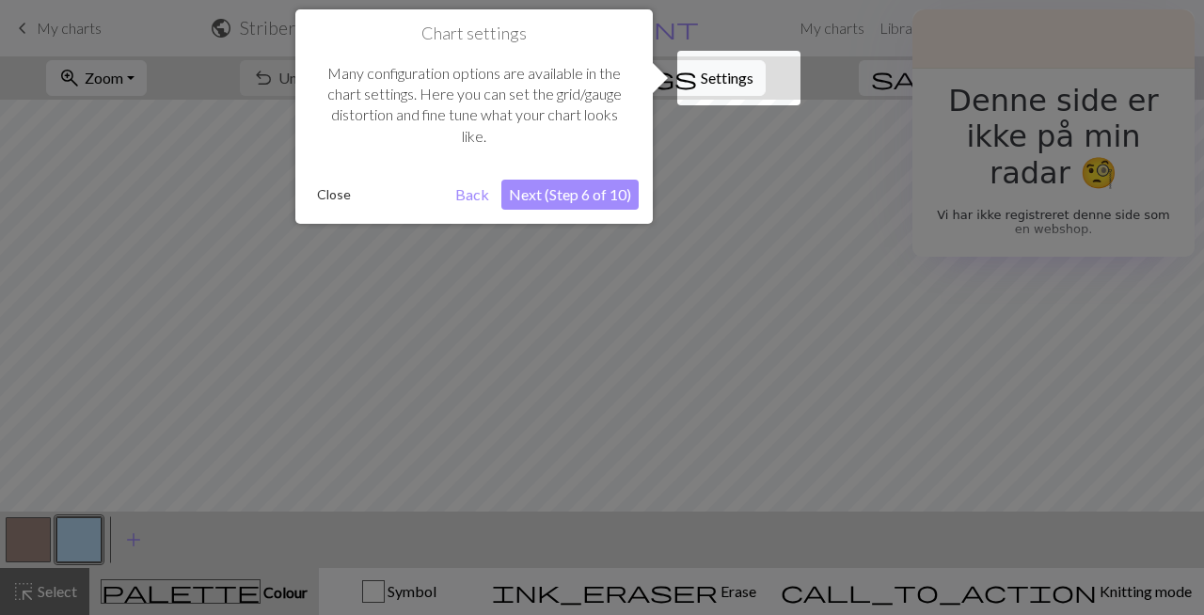
click at [590, 193] on button "Next (Step 6 of 10)" at bounding box center [569, 195] width 137 height 30
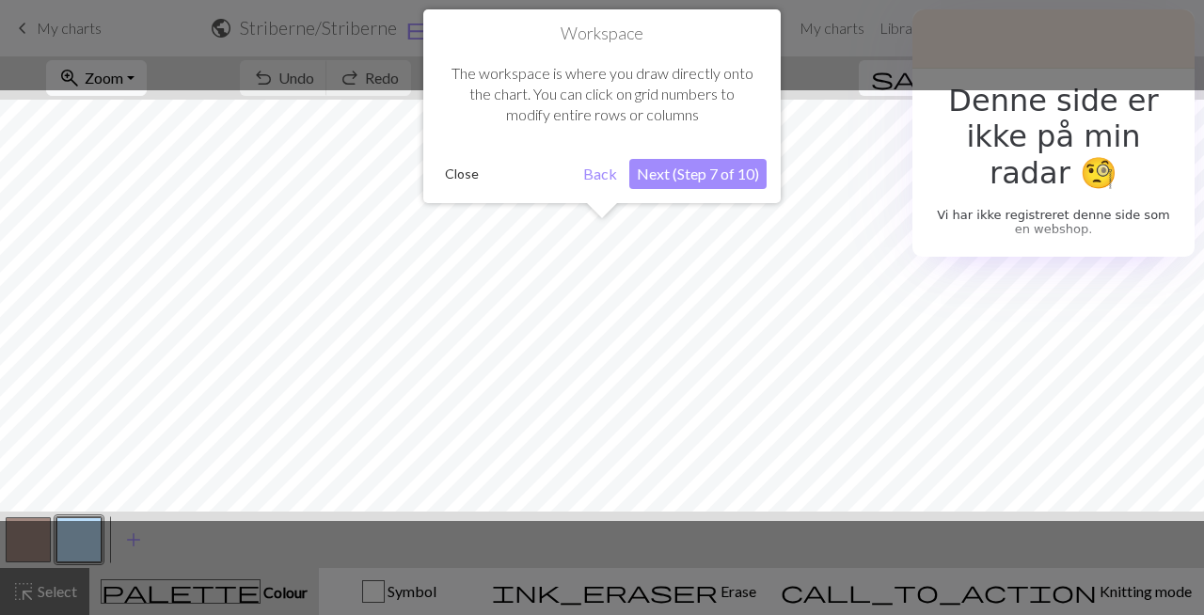
click at [694, 176] on button "Next (Step 7 of 10)" at bounding box center [697, 174] width 137 height 30
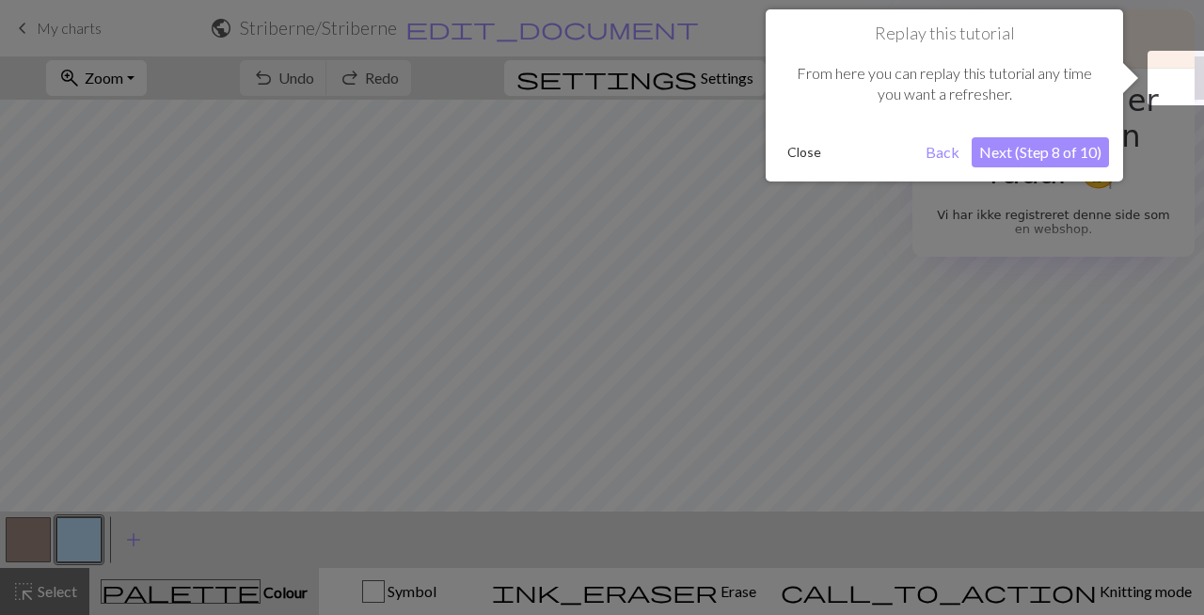
click at [1074, 154] on button "Next (Step 8 of 10)" at bounding box center [1040, 152] width 137 height 30
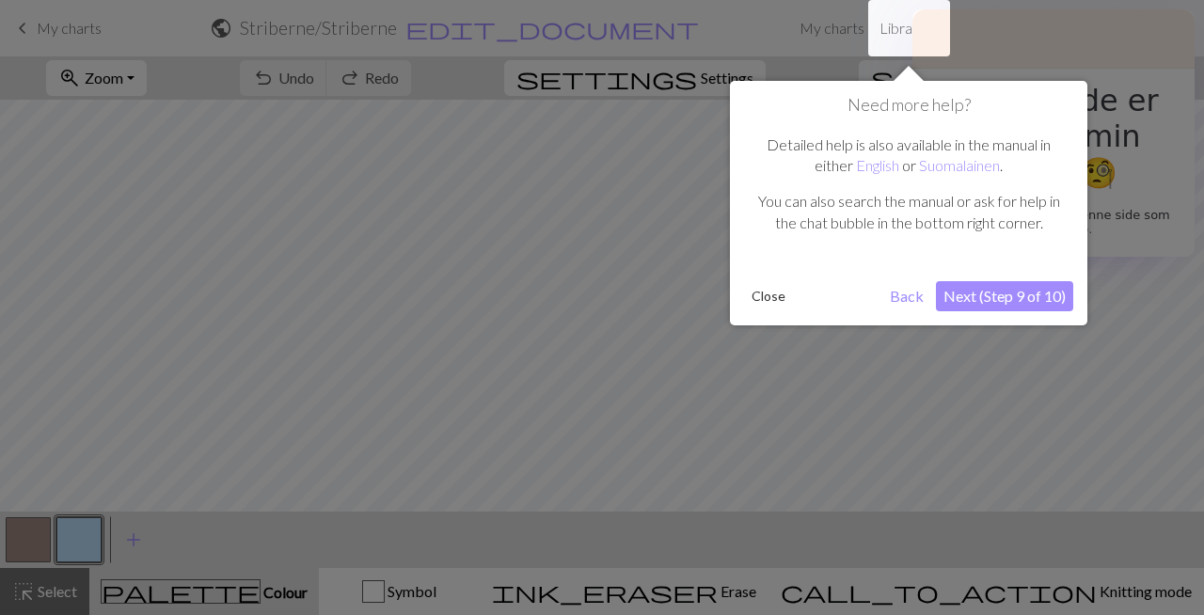
click at [1032, 293] on button "Next (Step 9 of 10)" at bounding box center [1004, 296] width 137 height 30
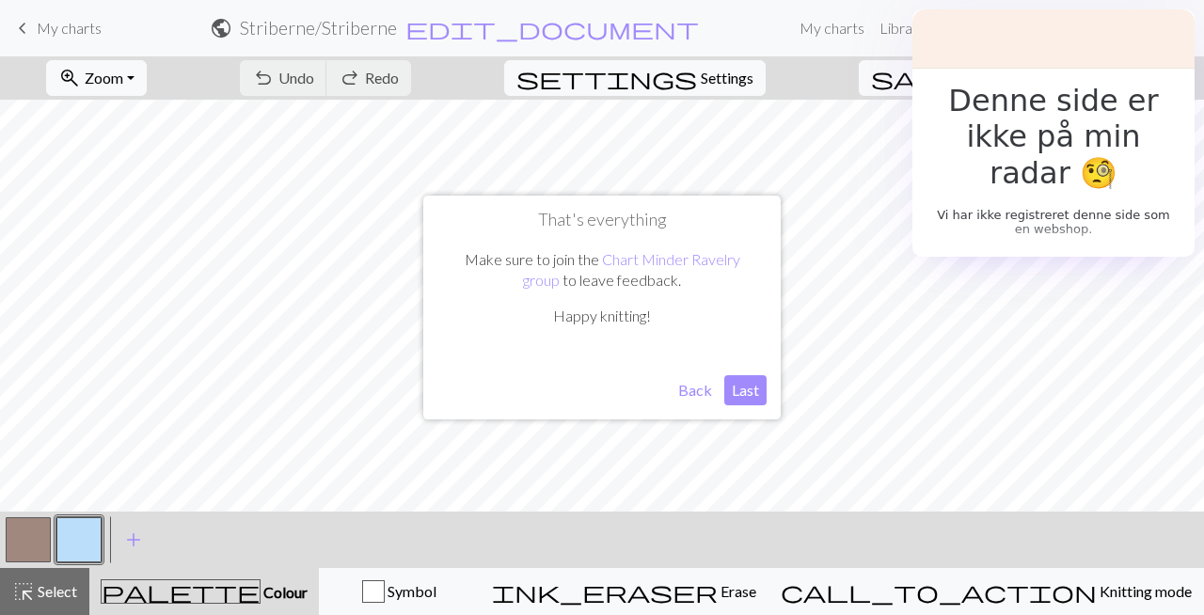
click at [754, 392] on button "Last" at bounding box center [745, 390] width 42 height 30
click at [1043, 78] on button "Toggle Dropdown" at bounding box center [1026, 78] width 36 height 36
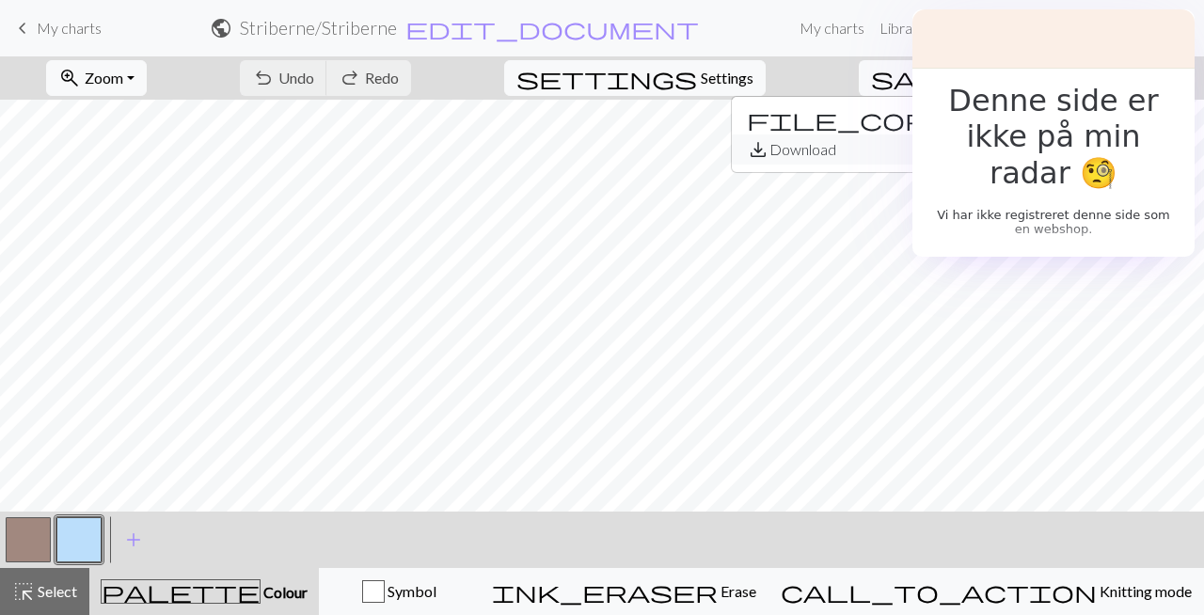
click at [1009, 148] on button "save_alt Download" at bounding box center [887, 150] width 310 height 30
click at [530, 30] on span "edit_document" at bounding box center [553, 28] width 294 height 26
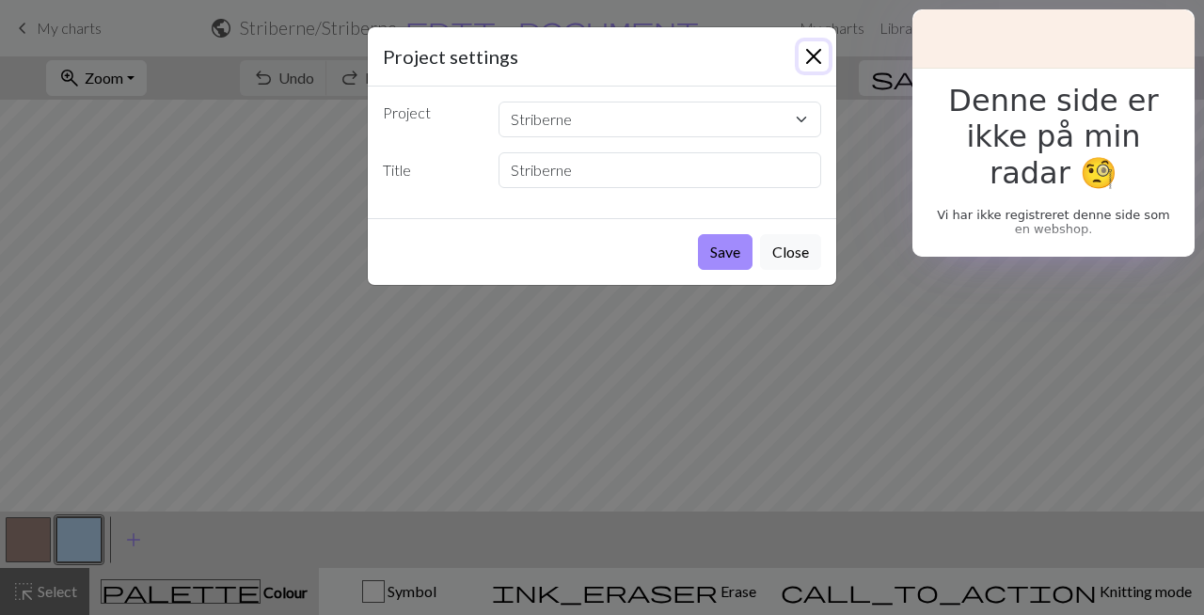
click at [810, 49] on button "Close" at bounding box center [814, 56] width 30 height 30
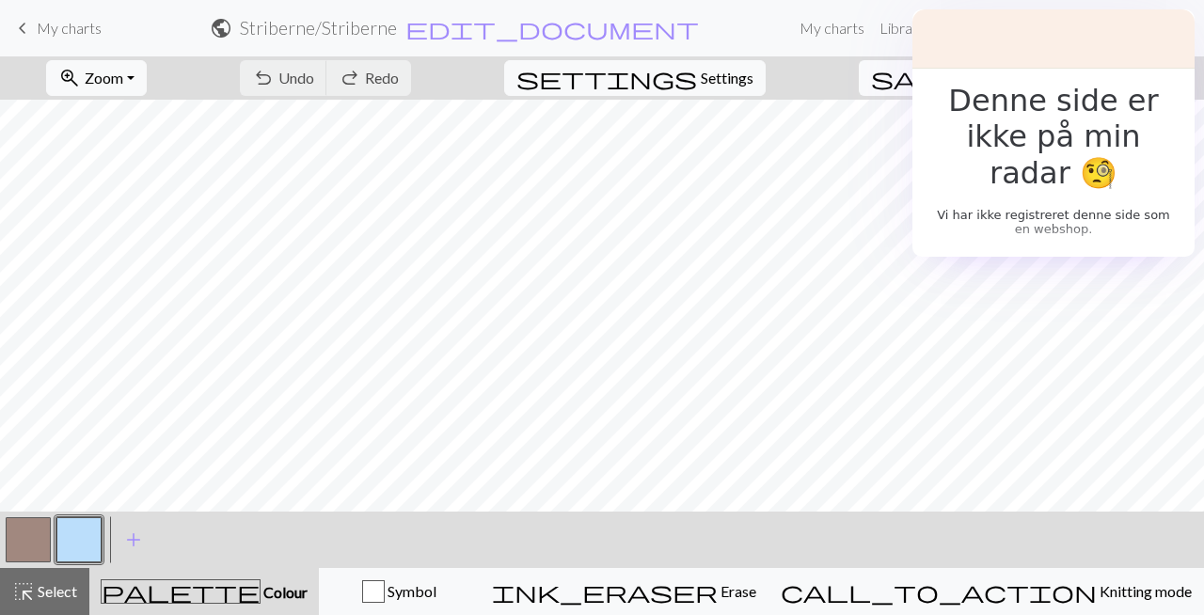
click at [995, 77] on span "Save" at bounding box center [980, 78] width 30 height 18
click at [1043, 77] on button "Toggle Dropdown" at bounding box center [1026, 78] width 36 height 36
click at [985, 151] on button "save_alt Download" at bounding box center [887, 150] width 310 height 30
click at [754, 73] on span "Settings" at bounding box center [727, 78] width 53 height 23
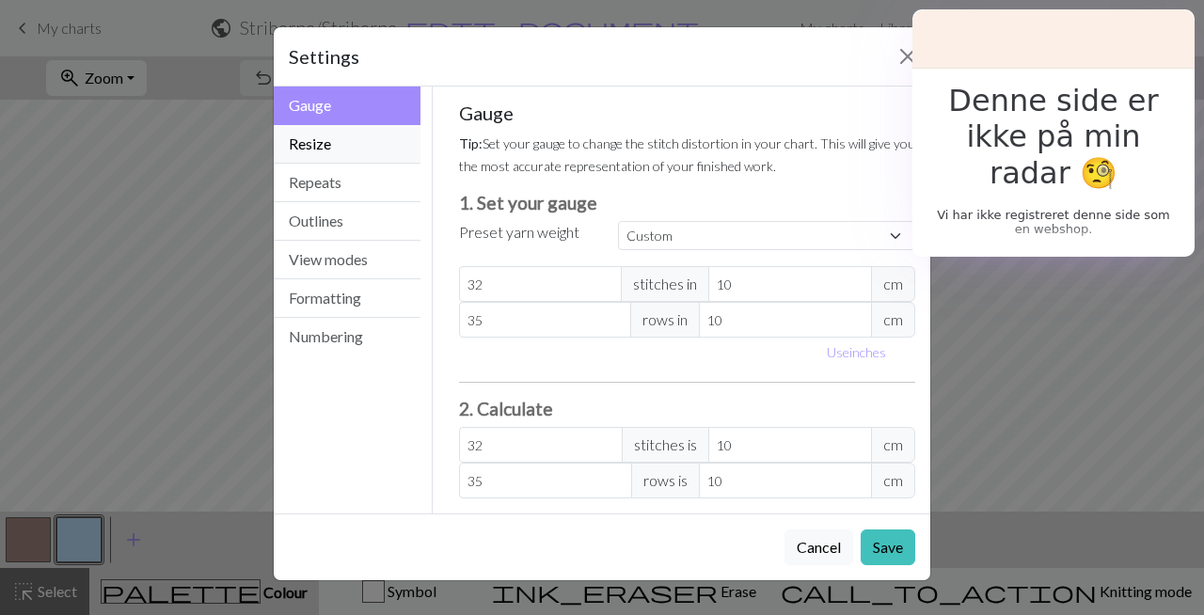
click at [329, 152] on button "Resize" at bounding box center [347, 144] width 147 height 39
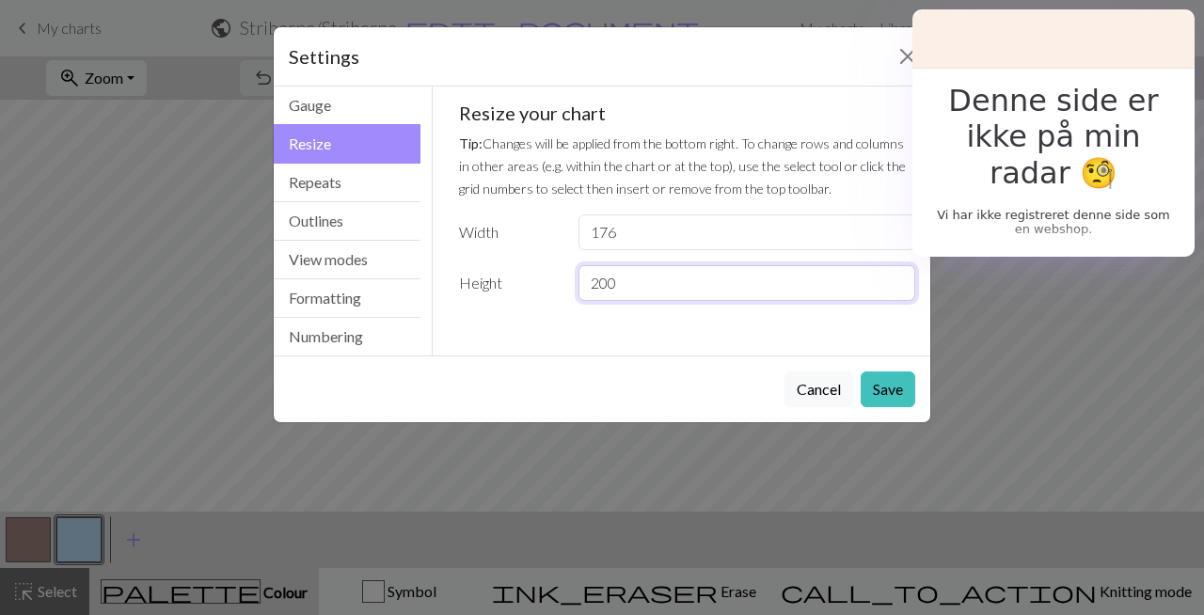
click at [680, 276] on input "200" at bounding box center [747, 283] width 337 height 36
click at [663, 285] on input "200" at bounding box center [747, 283] width 337 height 36
type input "100"
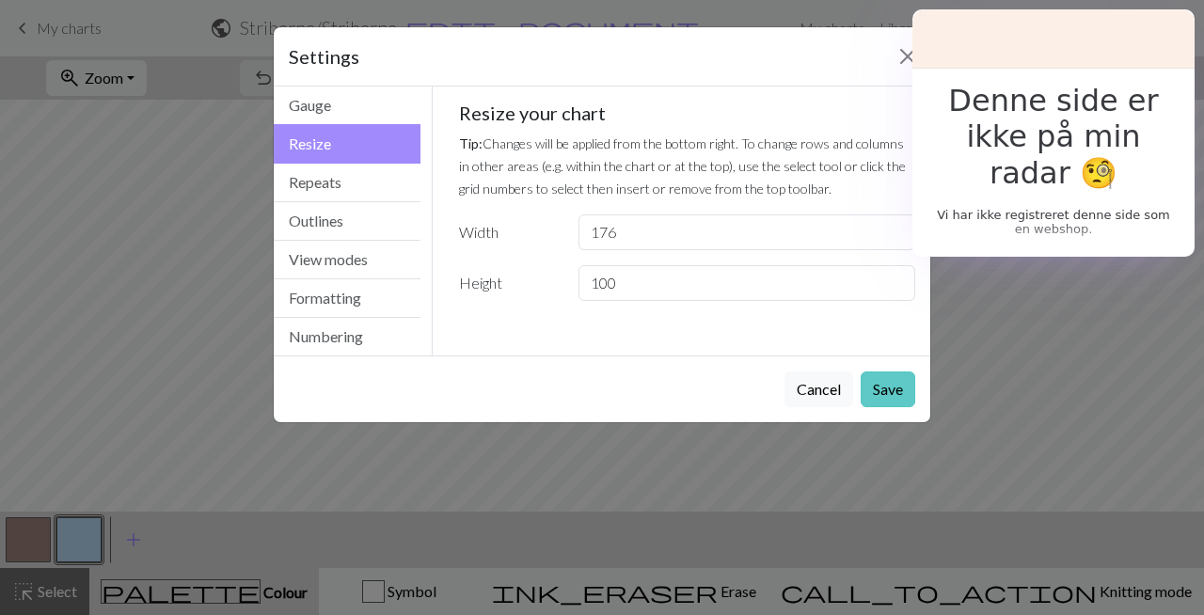
click at [885, 392] on button "Save" at bounding box center [888, 390] width 55 height 36
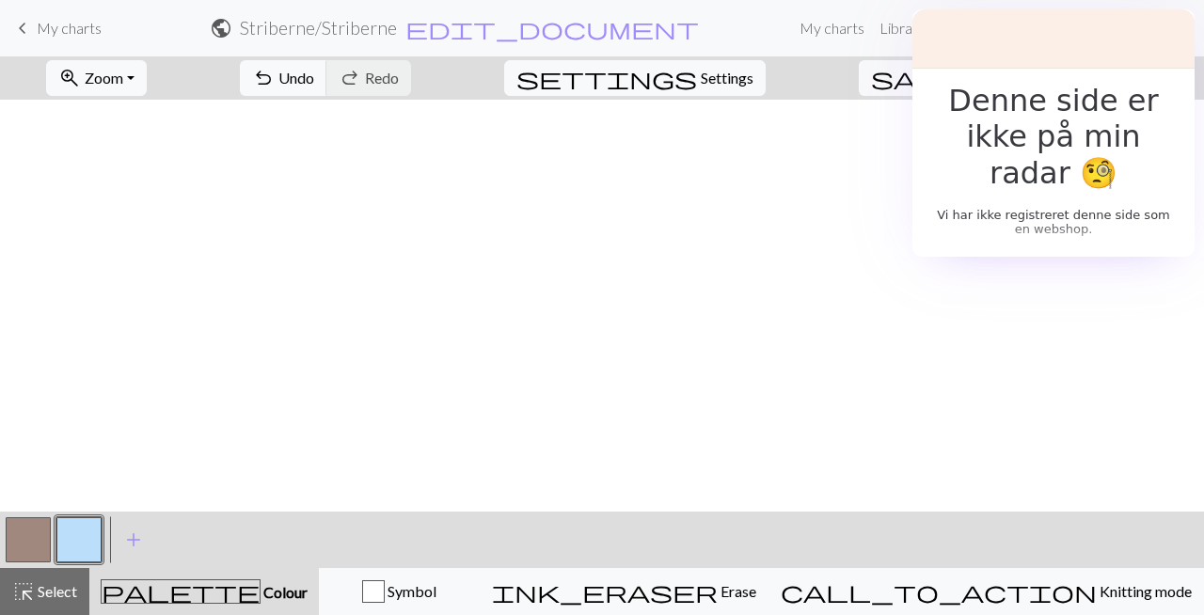
scroll to position [0, 0]
click at [123, 84] on span "Zoom" at bounding box center [104, 78] width 39 height 18
click at [147, 121] on button "Fit all" at bounding box center [121, 119] width 149 height 30
click at [143, 89] on button "zoom_in Zoom Zoom" at bounding box center [96, 78] width 101 height 36
click at [141, 91] on button "zoom_in Zoom Zoom" at bounding box center [96, 78] width 101 height 36
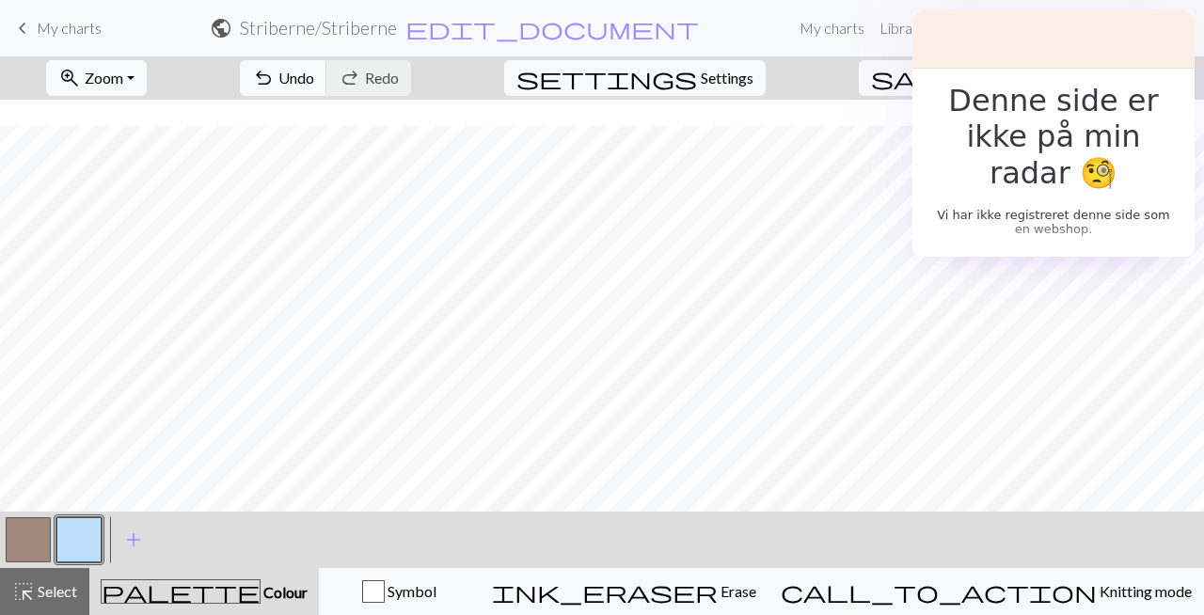
scroll to position [26, 0]
click at [740, 79] on span "Settings" at bounding box center [727, 78] width 53 height 23
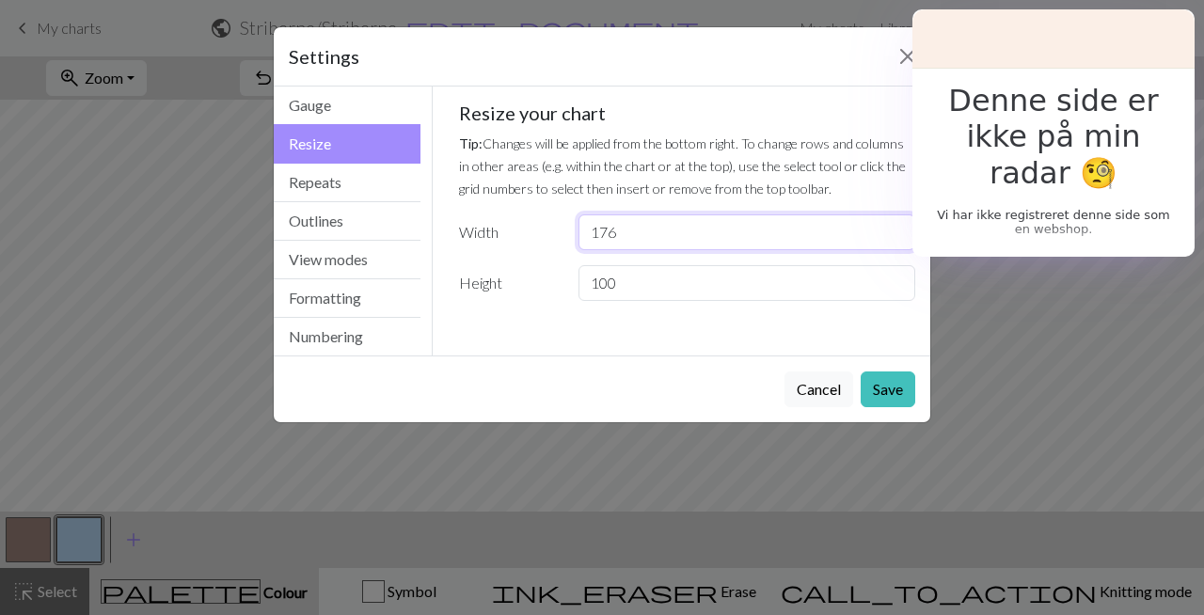
click at [635, 231] on input "176" at bounding box center [747, 233] width 337 height 36
type input "1"
type input "88"
click at [897, 390] on button "Save" at bounding box center [888, 390] width 55 height 36
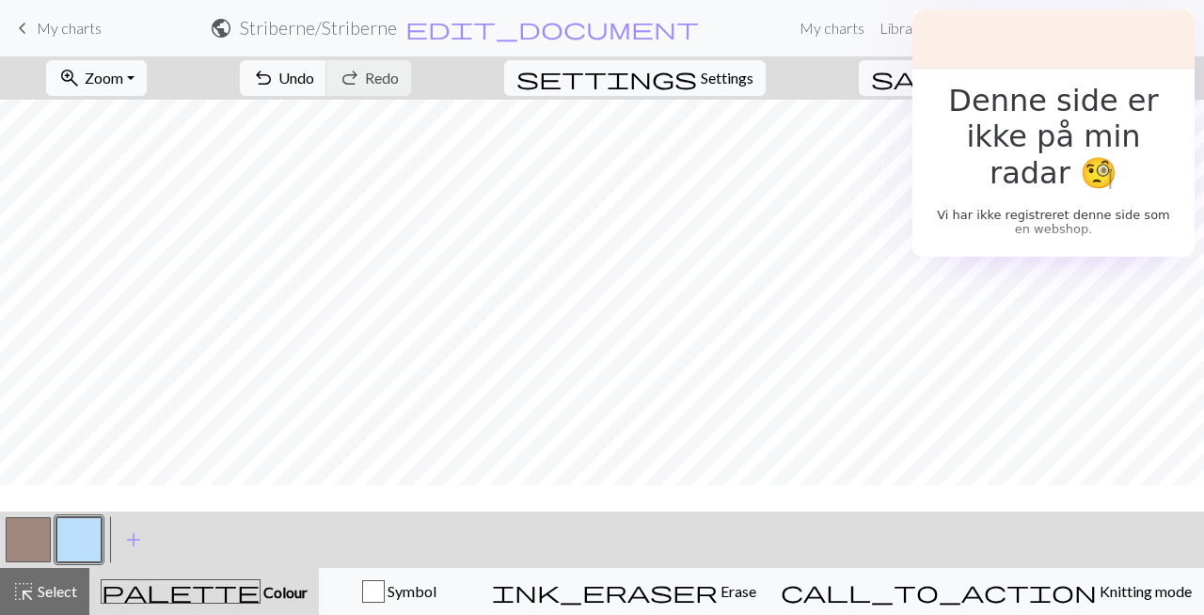
scroll to position [0, 0]
click at [123, 75] on span "Zoom" at bounding box center [104, 78] width 39 height 18
click at [150, 126] on button "Fit all" at bounding box center [121, 119] width 149 height 30
click at [123, 85] on span "Zoom" at bounding box center [104, 78] width 39 height 18
click at [150, 187] on button "Fit height" at bounding box center [121, 180] width 149 height 30
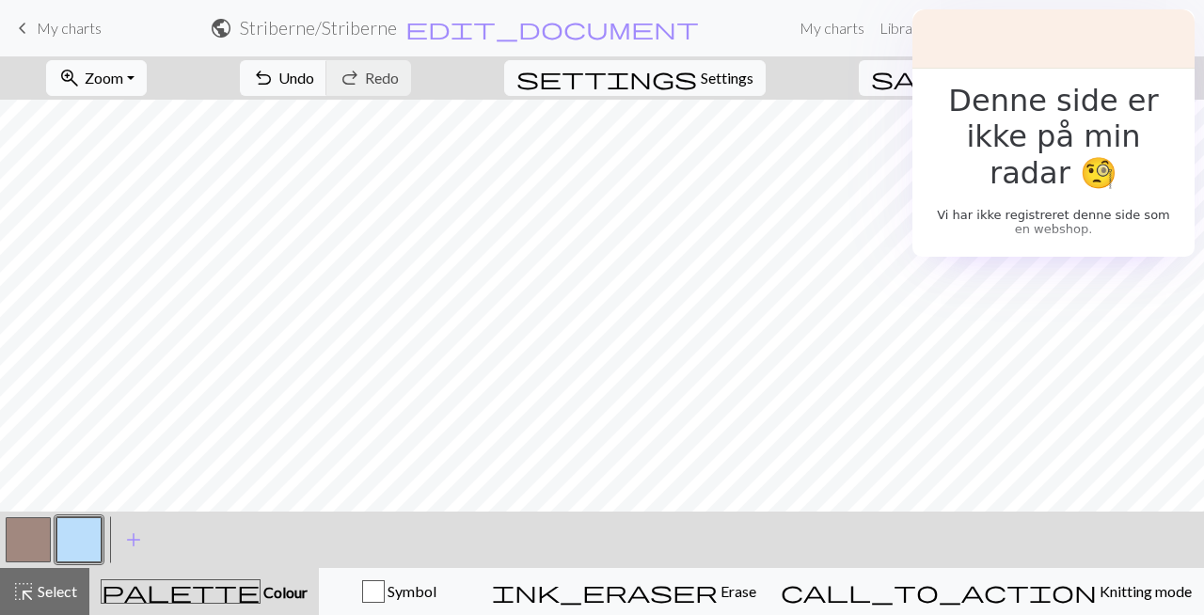
click at [123, 84] on span "Zoom" at bounding box center [104, 78] width 39 height 18
click at [140, 150] on button "Fit width" at bounding box center [121, 150] width 149 height 30
click at [147, 77] on button "zoom_in Zoom Zoom" at bounding box center [96, 78] width 101 height 36
click at [145, 124] on button "Fit all" at bounding box center [121, 119] width 149 height 30
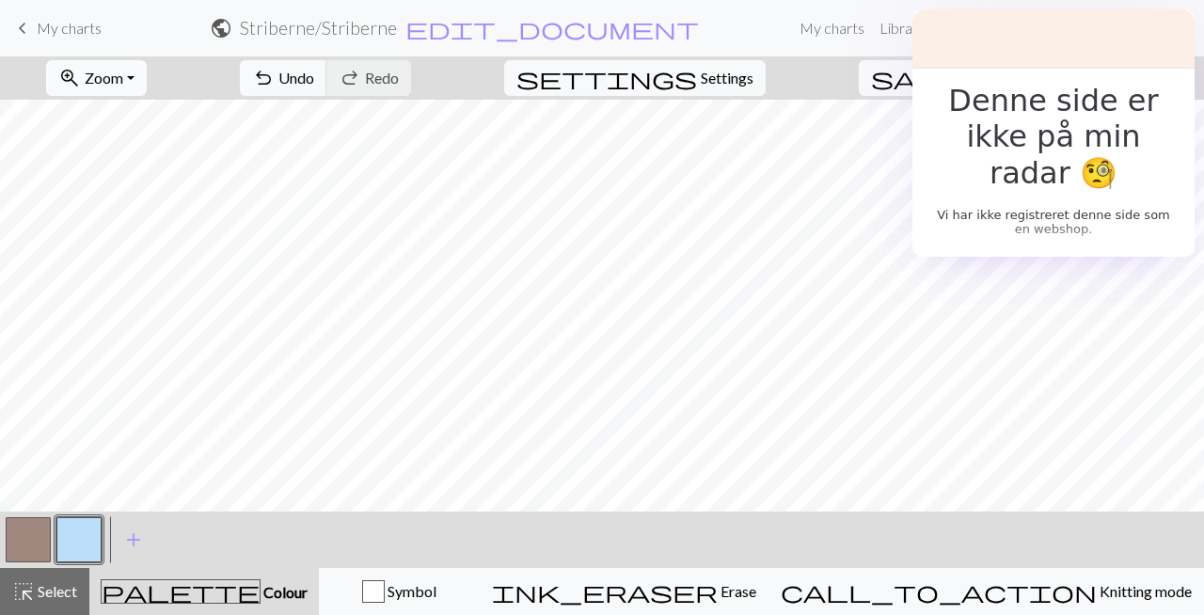
click at [123, 70] on span "Zoom" at bounding box center [104, 78] width 39 height 18
click at [150, 178] on button "Fit height" at bounding box center [121, 180] width 149 height 30
click at [123, 73] on span "Zoom" at bounding box center [104, 78] width 39 height 18
click at [135, 118] on button "Fit all" at bounding box center [121, 119] width 149 height 30
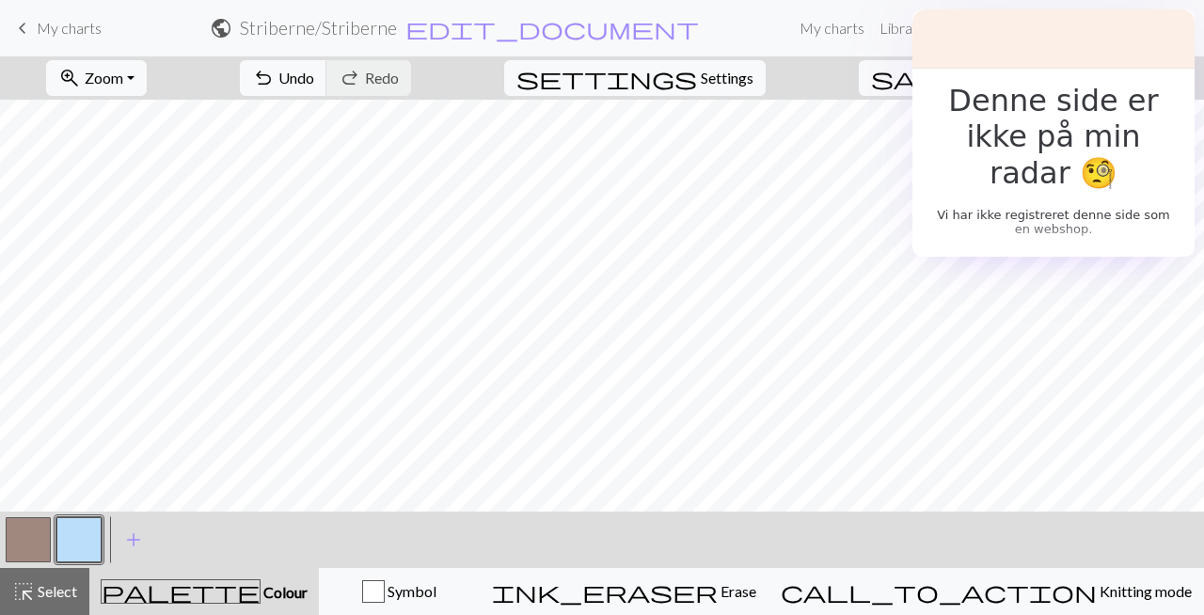
click at [1043, 77] on button "Toggle Dropdown" at bounding box center [1026, 78] width 36 height 36
click at [1031, 149] on button "save_alt Download" at bounding box center [887, 150] width 310 height 30
click at [995, 72] on span "Save" at bounding box center [980, 78] width 30 height 18
click at [38, 25] on span "My charts" at bounding box center [69, 28] width 65 height 18
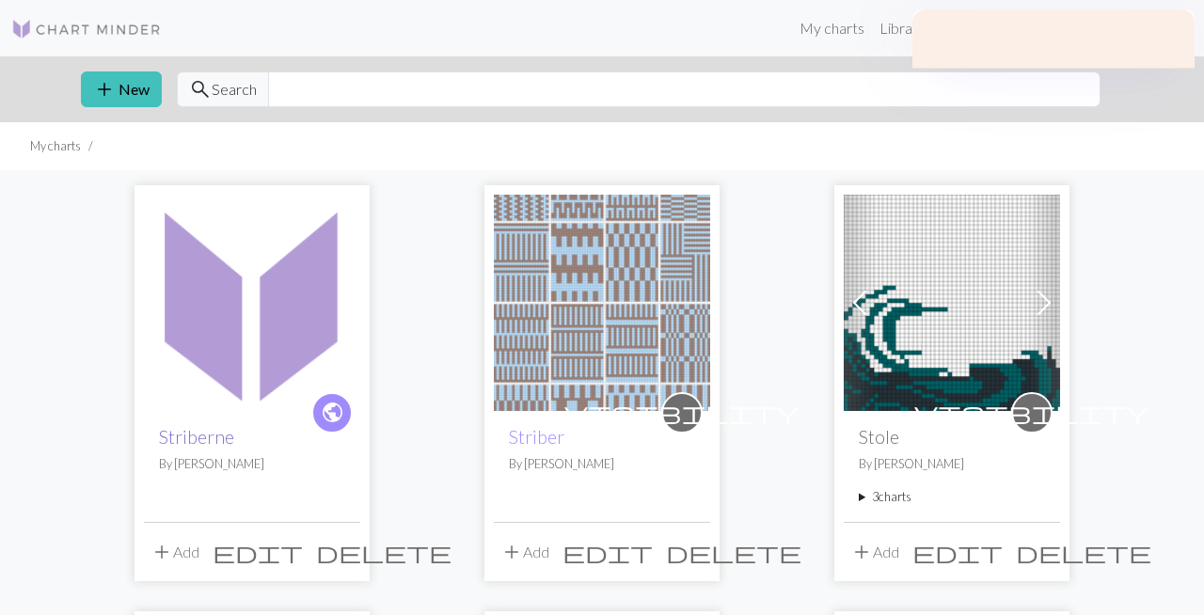
click at [194, 435] on link "Striberne" at bounding box center [196, 437] width 75 height 22
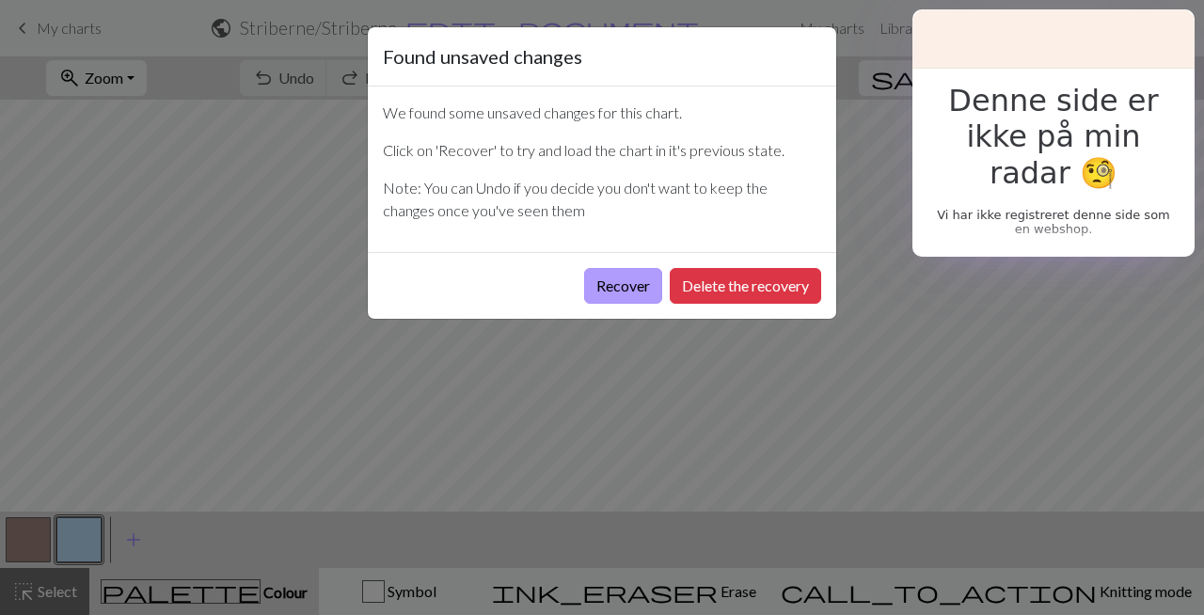
click at [635, 284] on button "Recover" at bounding box center [623, 286] width 78 height 36
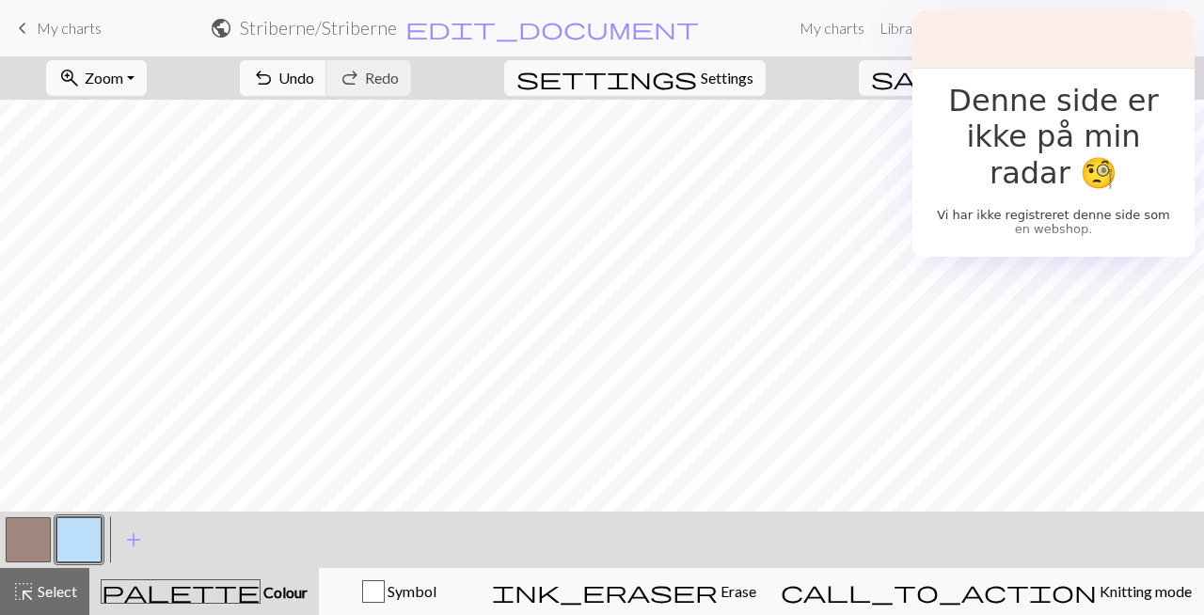
click at [1043, 85] on button "Toggle Dropdown" at bounding box center [1026, 78] width 36 height 36
click at [1030, 146] on button "save_alt Download" at bounding box center [887, 150] width 310 height 30
click at [735, 75] on span "Settings" at bounding box center [727, 78] width 53 height 23
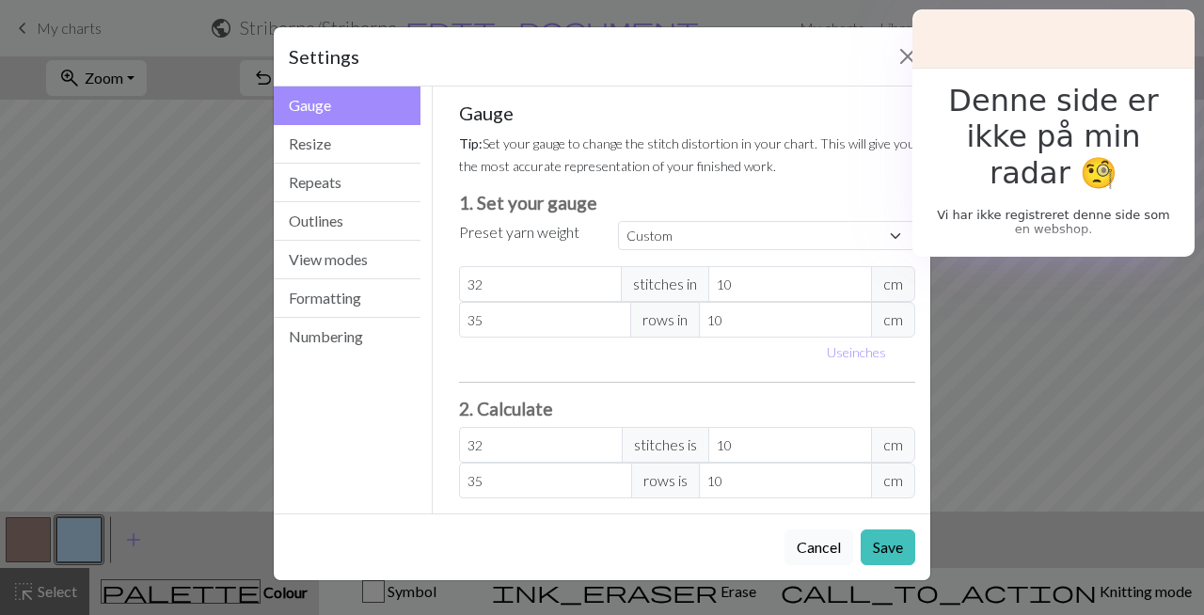
click at [822, 557] on button "Cancel" at bounding box center [819, 548] width 69 height 36
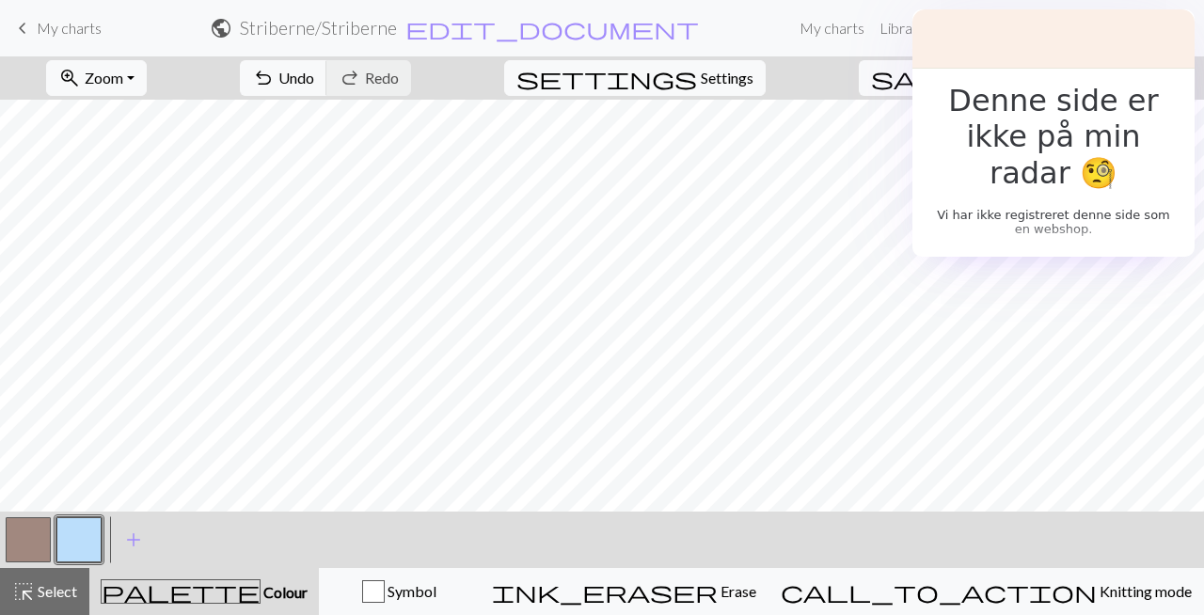
click at [1043, 82] on button "Toggle Dropdown" at bounding box center [1026, 78] width 36 height 36
click at [331, 520] on div "< > add Add a colour" at bounding box center [602, 540] width 1204 height 56
click at [133, 534] on span "add" at bounding box center [133, 540] width 23 height 26
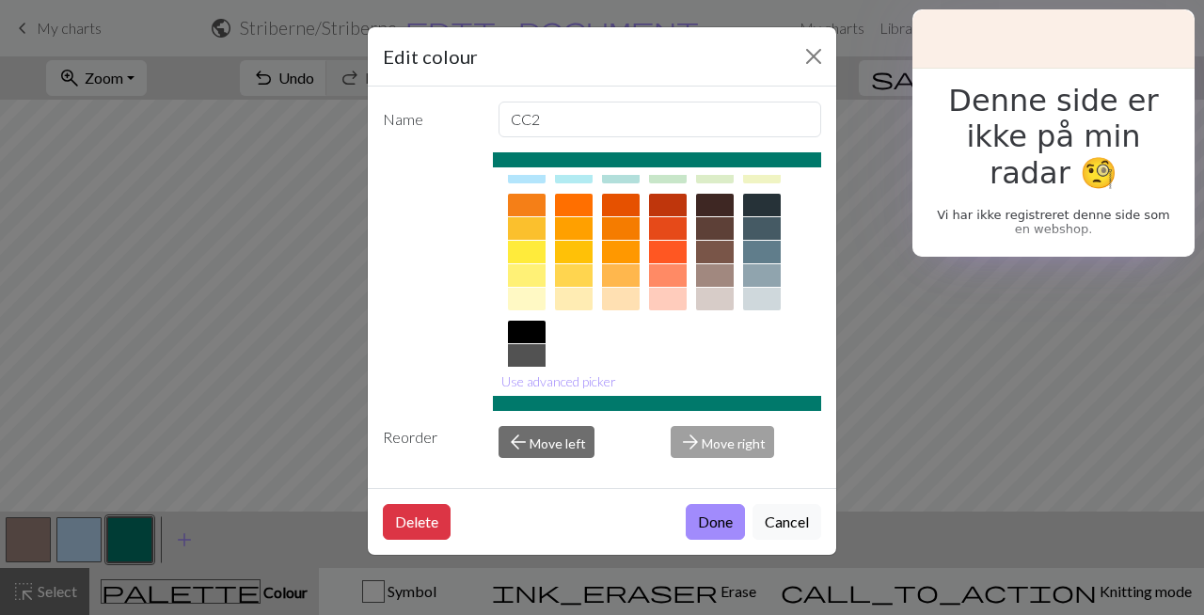
scroll to position [342, 0]
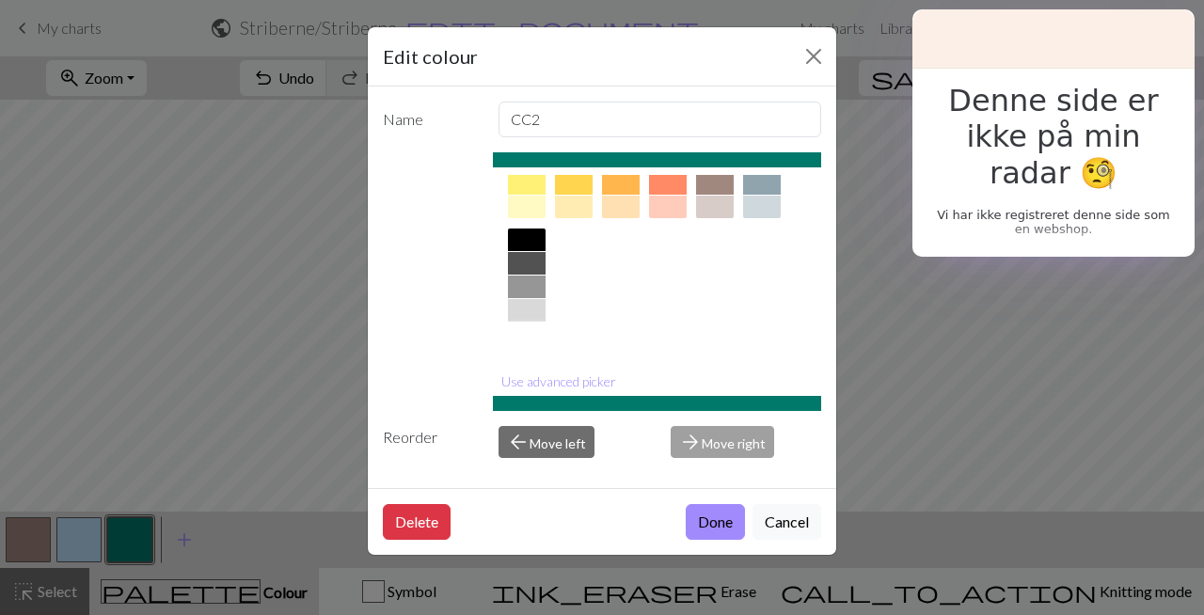
click at [536, 327] on div at bounding box center [527, 334] width 38 height 23
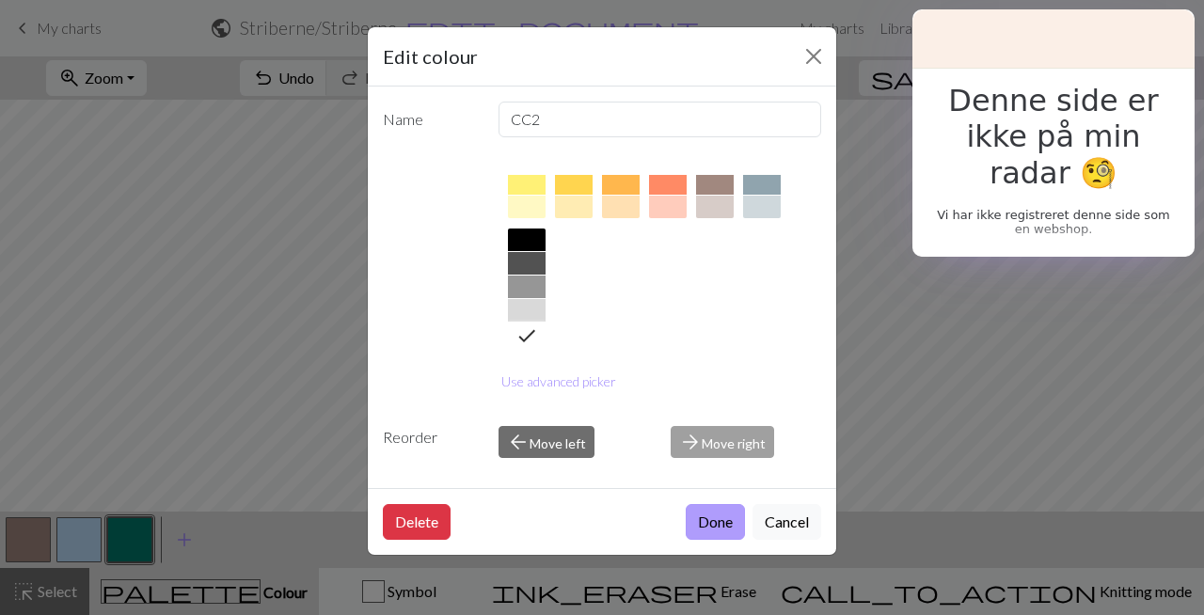
click at [708, 522] on button "Done" at bounding box center [715, 522] width 59 height 36
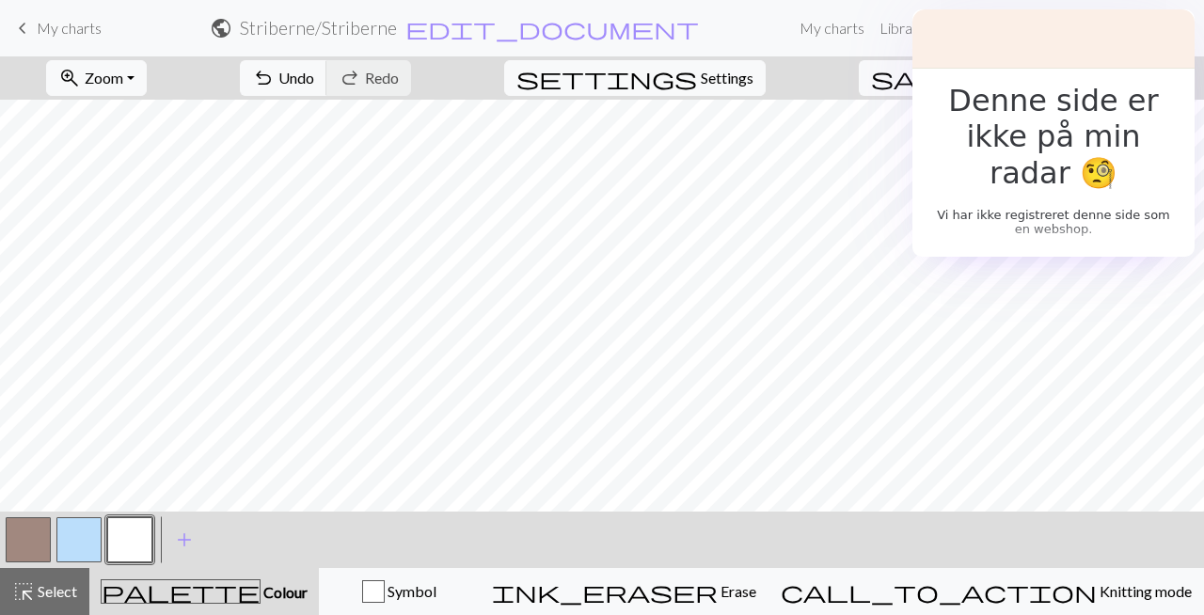
drag, startPoint x: 150, startPoint y: 545, endPoint x: 29, endPoint y: 548, distance: 120.5
click at [29, 548] on div at bounding box center [79, 540] width 152 height 51
drag, startPoint x: 128, startPoint y: 543, endPoint x: 37, endPoint y: 547, distance: 91.3
click at [36, 547] on div at bounding box center [79, 540] width 152 height 51
click at [283, 533] on div "< > add Add a colour" at bounding box center [602, 540] width 1204 height 56
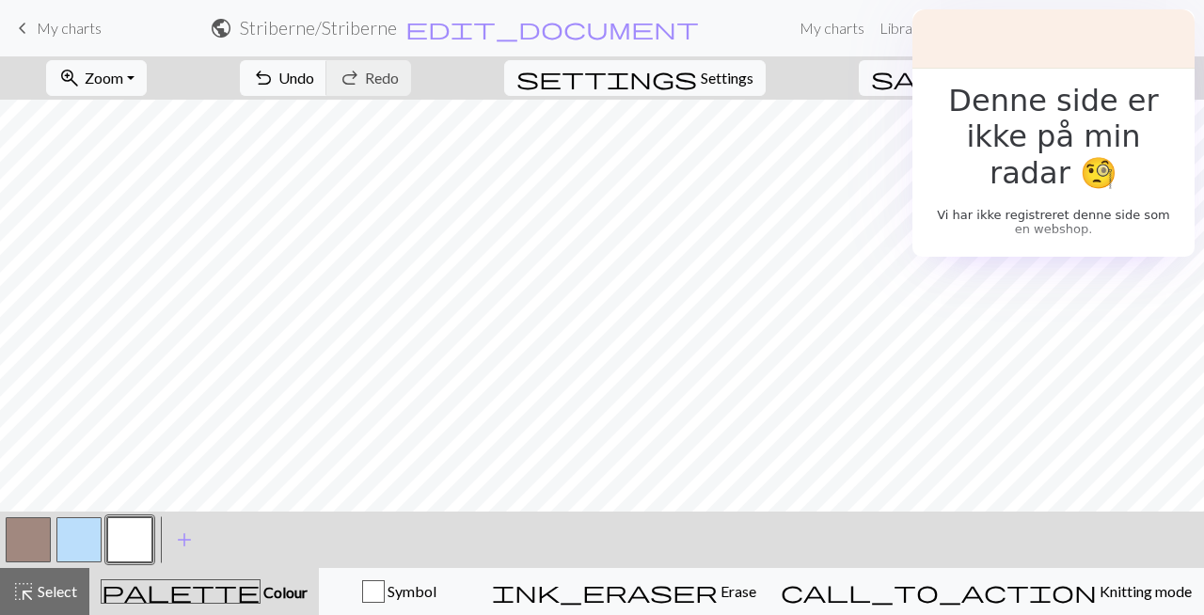
click at [1192, 74] on button "help Show me around" at bounding box center [1147, 78] width 115 height 36
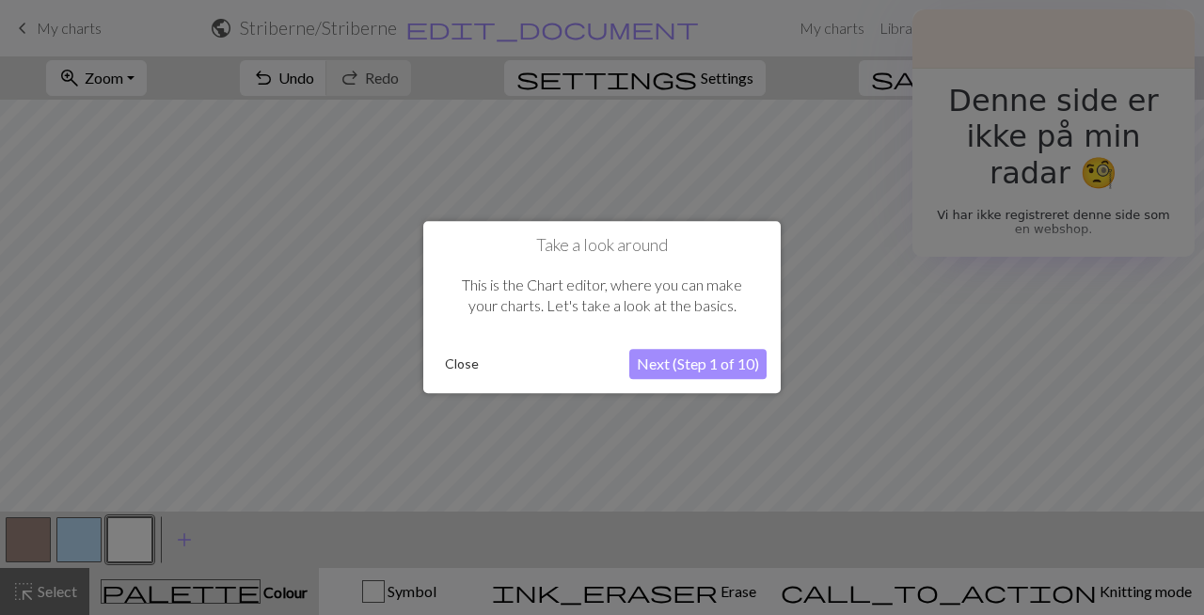
click at [455, 364] on button "Close" at bounding box center [462, 365] width 49 height 28
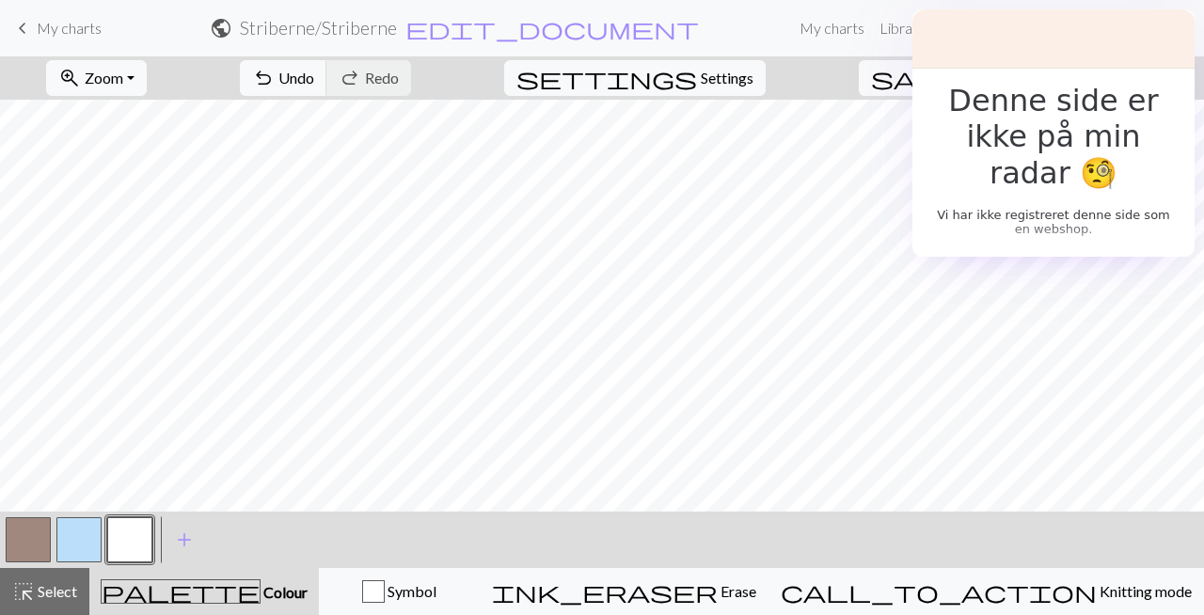
click at [1043, 74] on button "Toggle Dropdown" at bounding box center [1026, 78] width 36 height 36
click at [1022, 147] on button "save_alt Download" at bounding box center [887, 150] width 310 height 30
click at [41, 534] on button "button" at bounding box center [28, 539] width 45 height 45
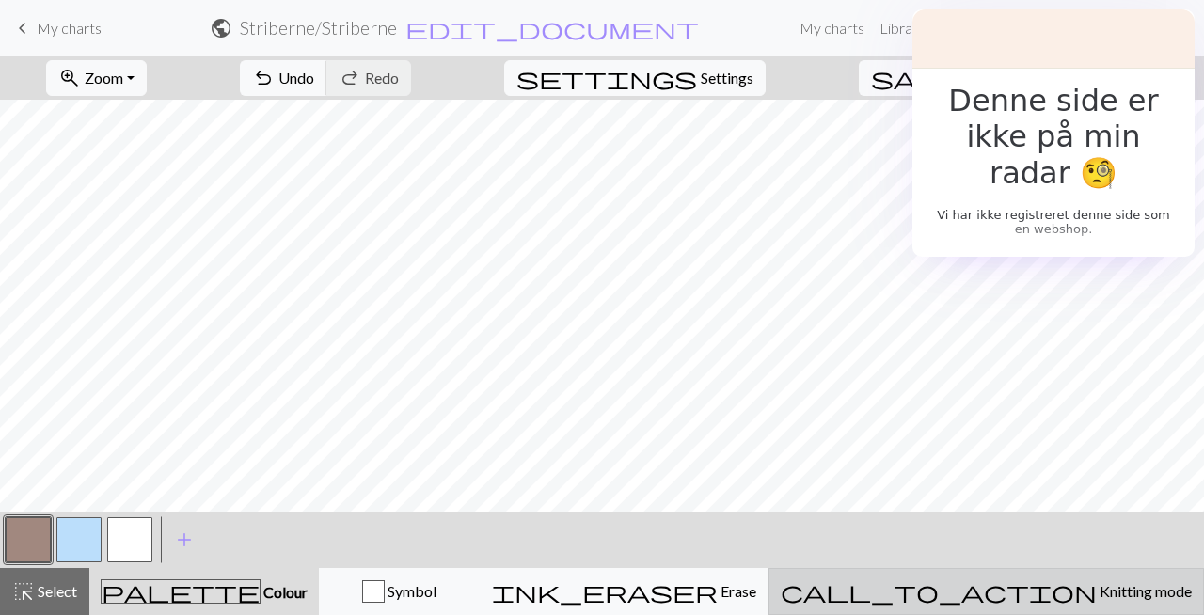
click at [1008, 597] on span "call_to_action" at bounding box center [939, 592] width 316 height 26
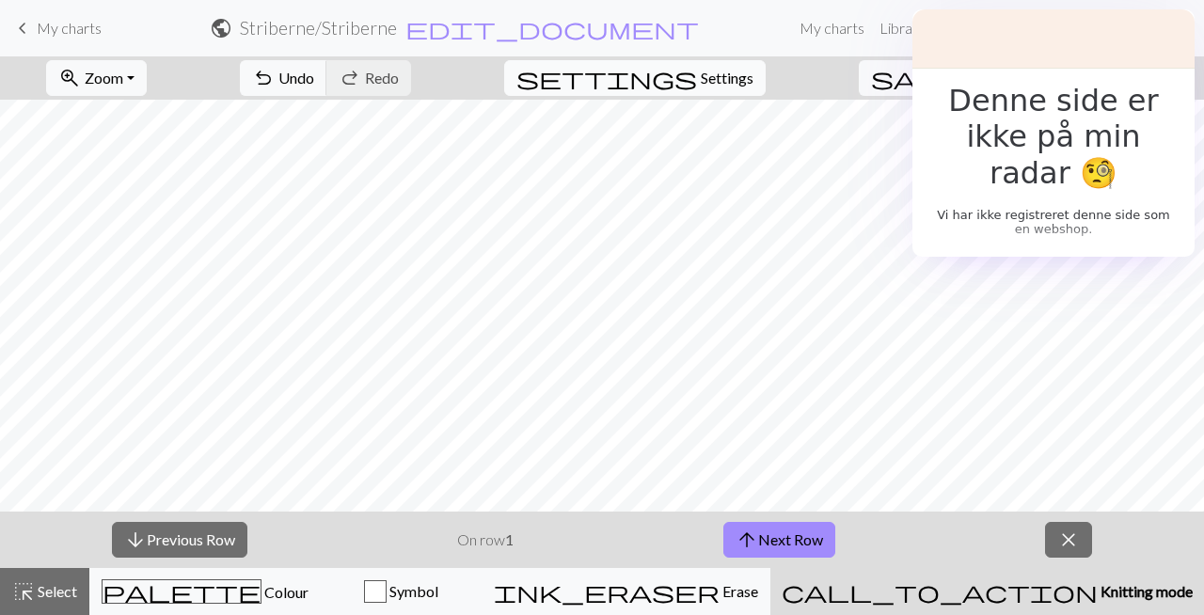
click at [697, 72] on span "settings" at bounding box center [607, 78] width 181 height 26
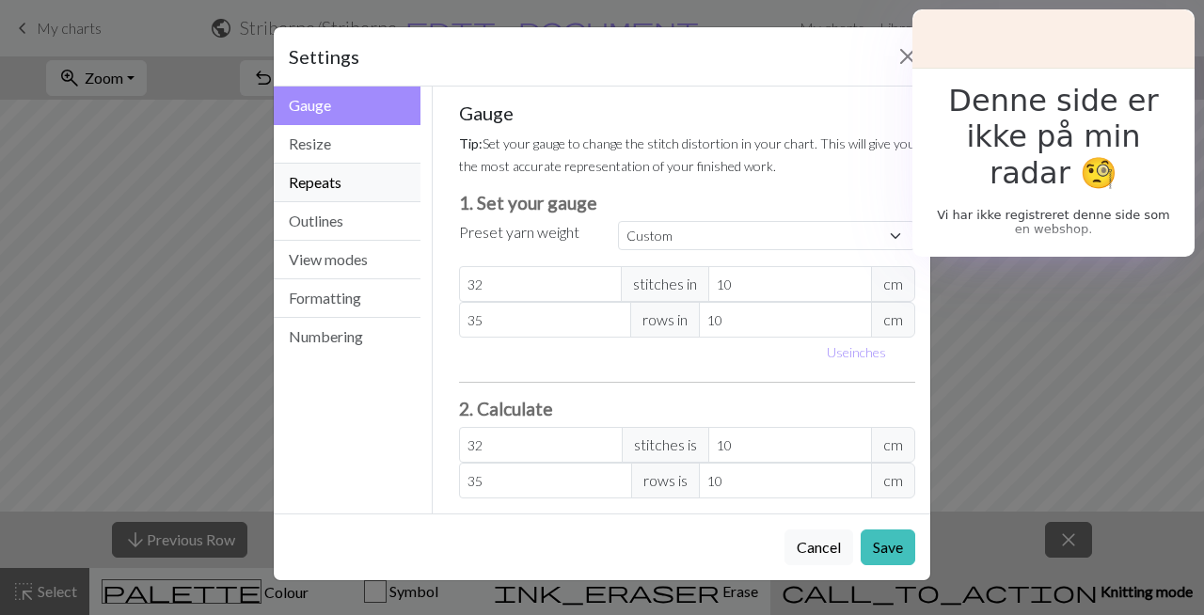
click at [320, 180] on button "Repeats" at bounding box center [347, 183] width 147 height 39
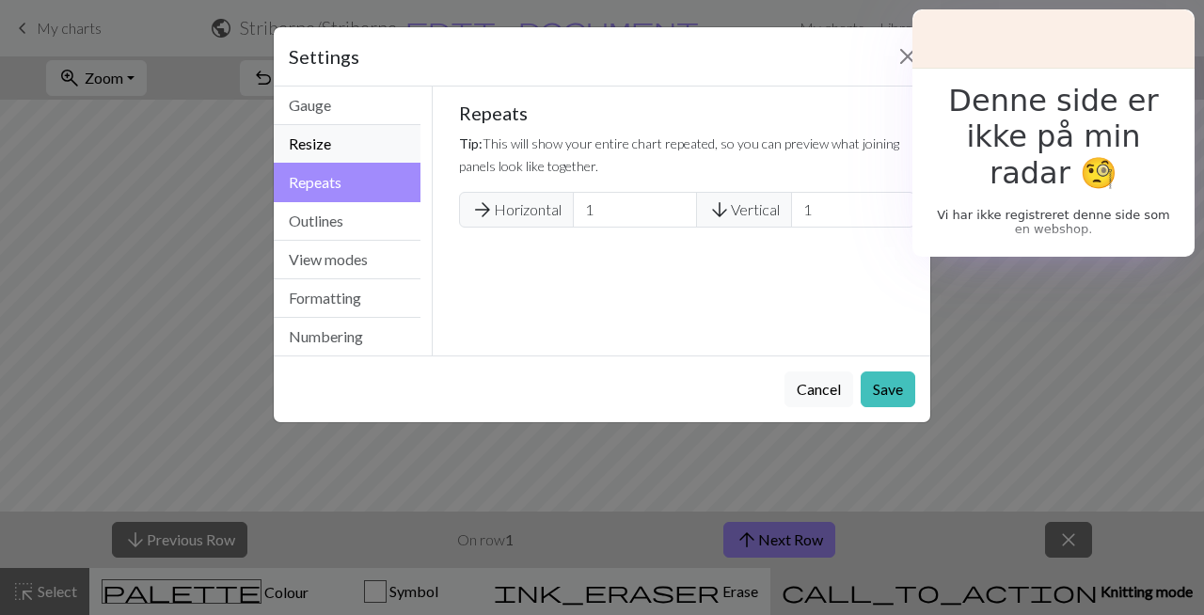
click at [329, 142] on button "Resize" at bounding box center [347, 144] width 147 height 39
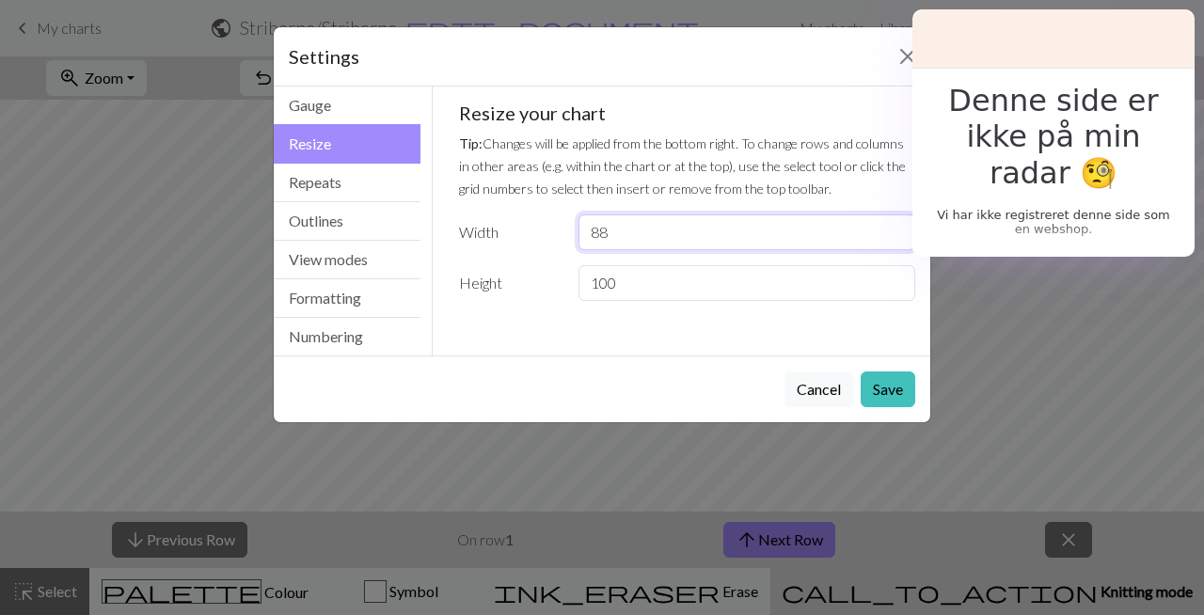
click at [621, 233] on input "88" at bounding box center [747, 233] width 337 height 36
type input "8"
type input "176"
click at [891, 379] on button "Save" at bounding box center [888, 390] width 55 height 36
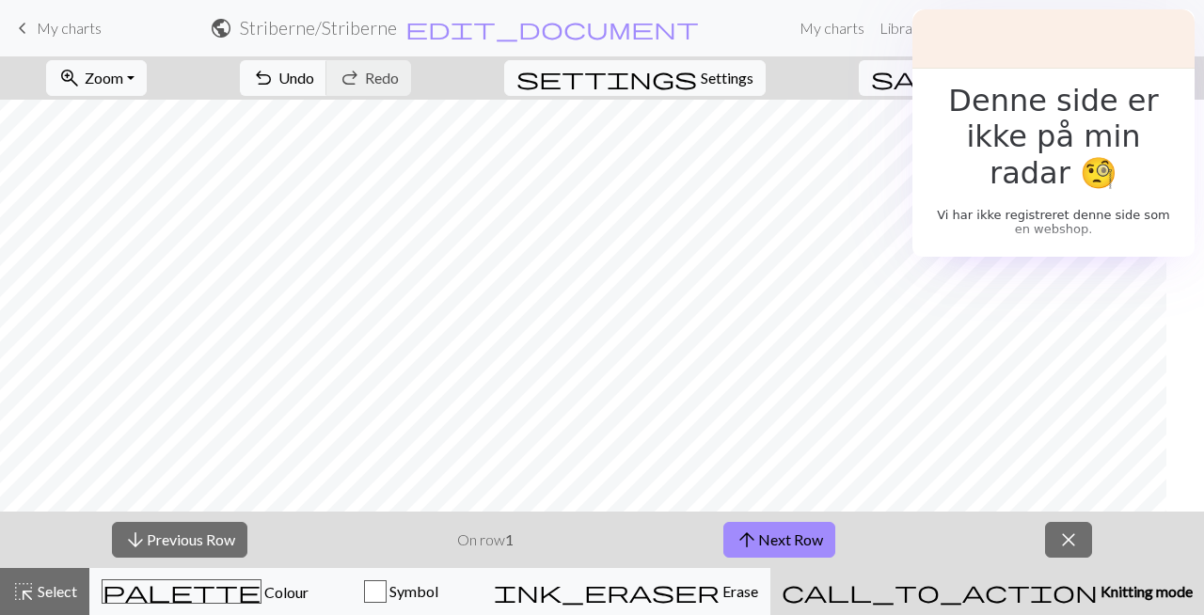
scroll to position [1554, 788]
click at [314, 84] on span "Undo" at bounding box center [297, 78] width 36 height 18
click at [123, 72] on span "Zoom" at bounding box center [104, 78] width 39 height 18
click at [146, 150] on button "Fit width" at bounding box center [121, 150] width 149 height 30
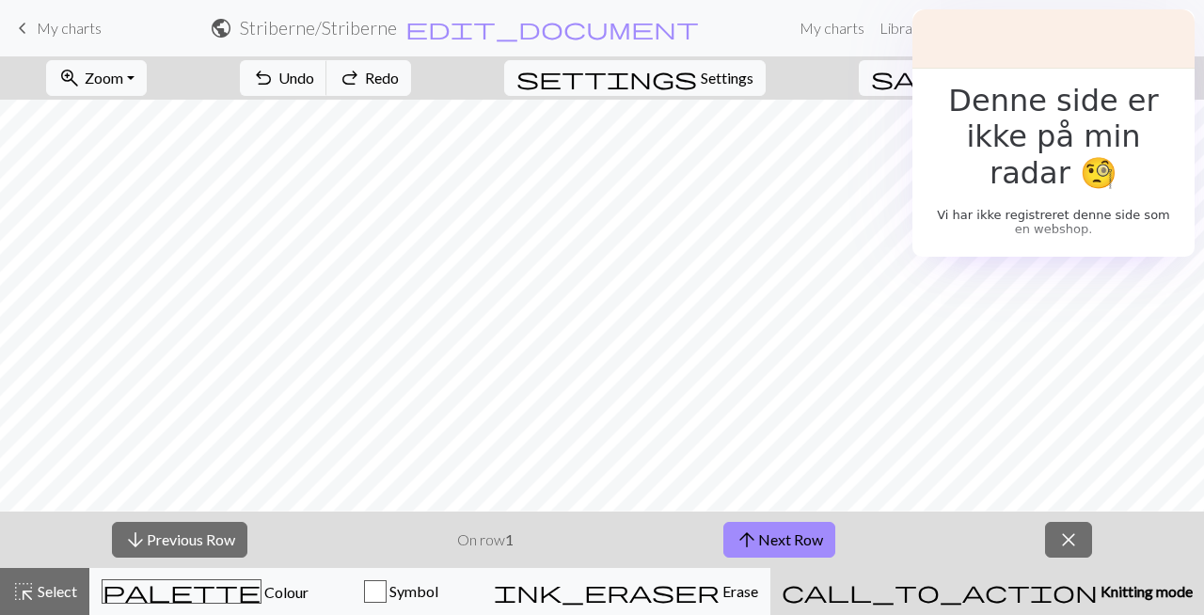
scroll to position [834, 0]
click at [37, 23] on span "My charts" at bounding box center [69, 28] width 65 height 18
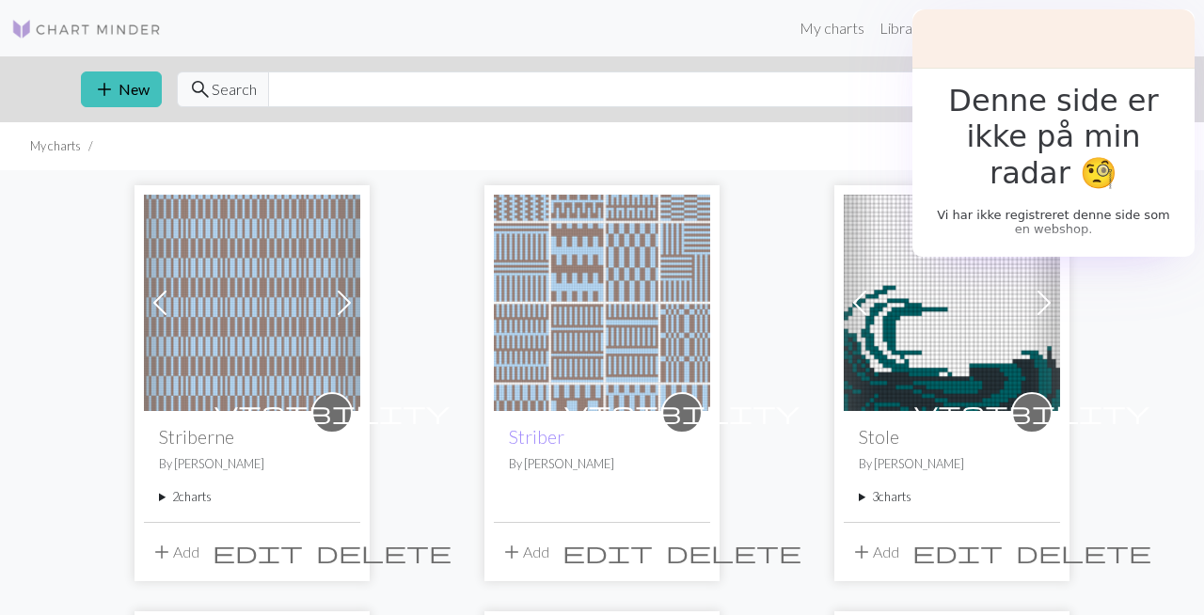
click at [286, 307] on img at bounding box center [252, 303] width 216 height 216
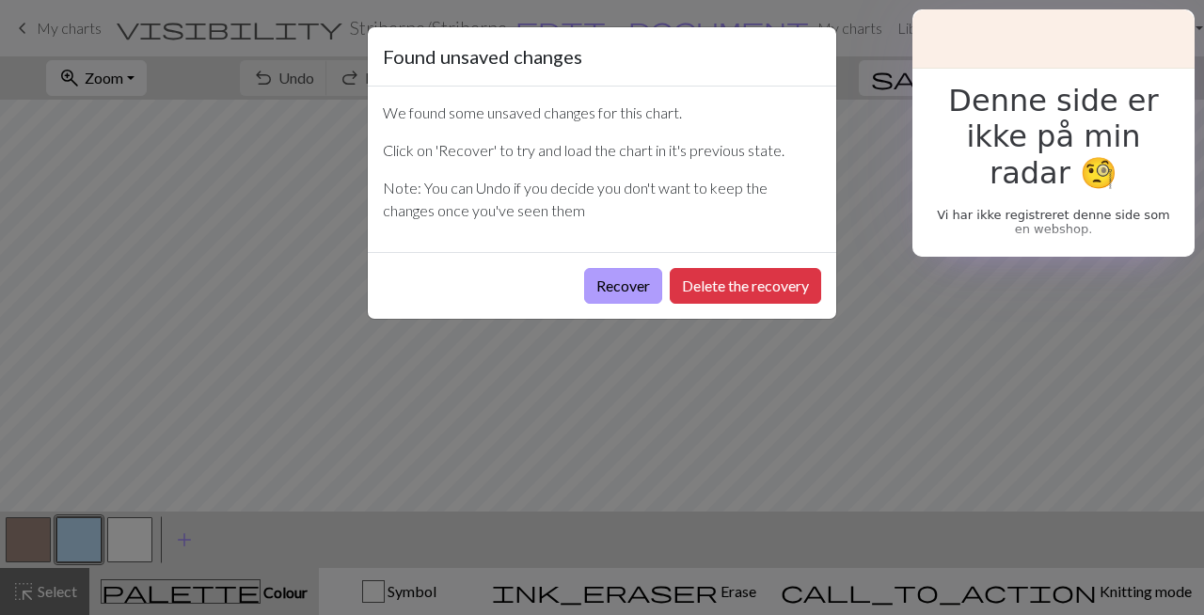
click at [628, 283] on button "Recover" at bounding box center [623, 286] width 78 height 36
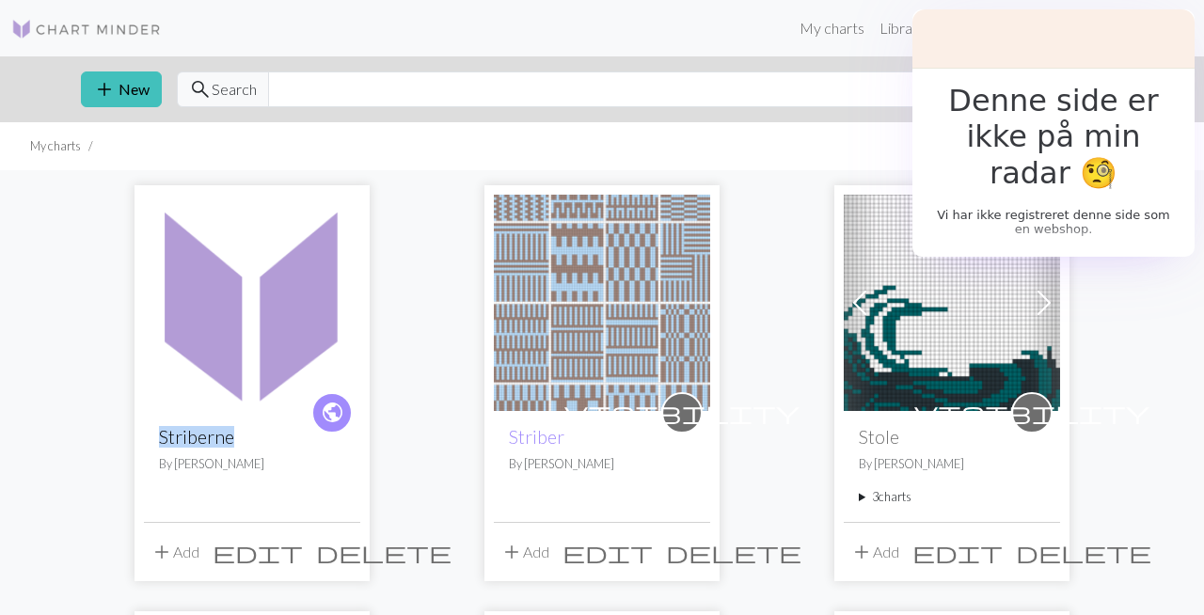
click at [204, 438] on link "Striberne" at bounding box center [196, 437] width 75 height 22
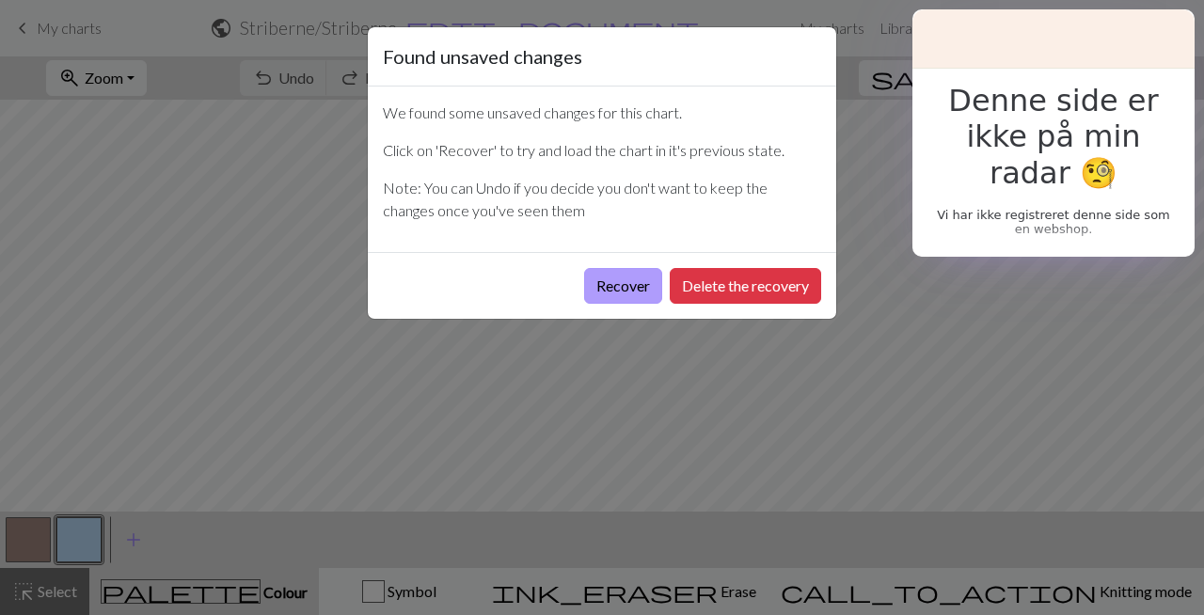
click at [597, 298] on button "Recover" at bounding box center [623, 286] width 78 height 36
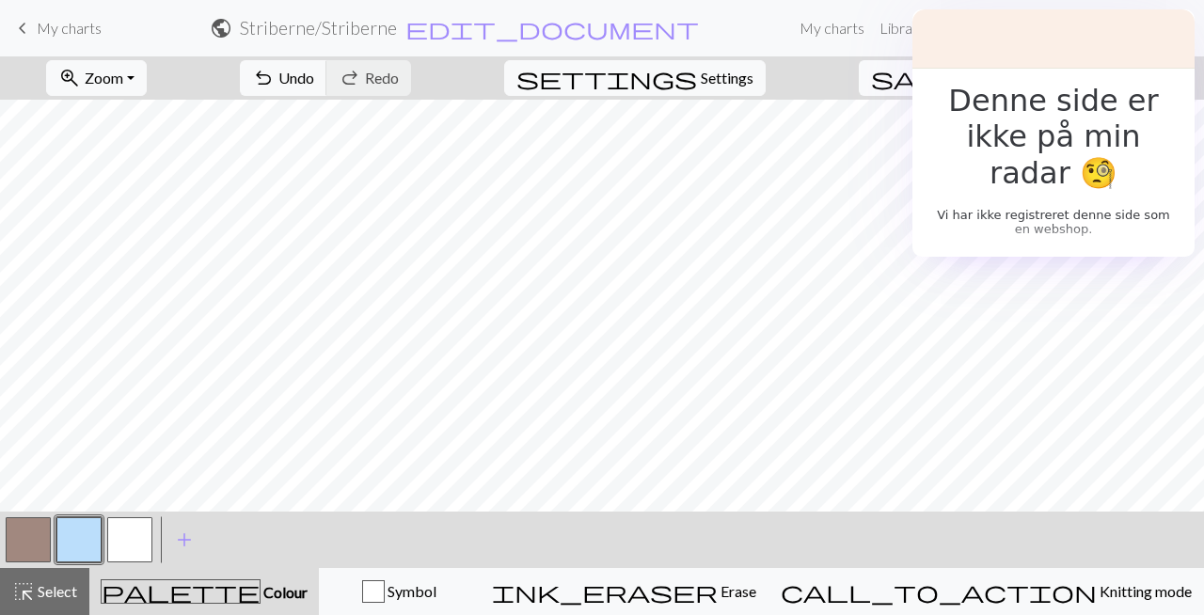
click at [962, 72] on span "save" at bounding box center [916, 78] width 90 height 26
click at [1043, 85] on button "Toggle Dropdown" at bounding box center [1026, 78] width 36 height 36
click at [998, 149] on button "save_alt Download" at bounding box center [887, 150] width 310 height 30
click at [28, 21] on span "keyboard_arrow_left" at bounding box center [22, 28] width 23 height 26
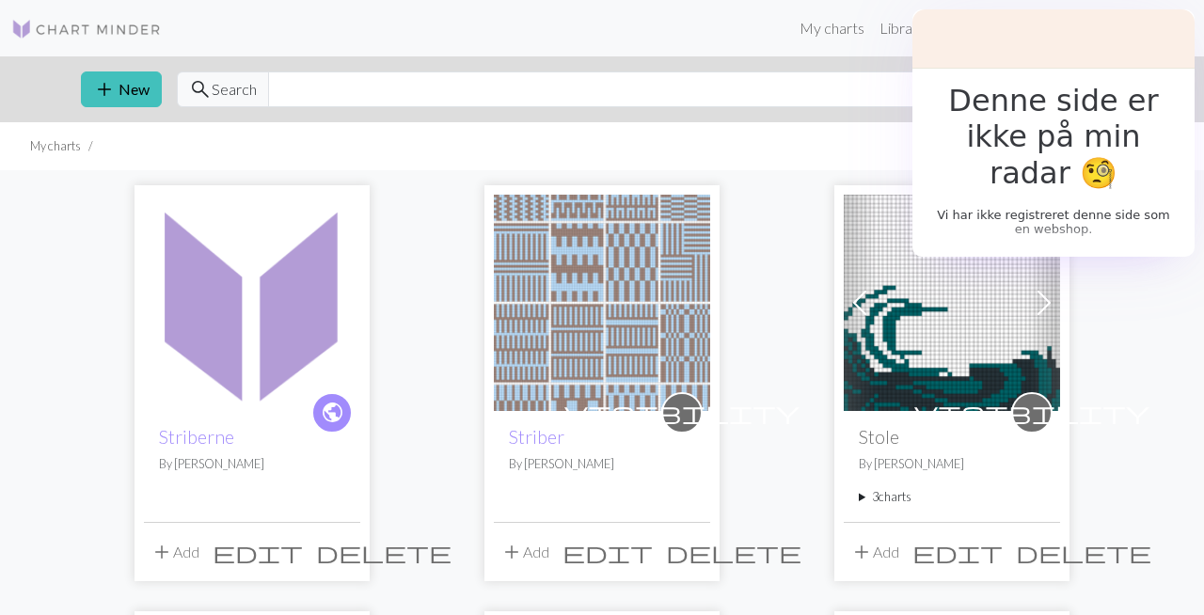
click at [303, 545] on span "edit" at bounding box center [258, 552] width 90 height 26
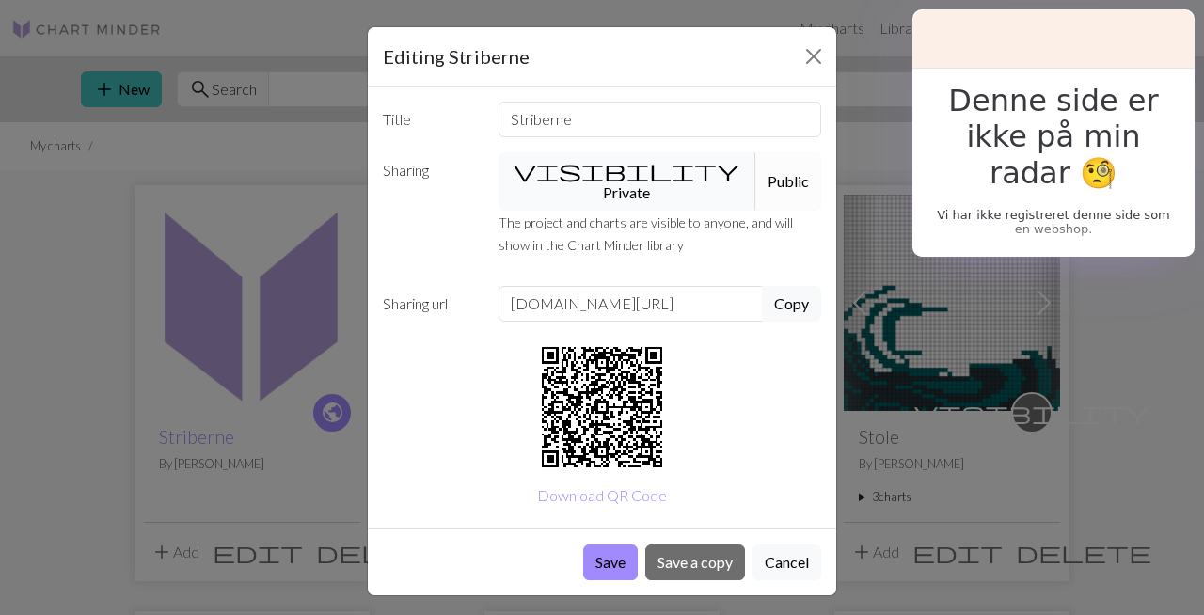
click at [608, 176] on button "visibility Private" at bounding box center [628, 181] width 259 height 58
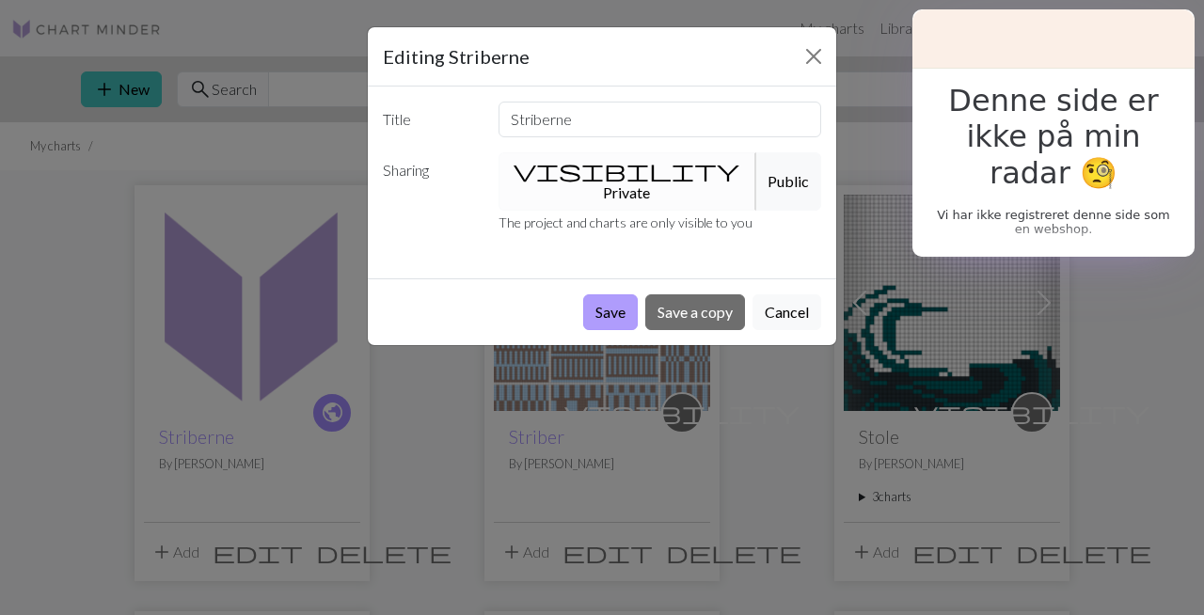
click at [606, 294] on button "Save" at bounding box center [610, 312] width 55 height 36
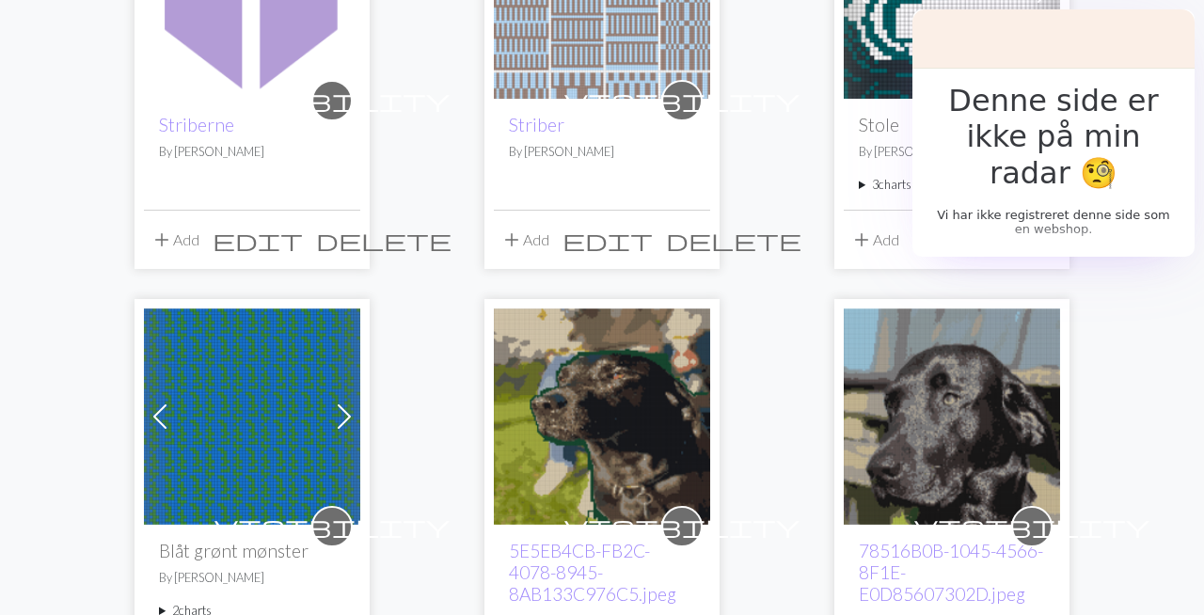
scroll to position [301, 0]
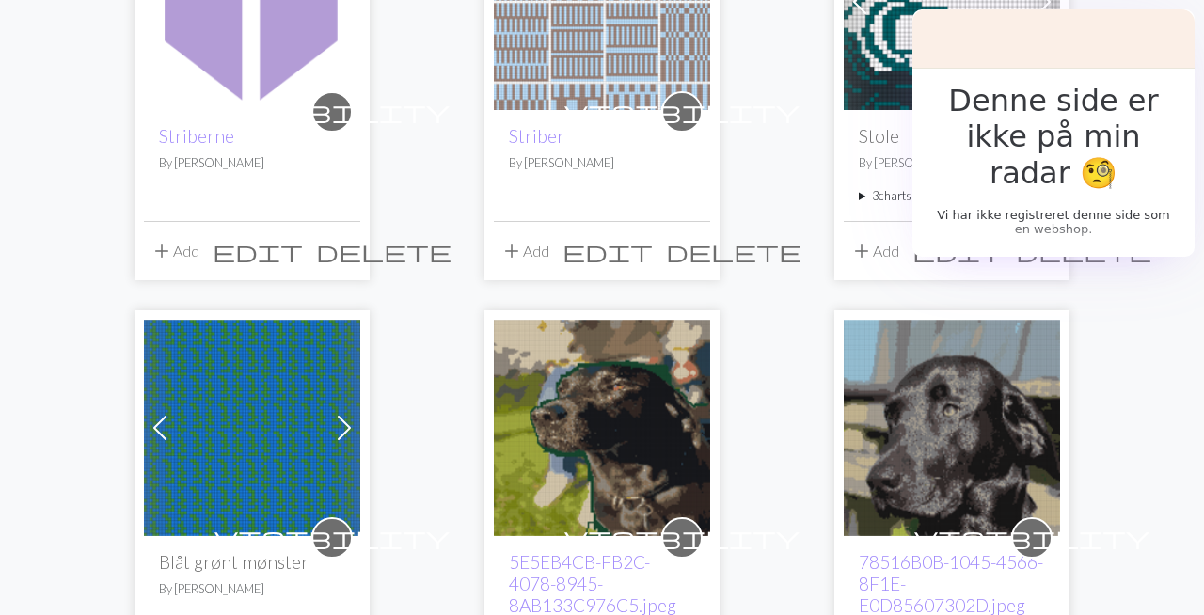
click at [335, 115] on span "visibility" at bounding box center [332, 111] width 235 height 29
click at [303, 253] on span "edit" at bounding box center [258, 251] width 90 height 26
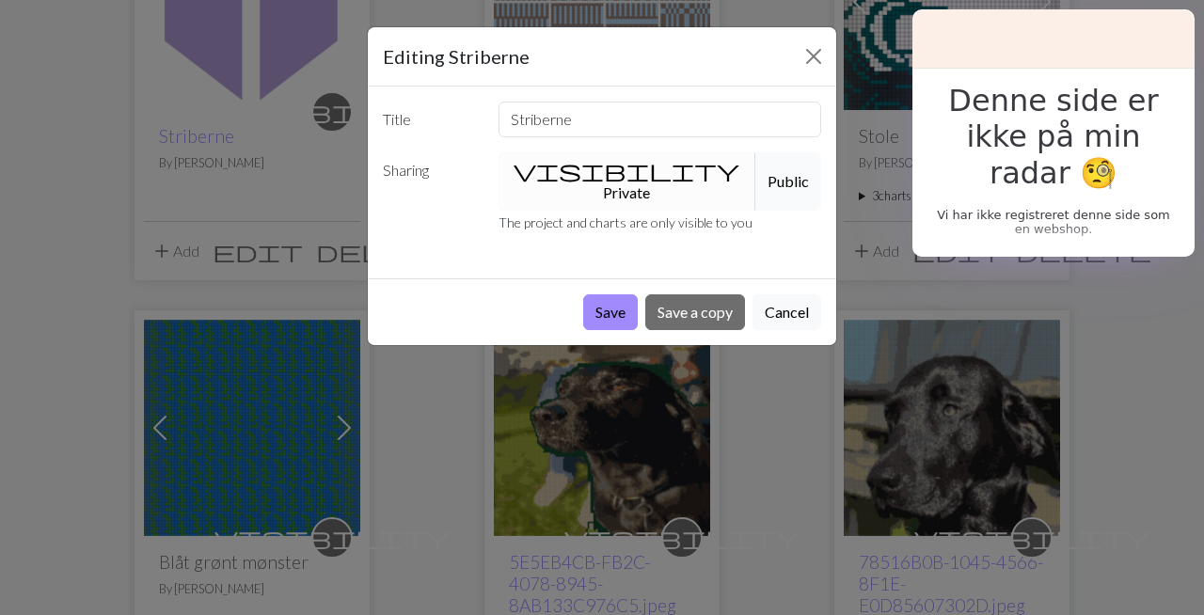
click at [756, 164] on button "Public" at bounding box center [789, 181] width 66 height 58
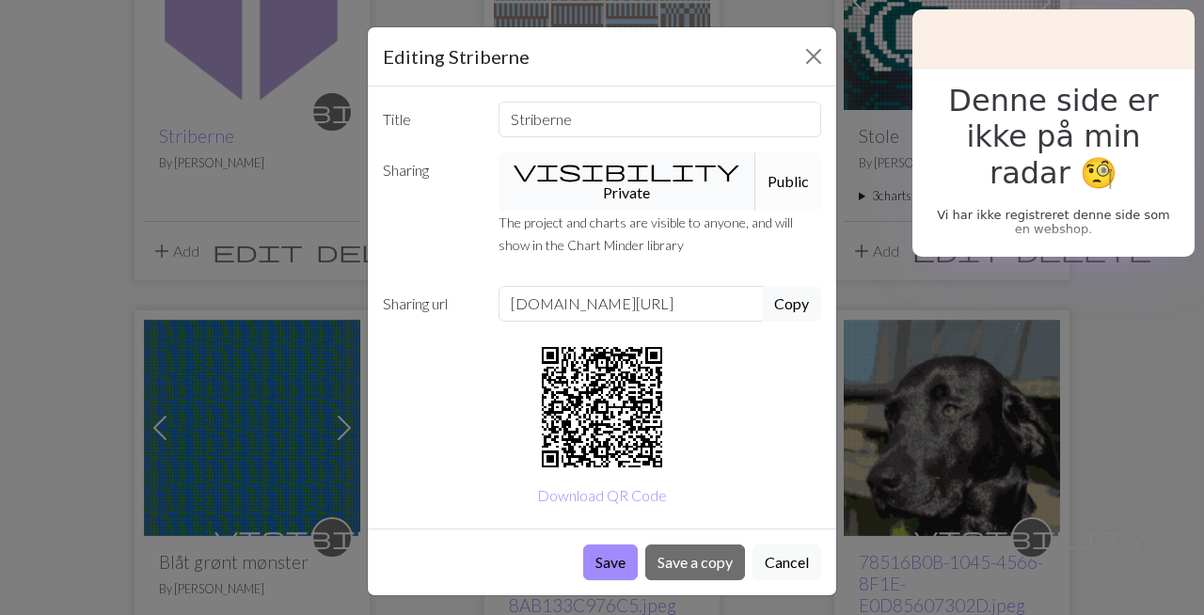
click at [604, 166] on button "visibility Private" at bounding box center [628, 181] width 259 height 58
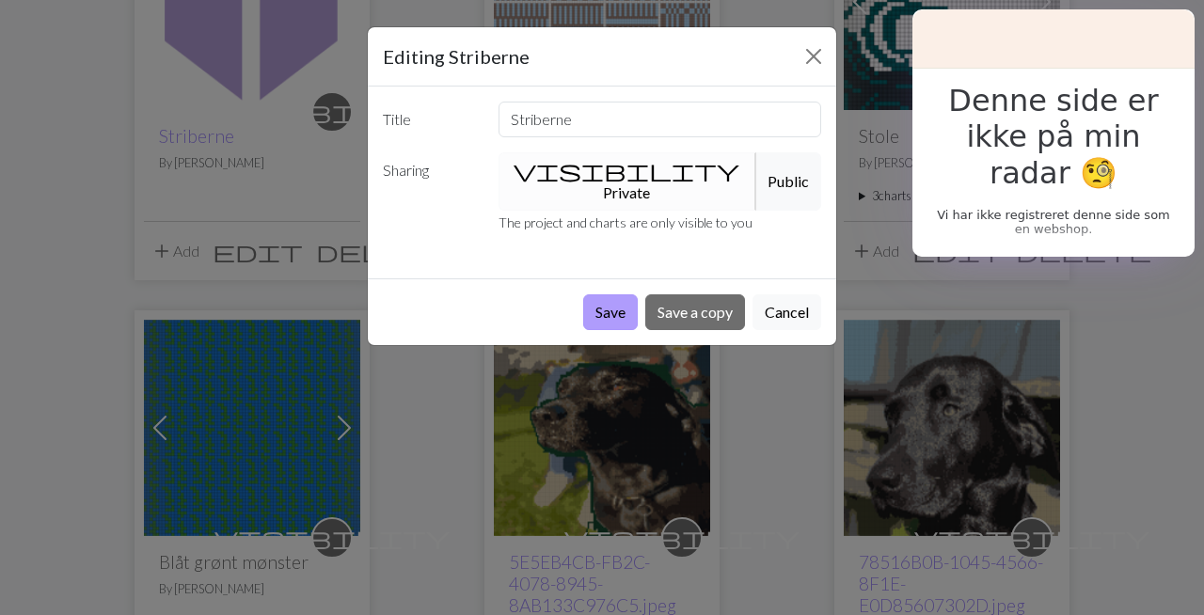
click at [615, 294] on button "Save" at bounding box center [610, 312] width 55 height 36
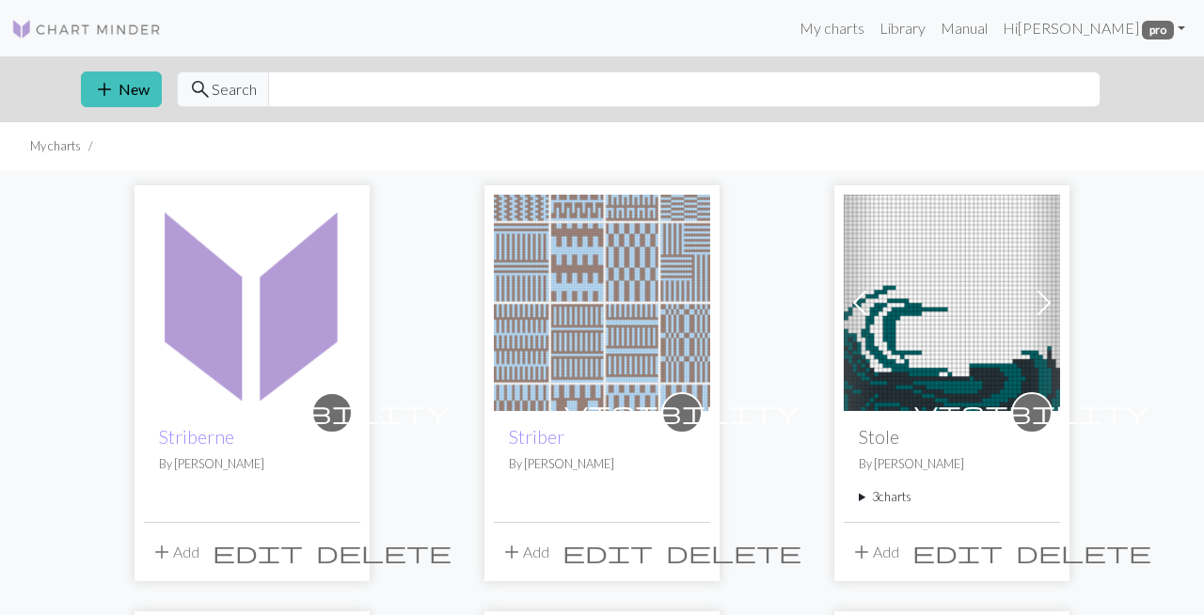
scroll to position [301, 0]
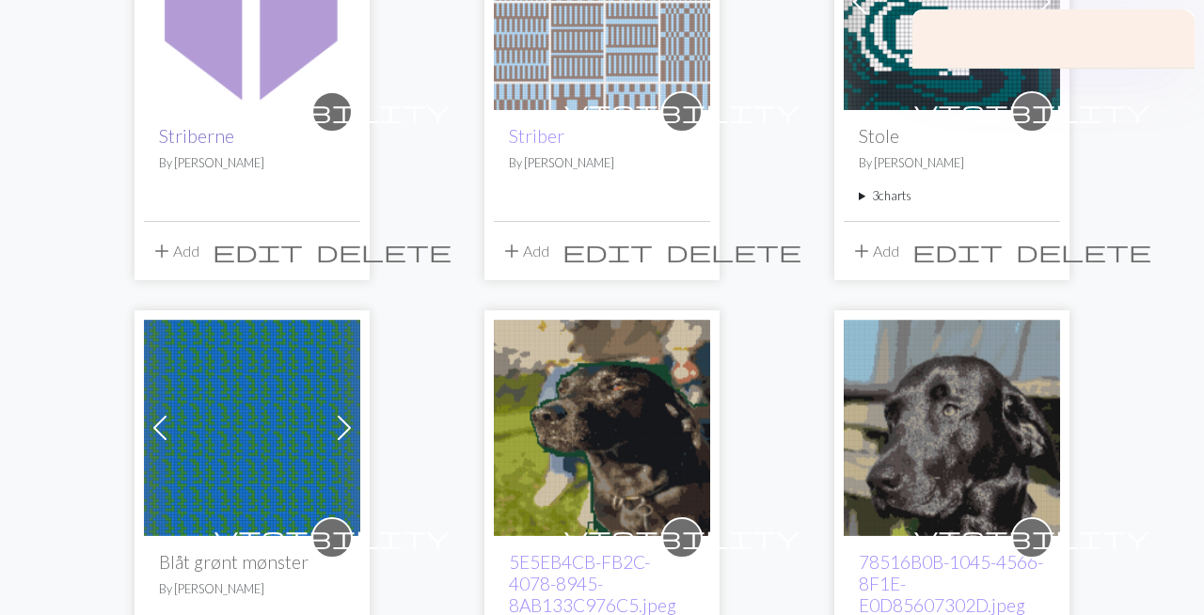
click at [226, 145] on link "Striberne" at bounding box center [196, 136] width 75 height 22
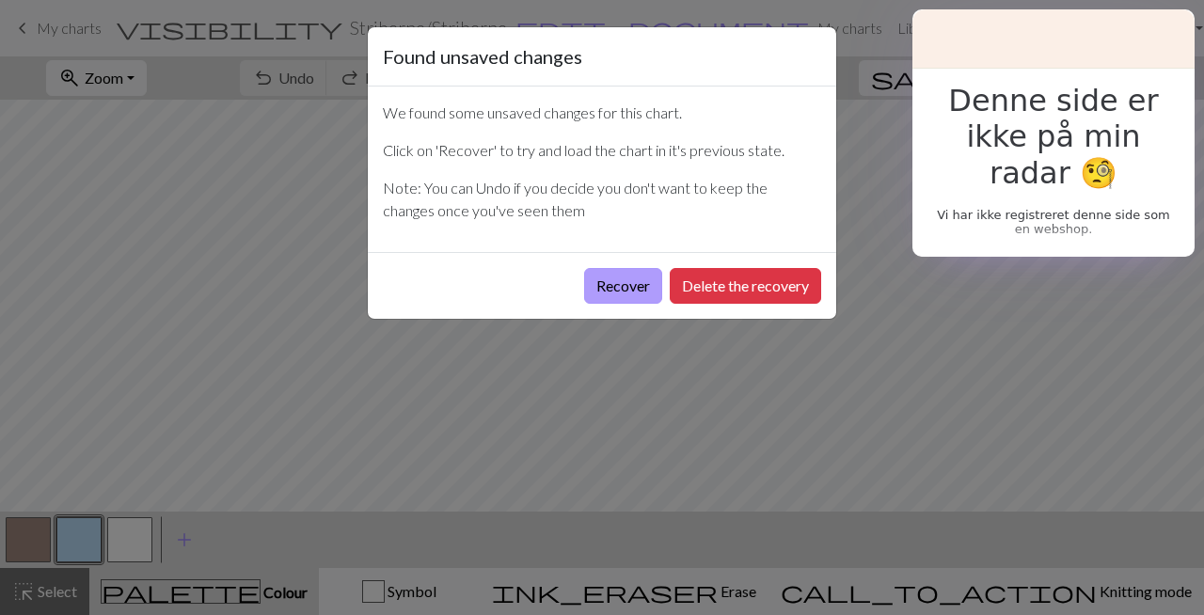
click at [642, 286] on button "Recover" at bounding box center [623, 286] width 78 height 36
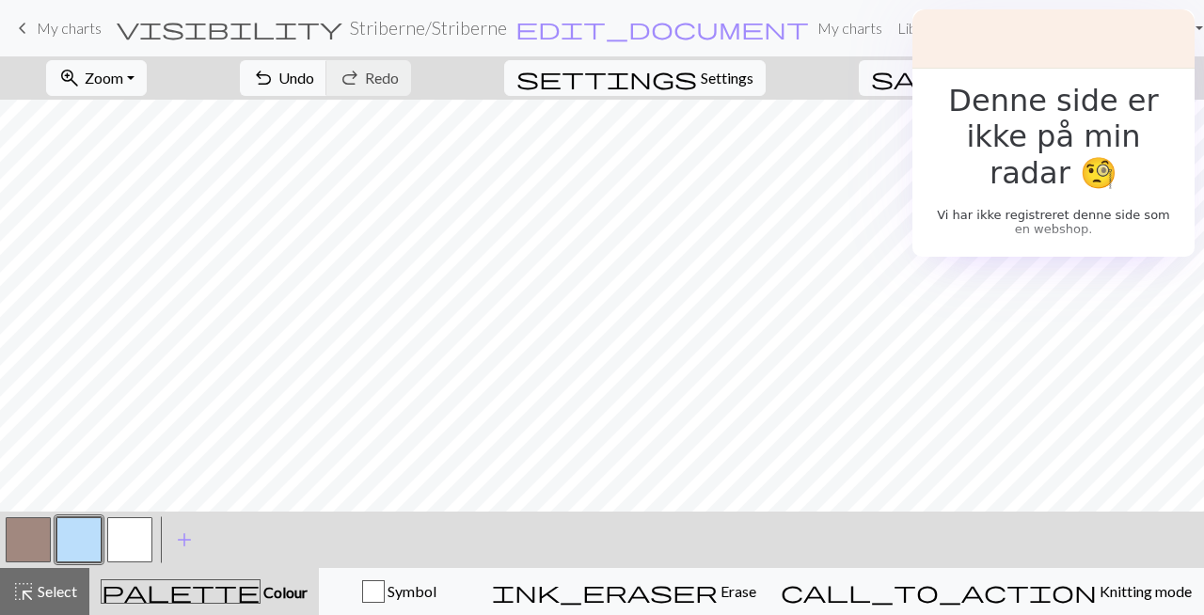
click at [1043, 80] on button "Toggle Dropdown" at bounding box center [1026, 78] width 36 height 36
click at [1013, 155] on button "save_alt Download" at bounding box center [887, 150] width 310 height 30
click at [56, 34] on span "My charts" at bounding box center [69, 28] width 65 height 18
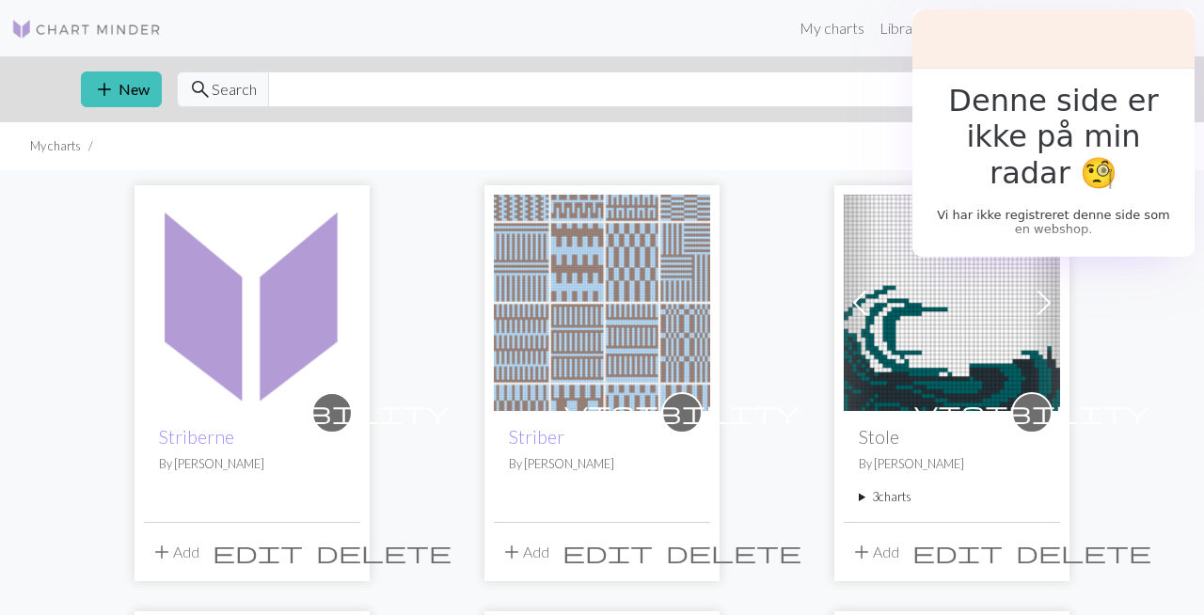
click at [186, 551] on button "add Add" at bounding box center [175, 552] width 62 height 36
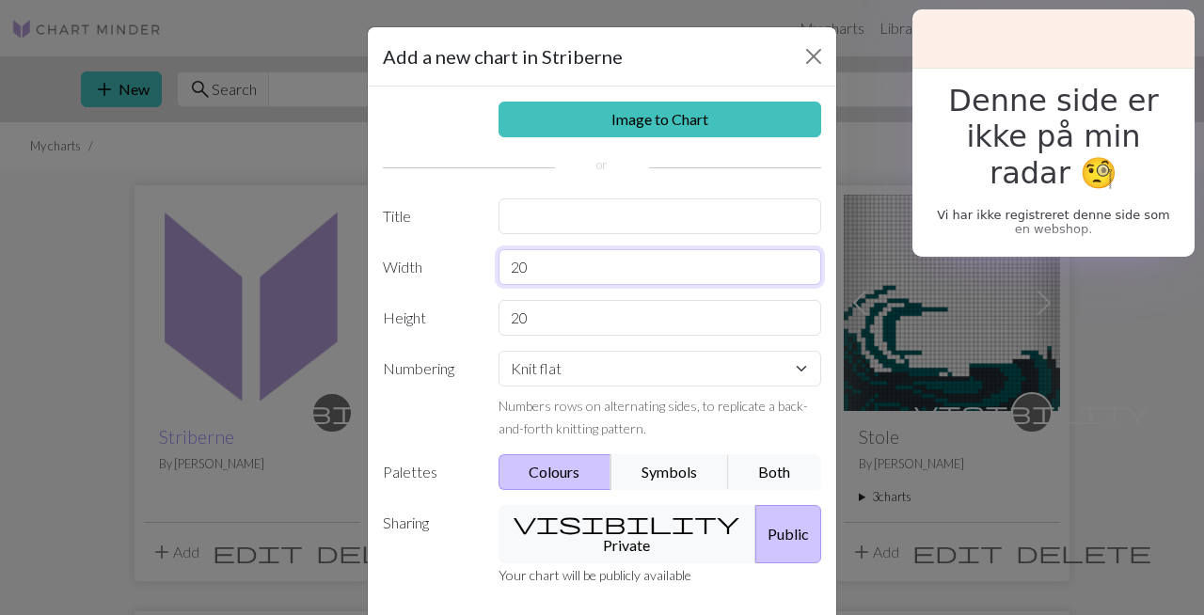
click at [608, 256] on input "20" at bounding box center [661, 267] width 324 height 36
type input "88"
click at [554, 316] on input "20" at bounding box center [661, 318] width 324 height 36
type input "2"
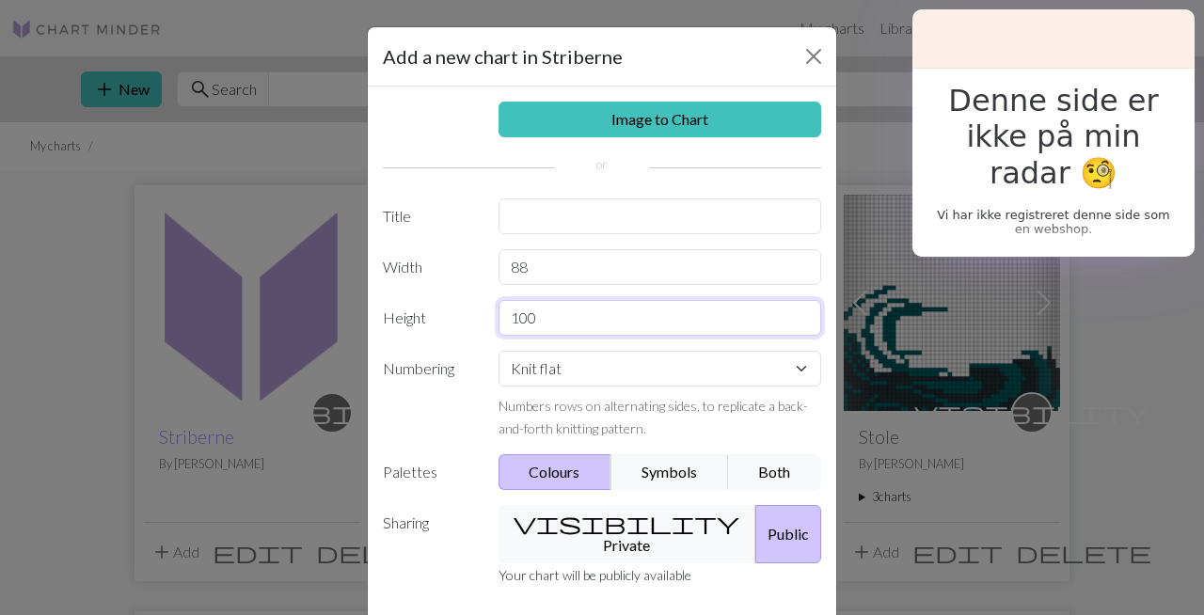
type input "100"
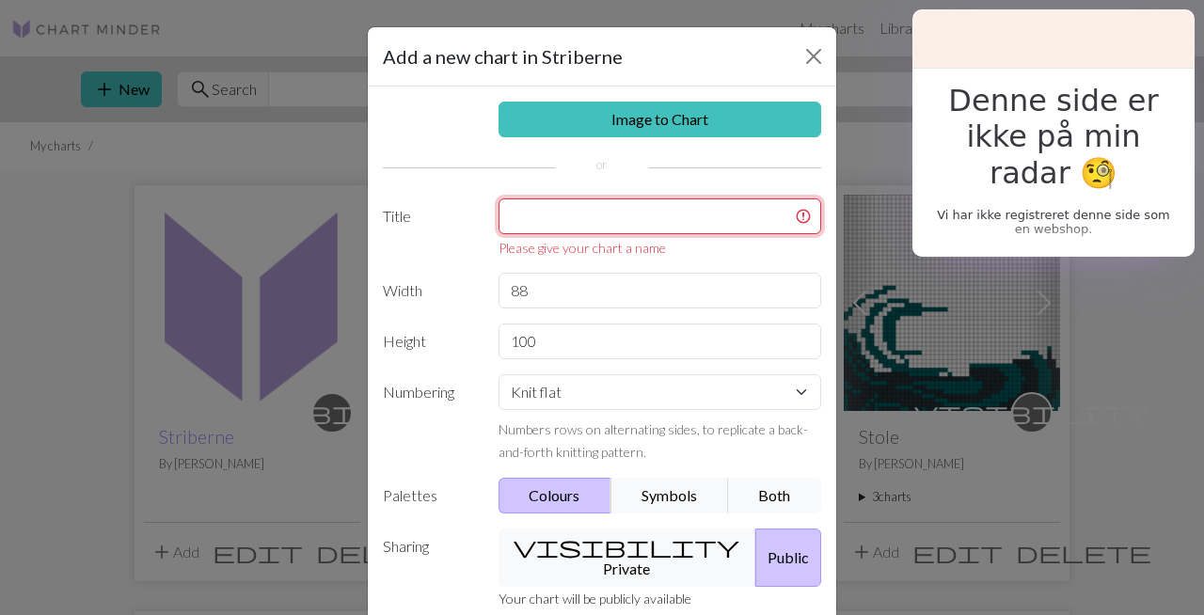
click at [599, 217] on input "text" at bounding box center [661, 217] width 324 height 36
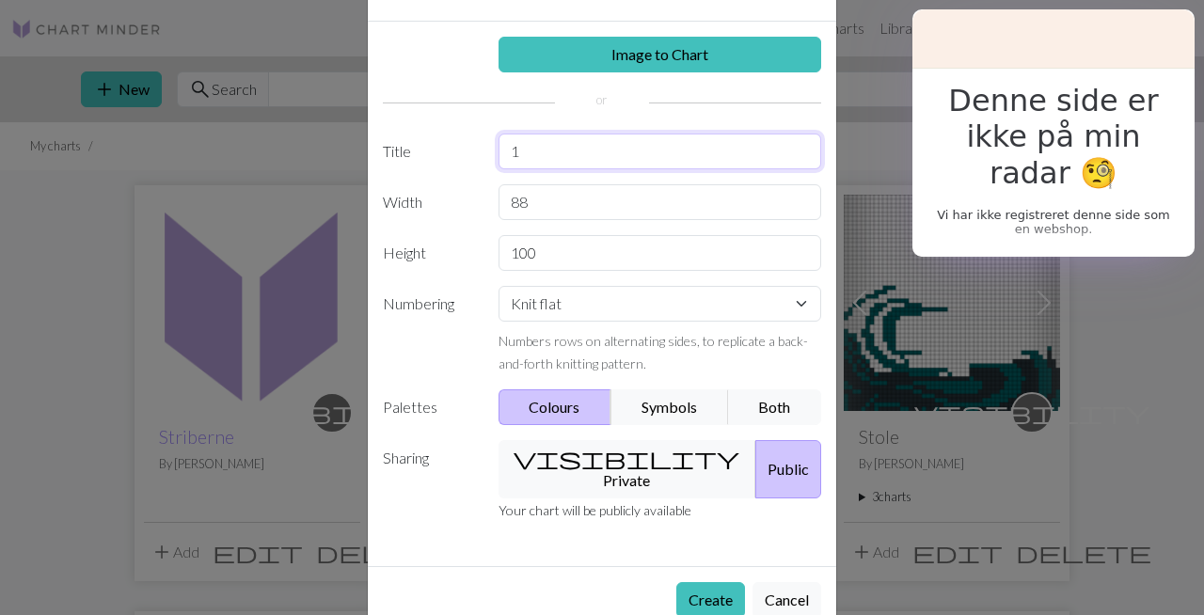
scroll to position [88, 0]
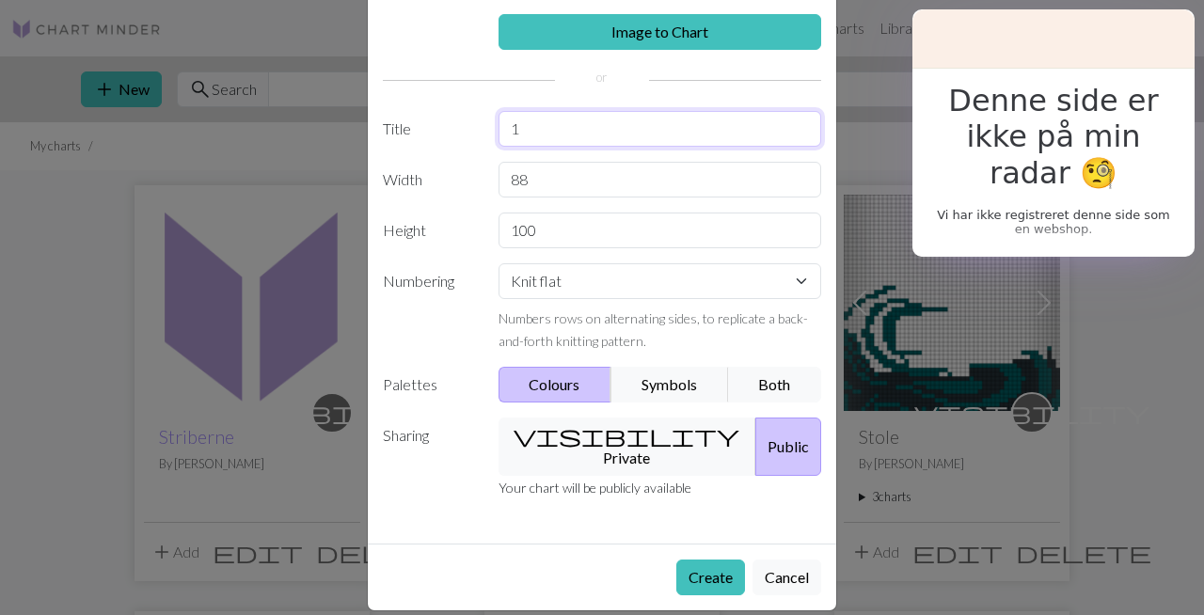
type input "1"
click at [676, 276] on select "Knit flat Knit in the round Lace knitting Cross stitch" at bounding box center [661, 281] width 324 height 36
select select "round"
click at [499, 263] on select "Knit flat Knit in the round Lace knitting Cross stitch" at bounding box center [661, 281] width 324 height 36
click at [697, 560] on button "Create" at bounding box center [710, 578] width 69 height 36
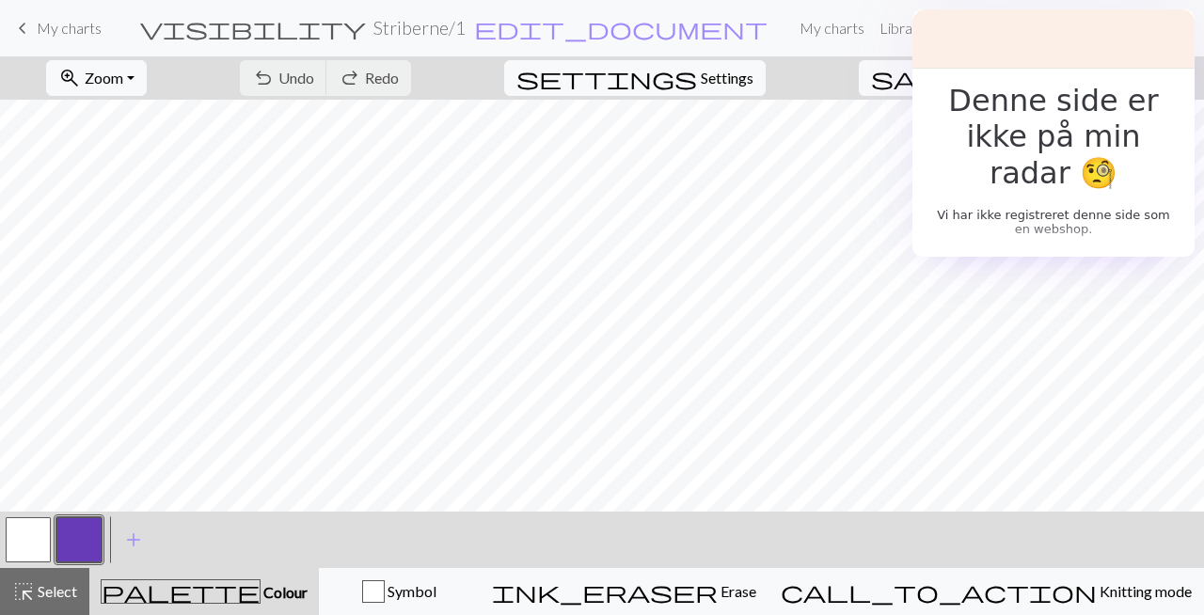
click at [82, 530] on button "button" at bounding box center [78, 539] width 45 height 45
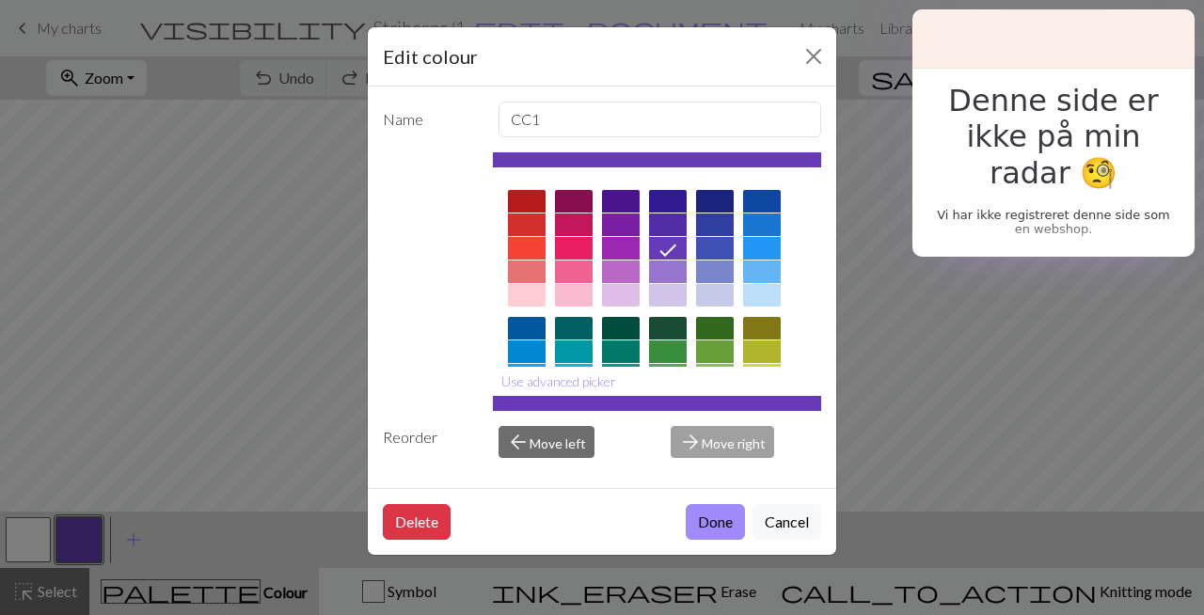
click at [754, 290] on div at bounding box center [762, 295] width 38 height 23
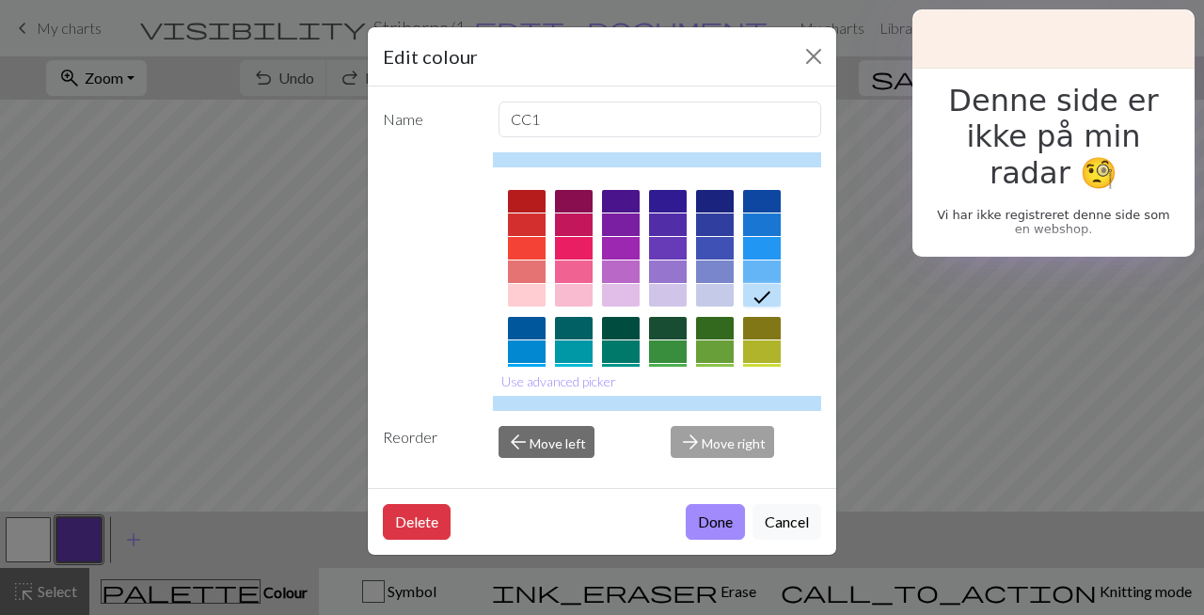
scroll to position [141, 0]
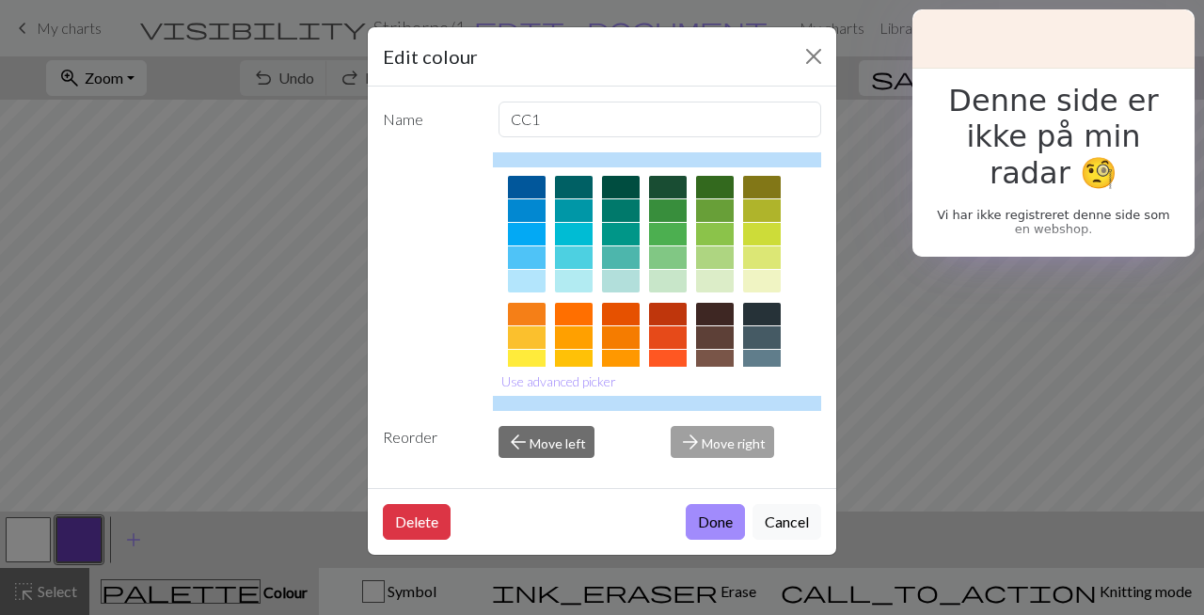
click at [708, 519] on button "Done" at bounding box center [715, 522] width 59 height 36
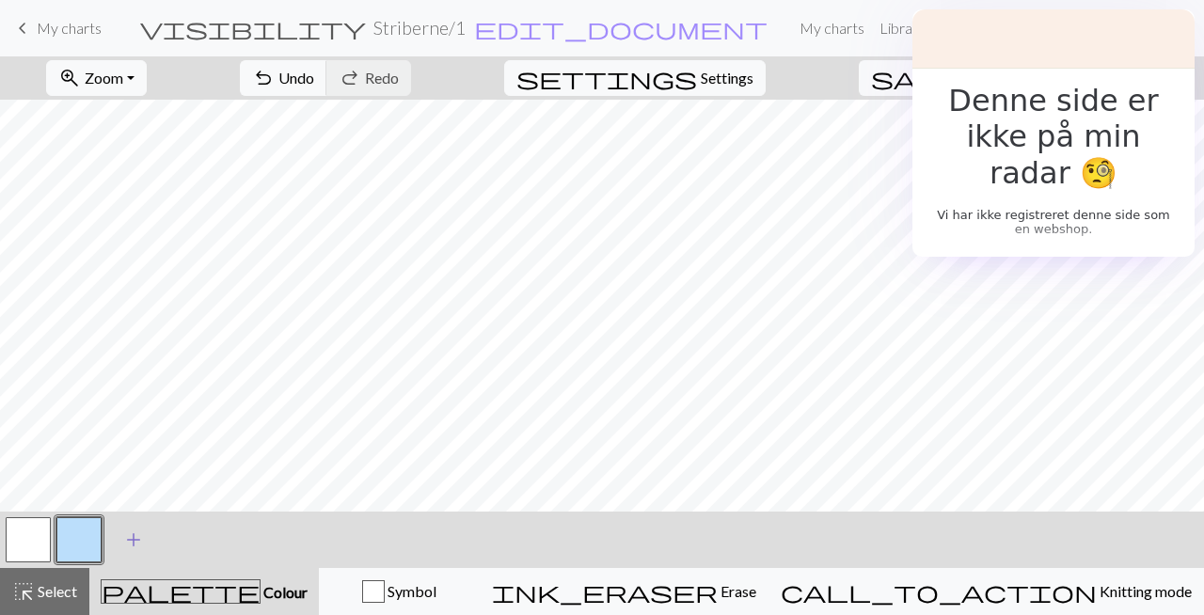
click at [138, 538] on span "add" at bounding box center [133, 540] width 23 height 26
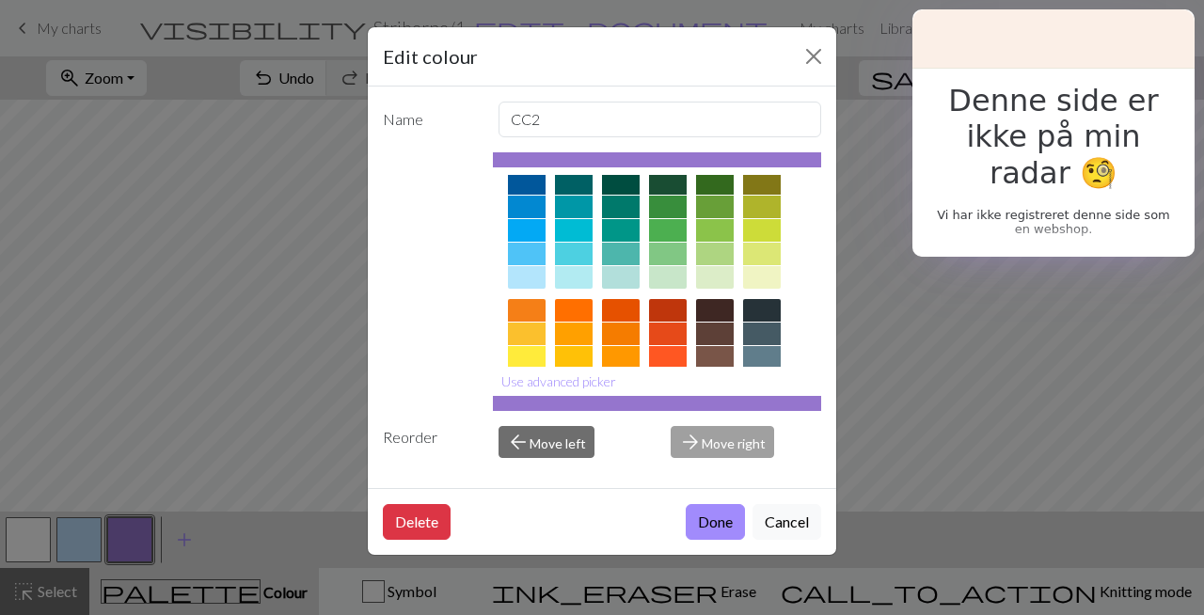
scroll to position [224, 0]
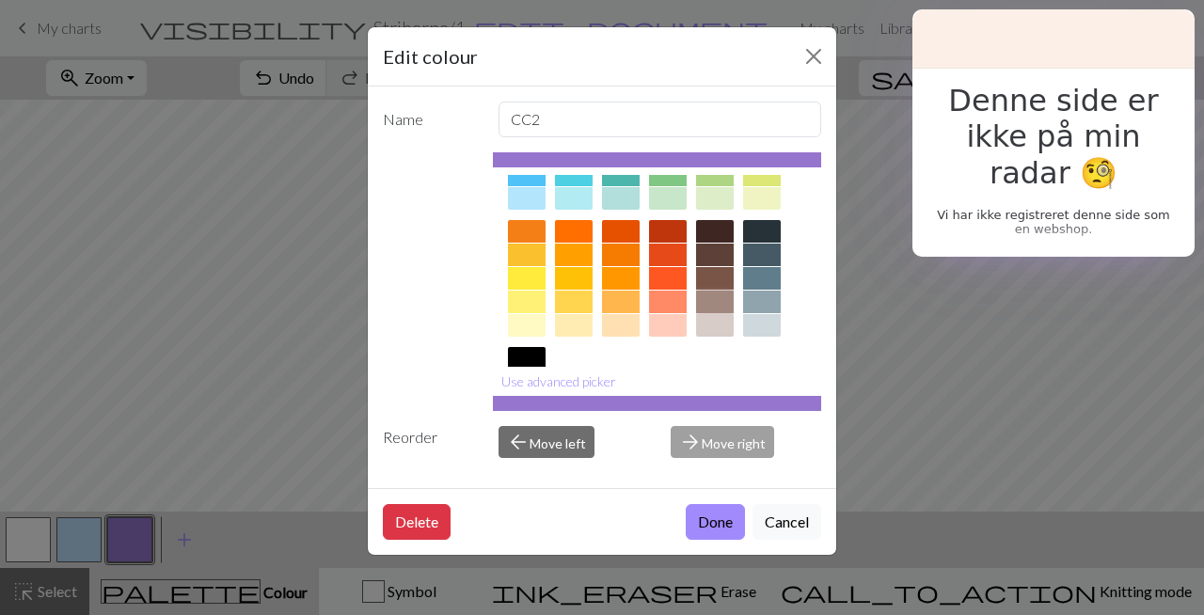
click at [715, 299] on div at bounding box center [715, 302] width 38 height 23
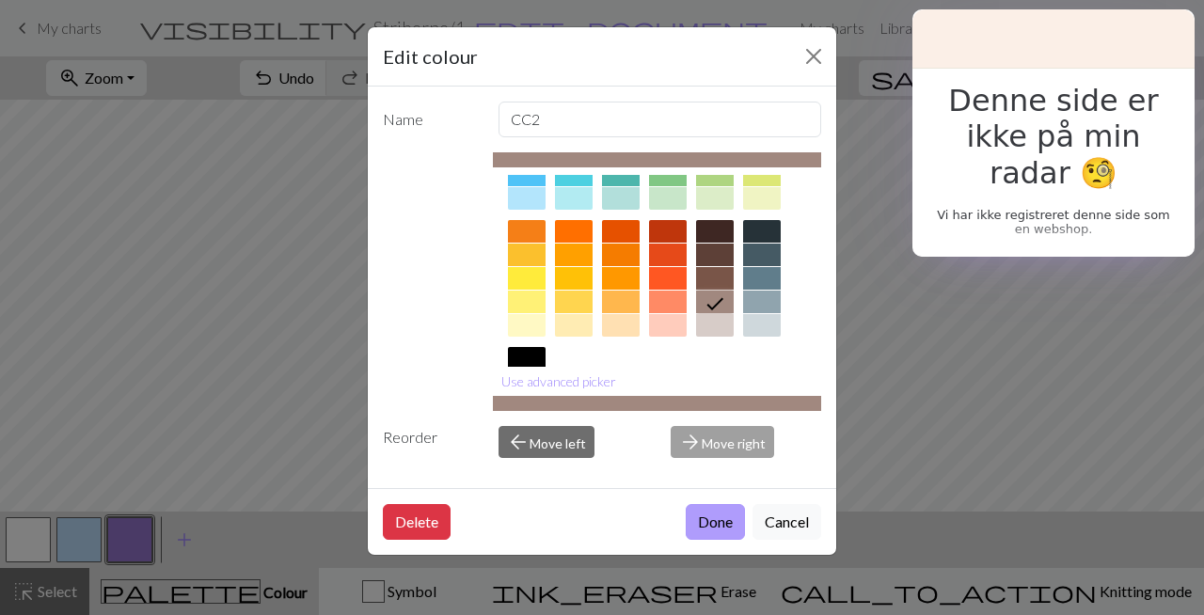
click at [715, 522] on button "Done" at bounding box center [715, 522] width 59 height 36
